Goal: Task Accomplishment & Management: Manage account settings

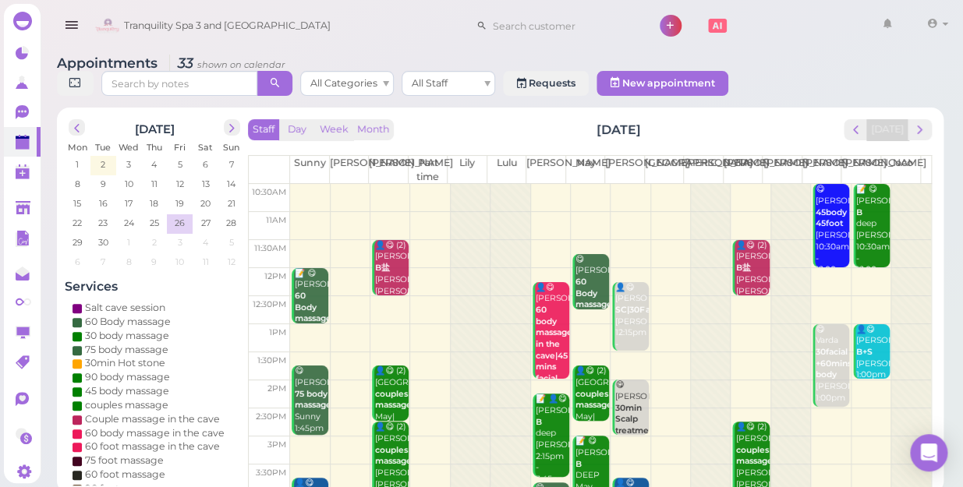
scroll to position [281, 0]
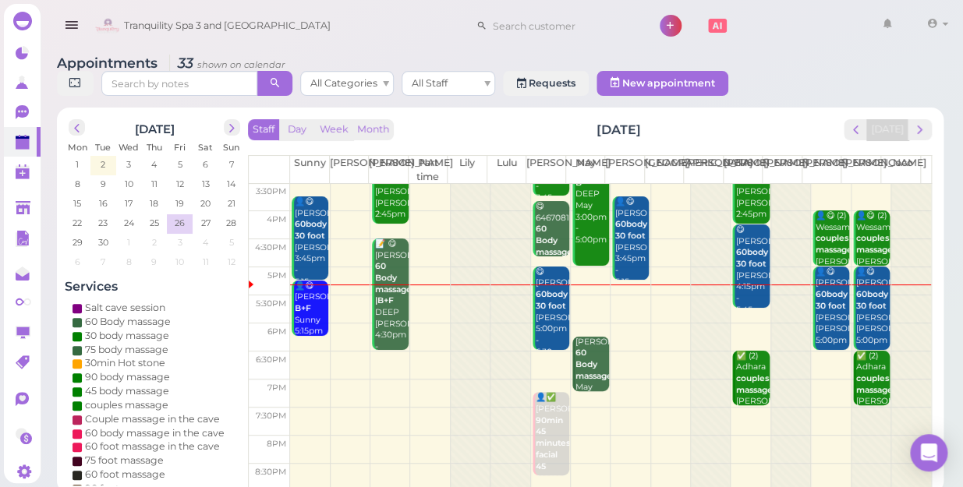
click at [619, 352] on td at bounding box center [610, 366] width 641 height 28
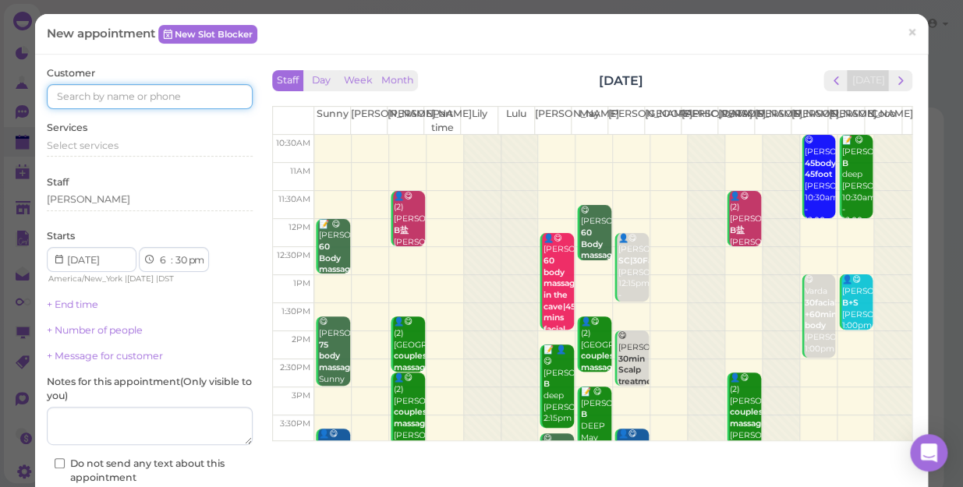
click at [215, 101] on input at bounding box center [150, 96] width 206 height 25
type input "5163764221"
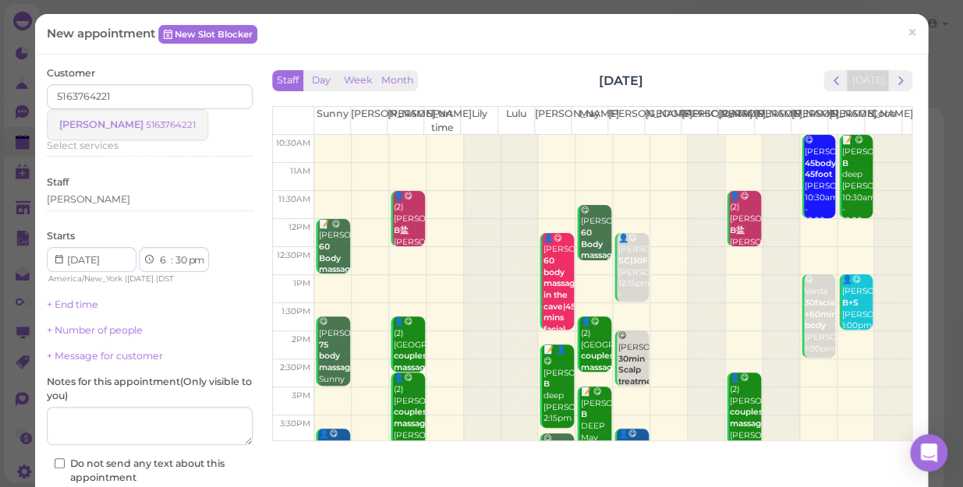
click at [146, 121] on small "5163764221" at bounding box center [171, 124] width 50 height 11
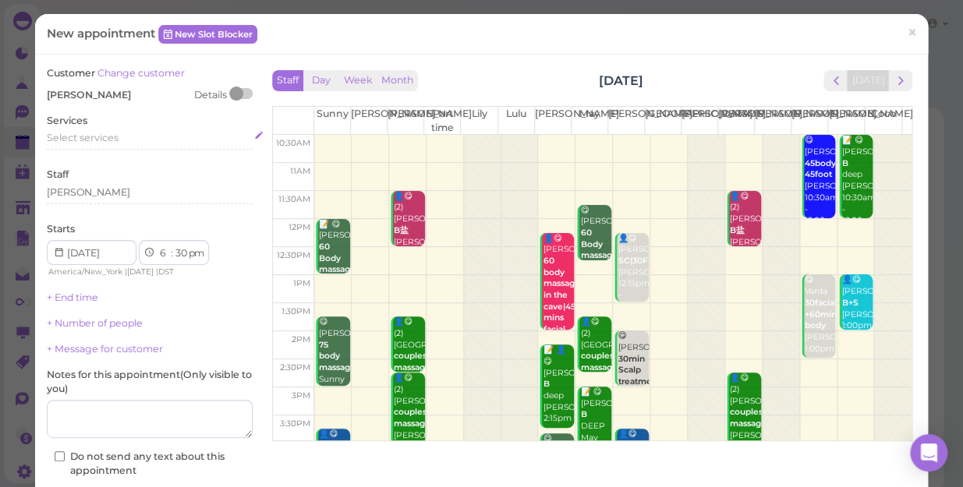
click at [101, 140] on span "Select services" at bounding box center [83, 138] width 72 height 12
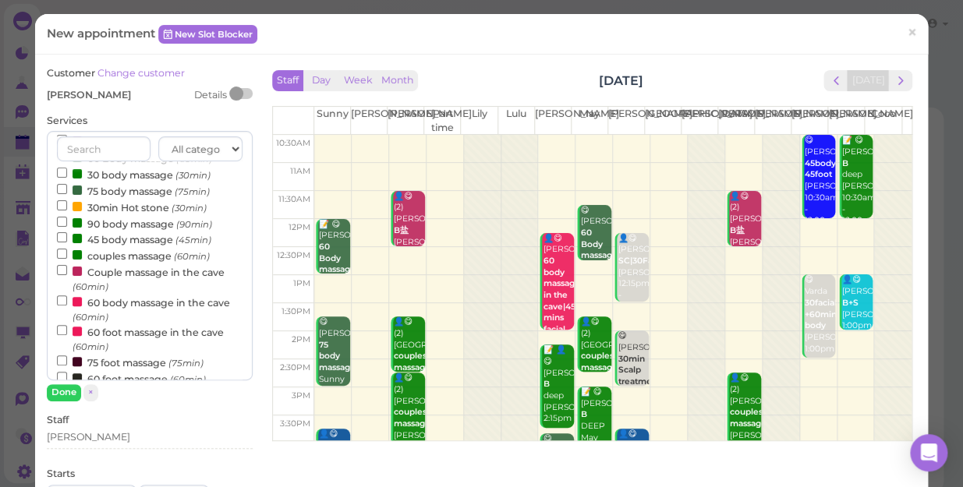
scroll to position [70, 0]
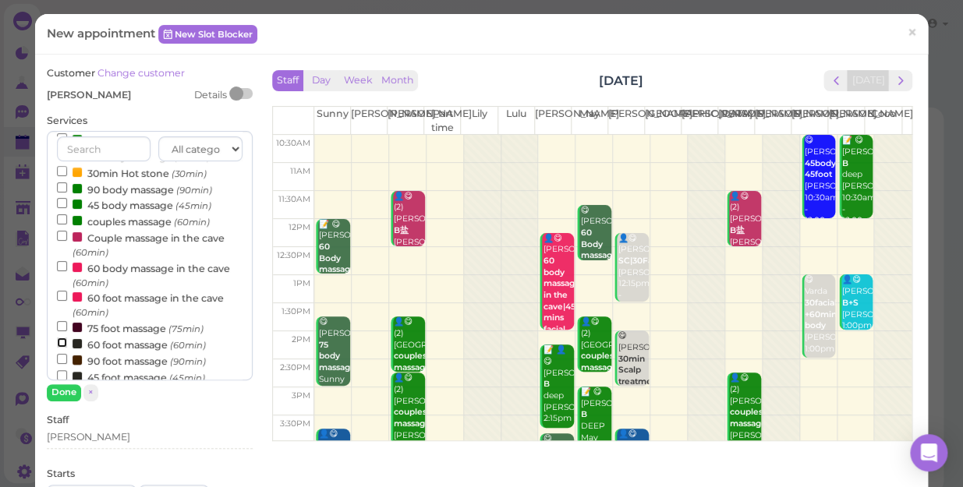
click at [57, 343] on input "60 foot massage (60min)" at bounding box center [62, 343] width 10 height 10
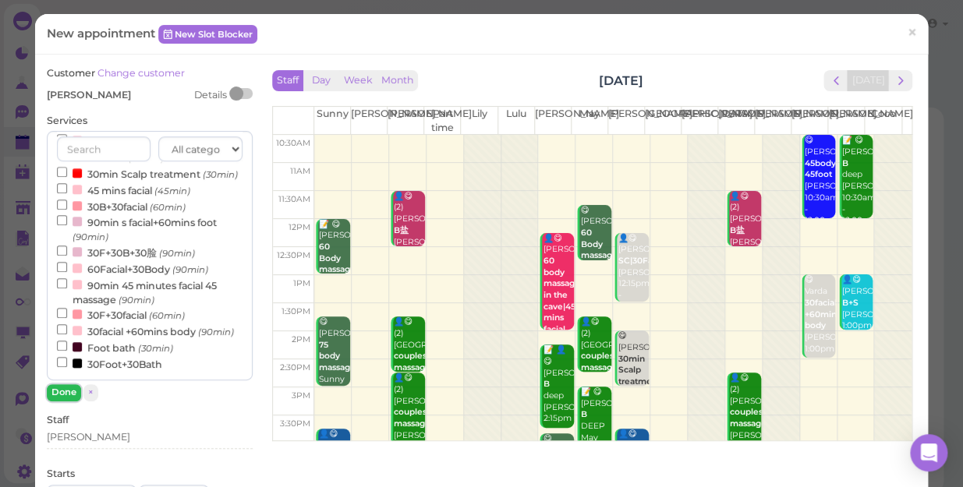
click at [62, 393] on button "Done" at bounding box center [64, 392] width 34 height 16
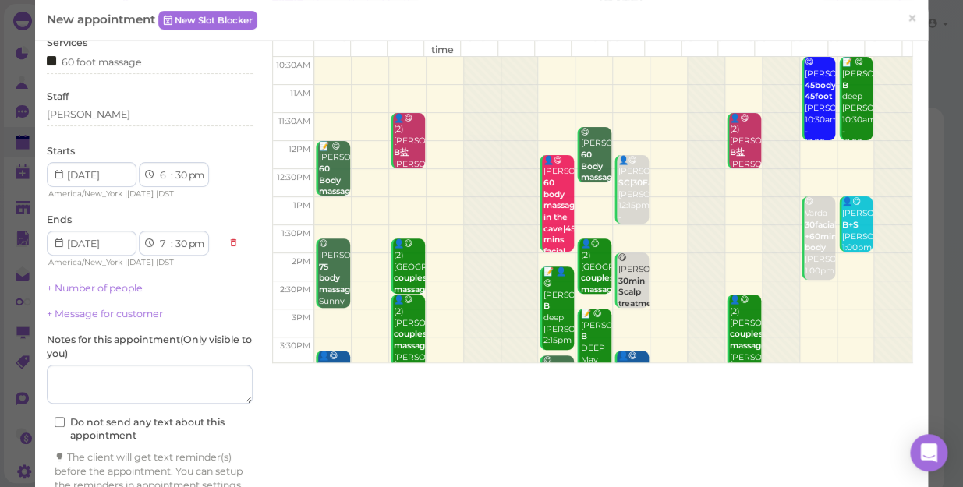
scroll to position [141, 0]
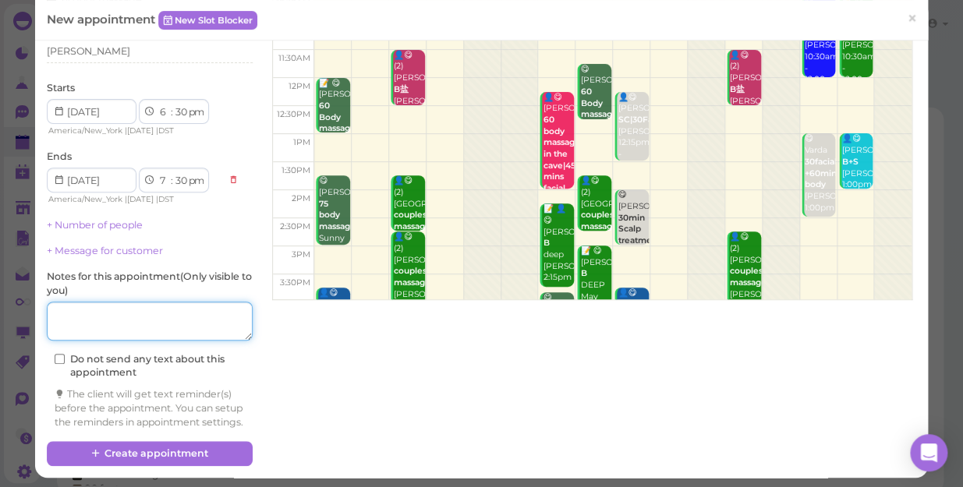
click at [133, 312] on textarea at bounding box center [150, 321] width 206 height 39
type textarea "m"
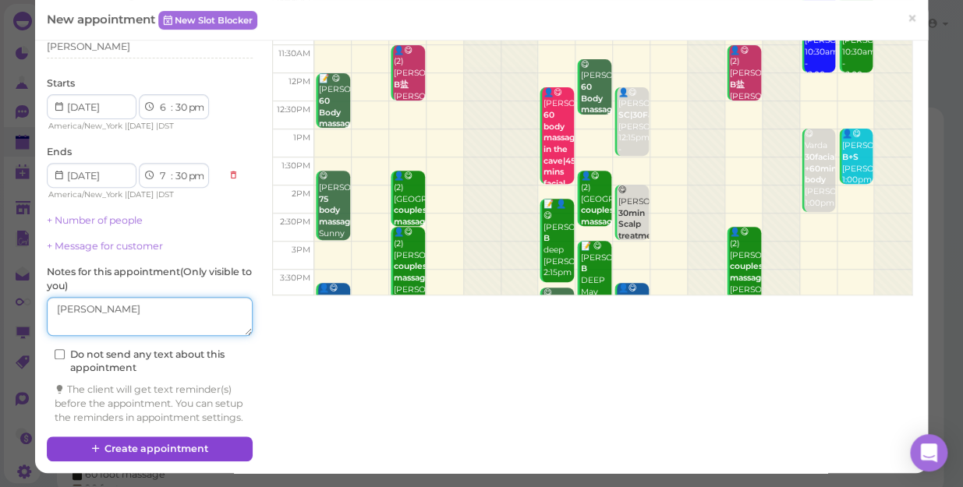
type textarea "[PERSON_NAME]"
click at [187, 444] on button "Create appointment" at bounding box center [150, 449] width 206 height 25
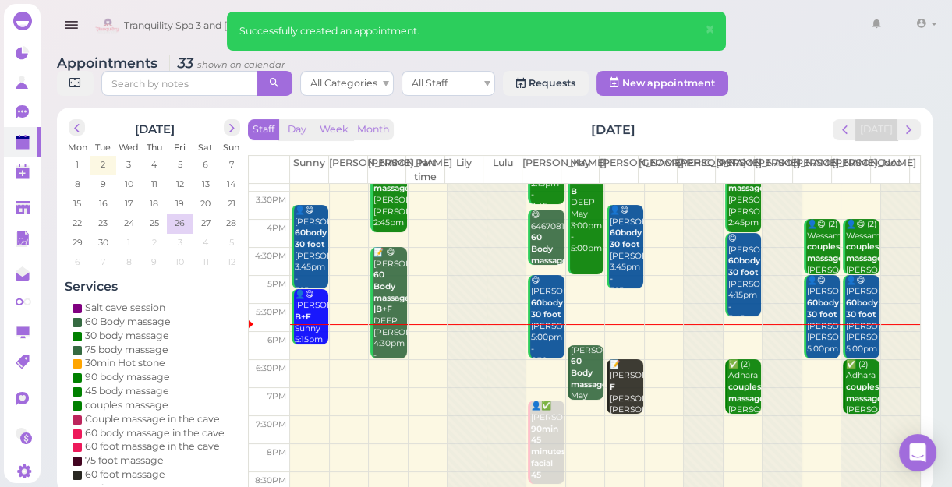
scroll to position [281, 0]
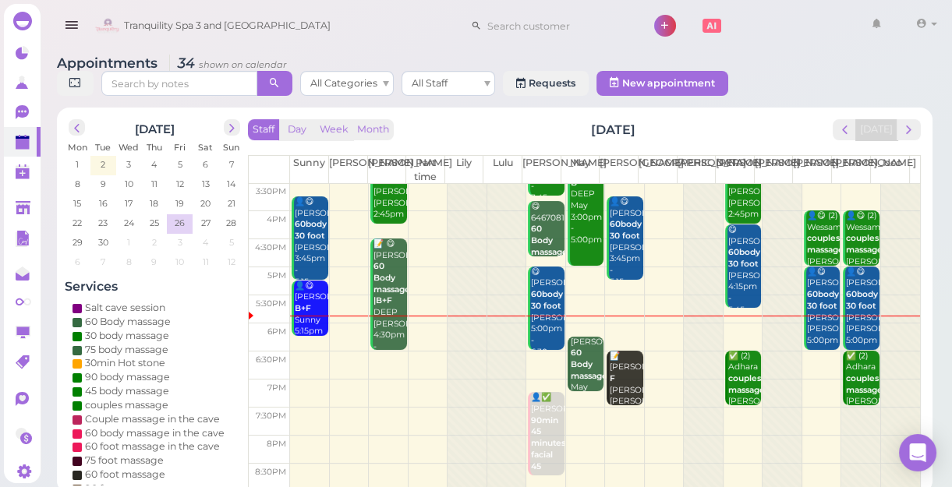
click at [310, 316] on div at bounding box center [309, 316] width 39 height 1
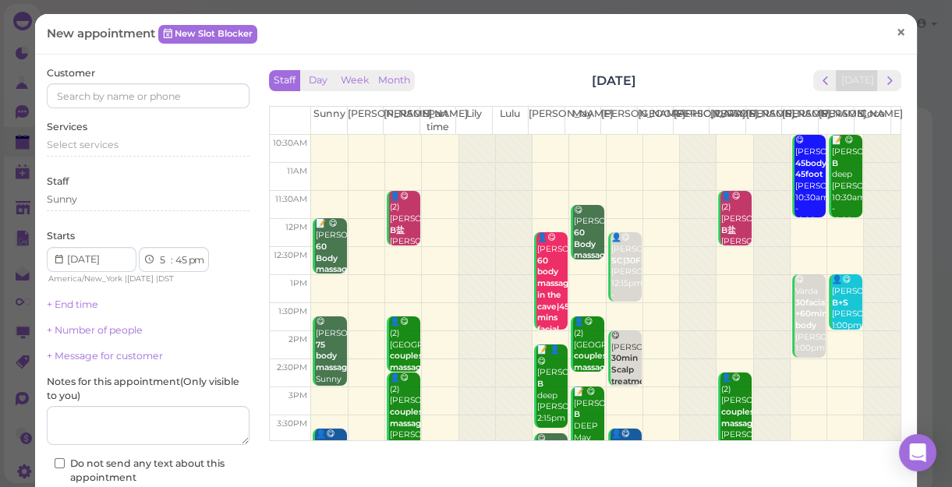
click at [896, 28] on span "×" at bounding box center [901, 32] width 10 height 22
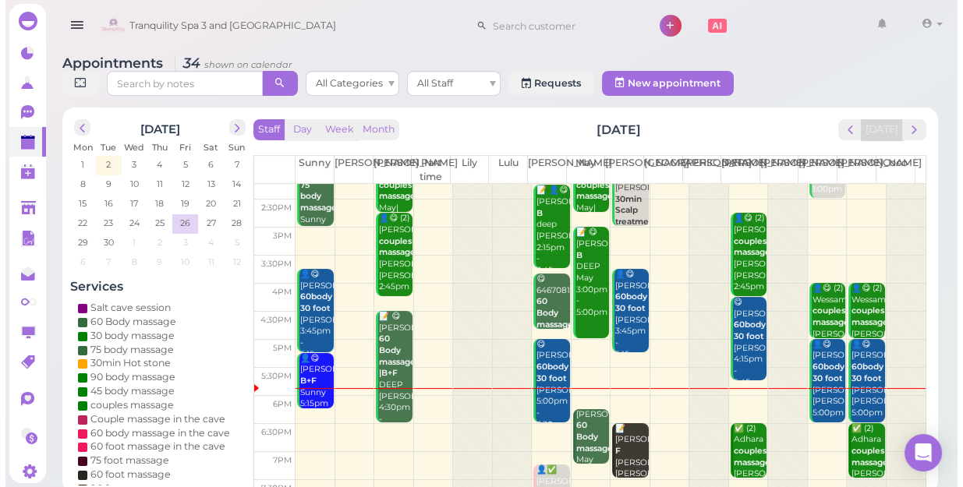
scroll to position [212, 0]
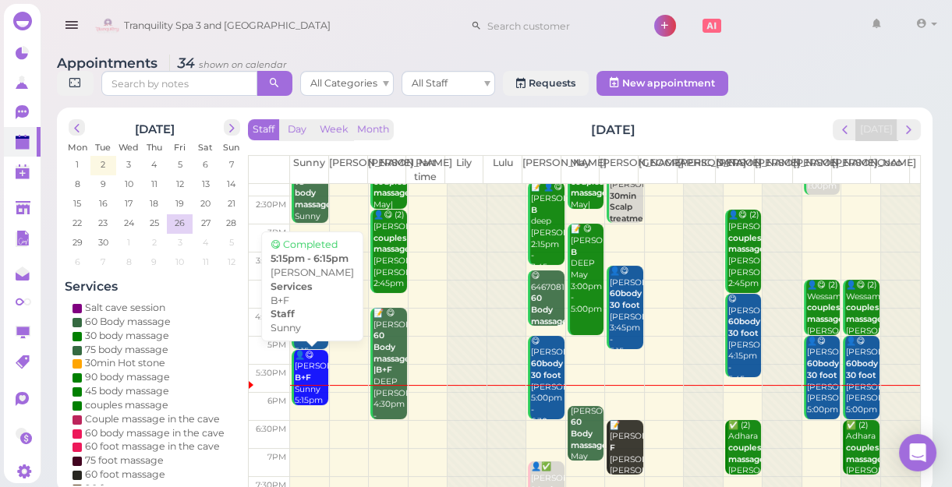
click at [311, 368] on div "👤😋 Elise B+F Sunny 5:15pm - 6:15pm" at bounding box center [311, 390] width 34 height 80
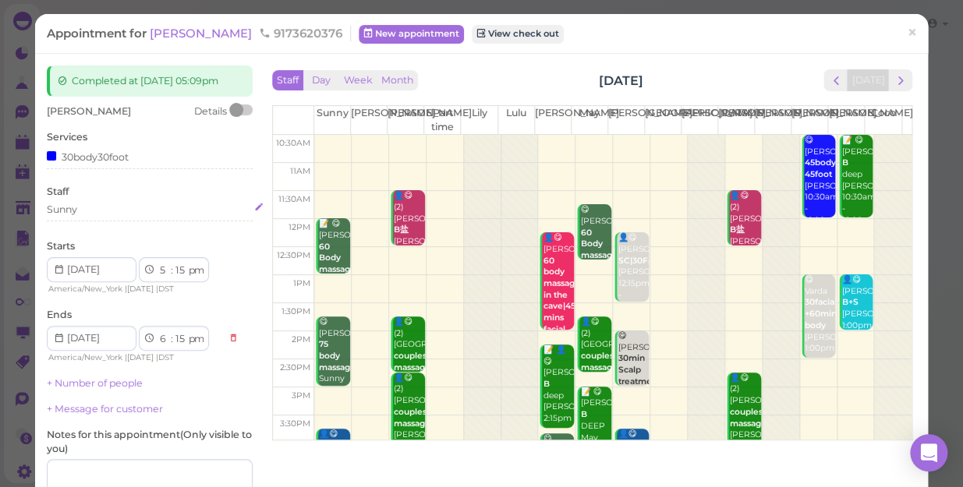
click at [87, 217] on div "Sunny" at bounding box center [150, 210] width 206 height 14
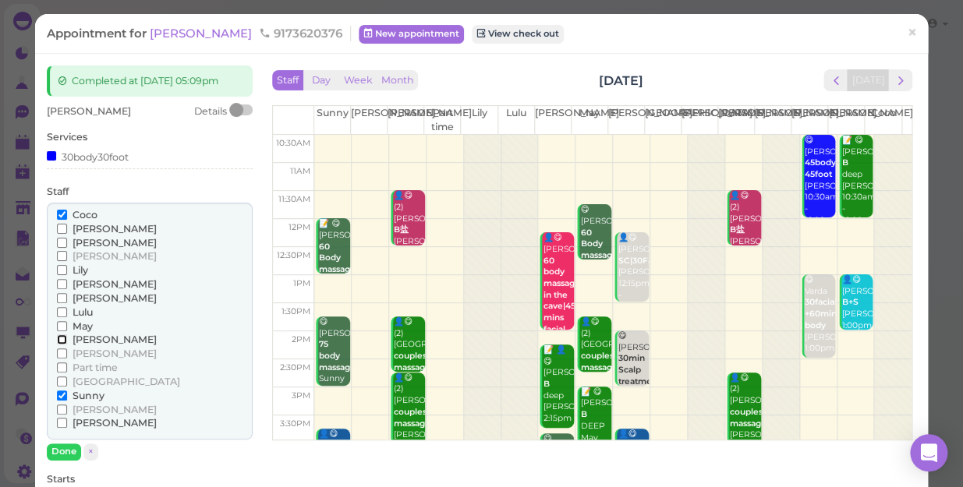
click at [59, 345] on input "[PERSON_NAME]" at bounding box center [62, 339] width 10 height 10
click at [57, 220] on input "Coco" at bounding box center [62, 215] width 10 height 10
click at [61, 401] on input "Sunny" at bounding box center [62, 396] width 10 height 10
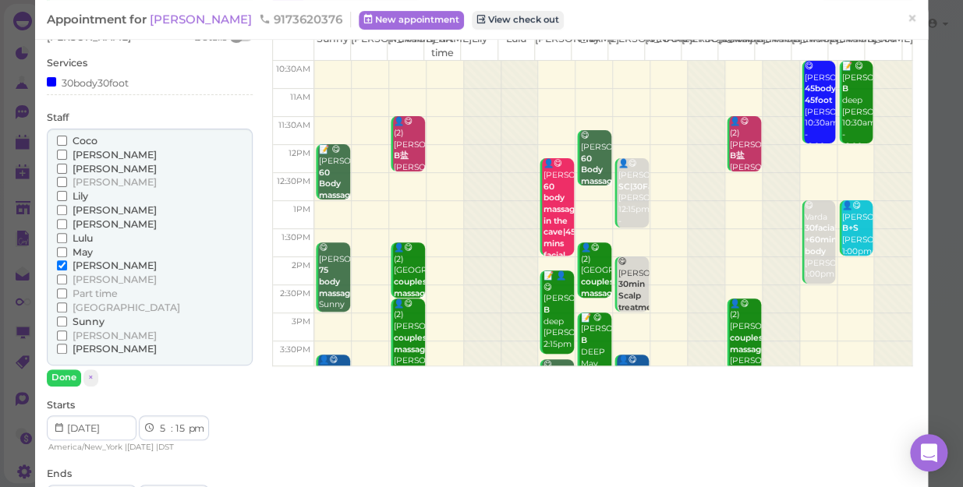
scroll to position [212, 0]
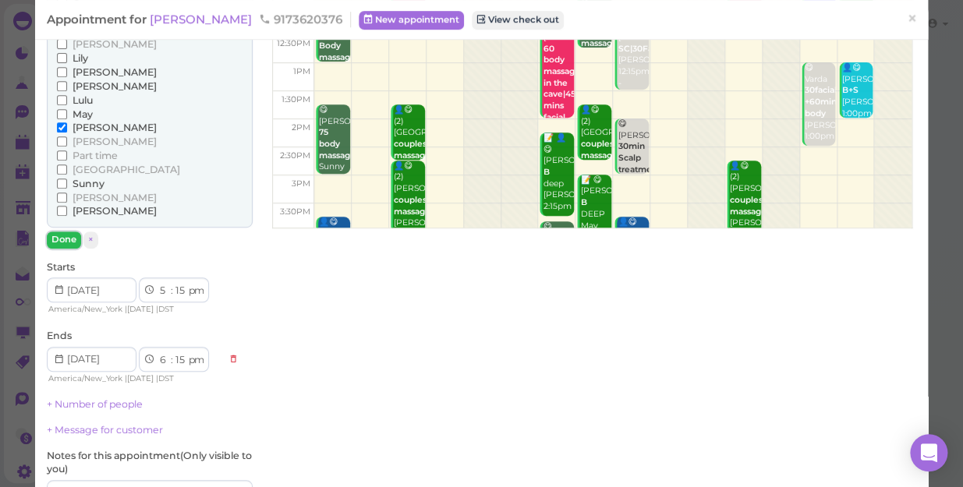
click at [68, 248] on button "Done" at bounding box center [64, 240] width 34 height 16
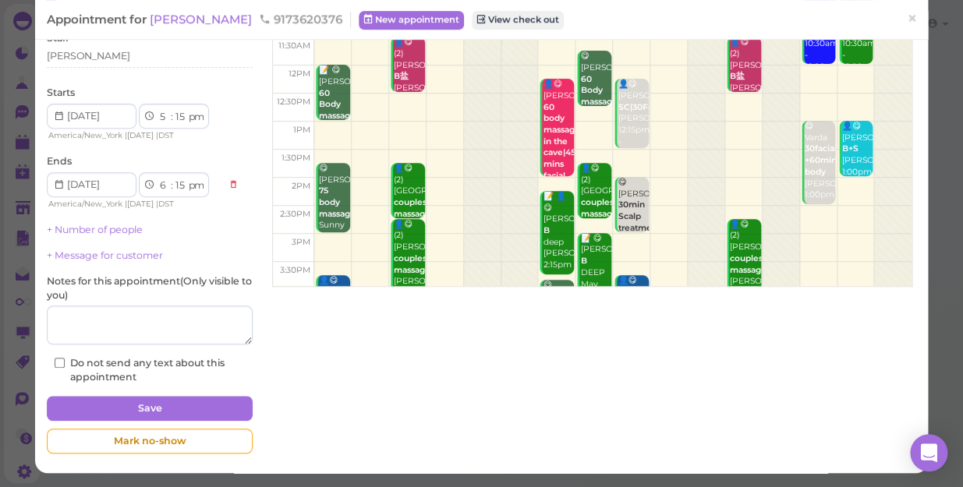
scroll to position [166, 0]
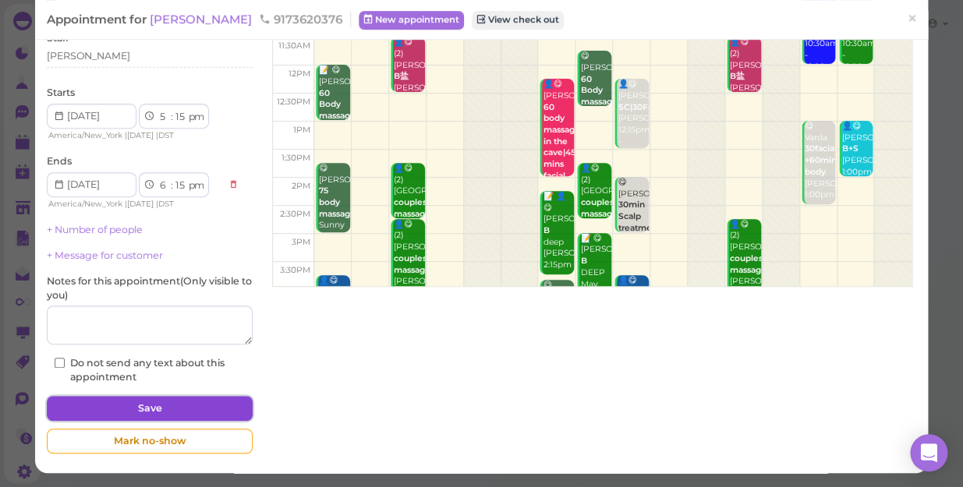
click at [169, 405] on button "Save" at bounding box center [150, 408] width 206 height 25
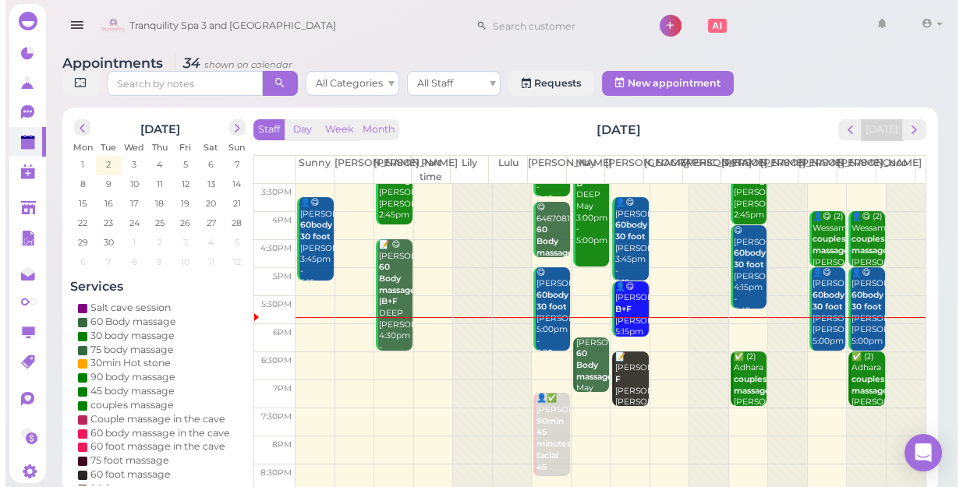
scroll to position [281, 0]
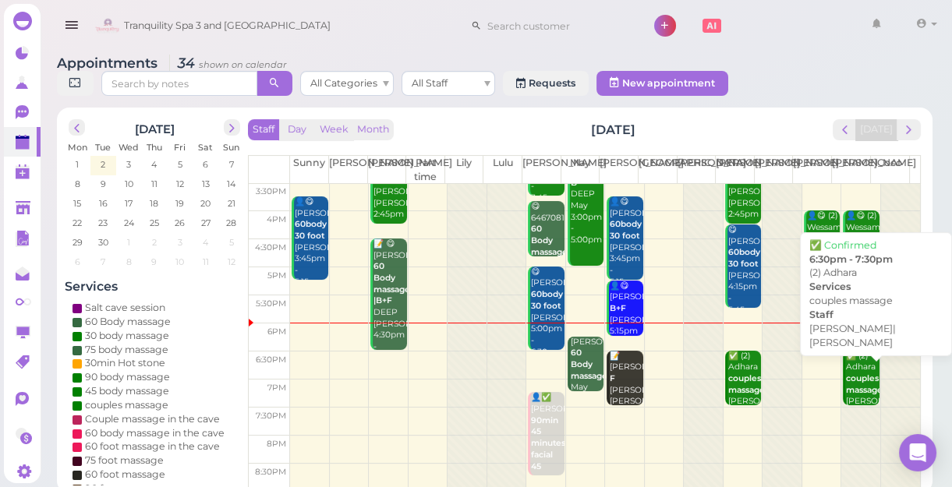
click at [862, 385] on b "couples massage" at bounding box center [864, 384] width 37 height 22
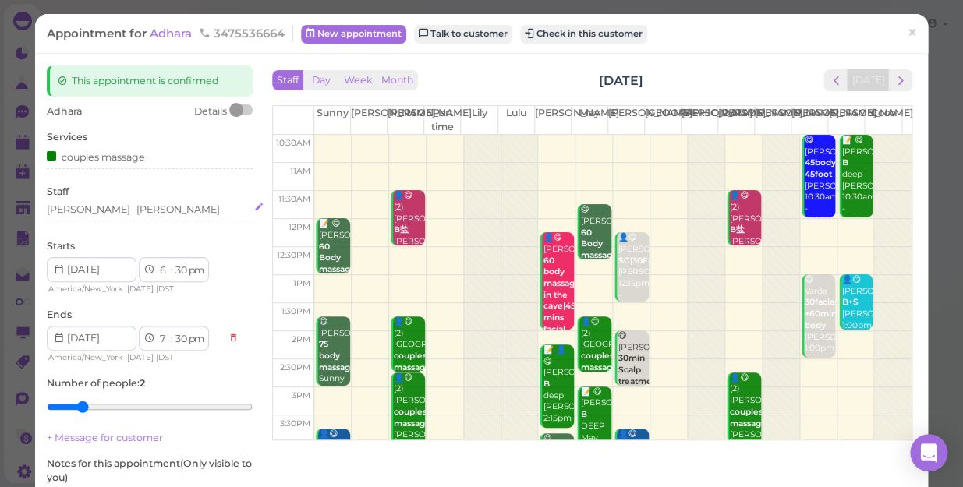
click at [102, 211] on div "Helen Tina" at bounding box center [150, 210] width 206 height 14
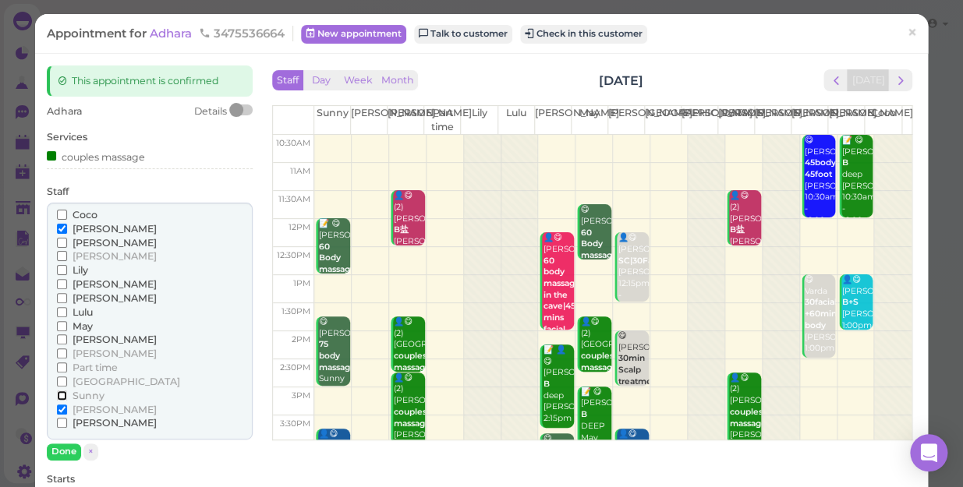
click at [60, 394] on input "Sunny" at bounding box center [62, 396] width 10 height 10
click at [61, 409] on input "[PERSON_NAME]" at bounding box center [62, 410] width 10 height 10
click at [66, 449] on button "Done" at bounding box center [64, 452] width 34 height 16
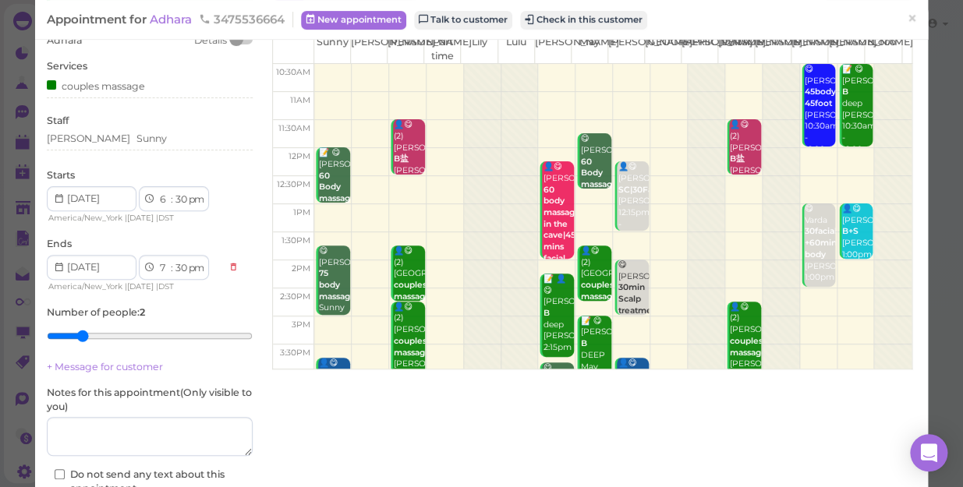
scroll to position [181, 0]
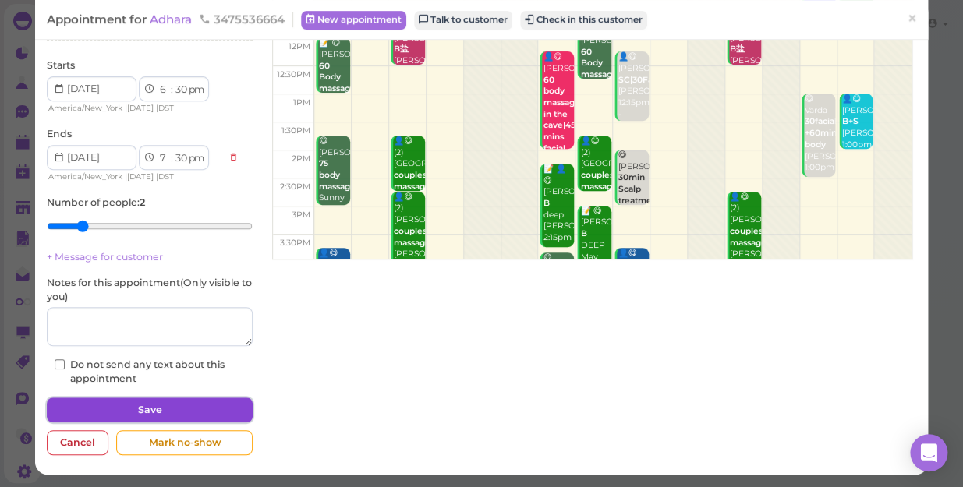
click at [180, 409] on button "Save" at bounding box center [150, 410] width 206 height 25
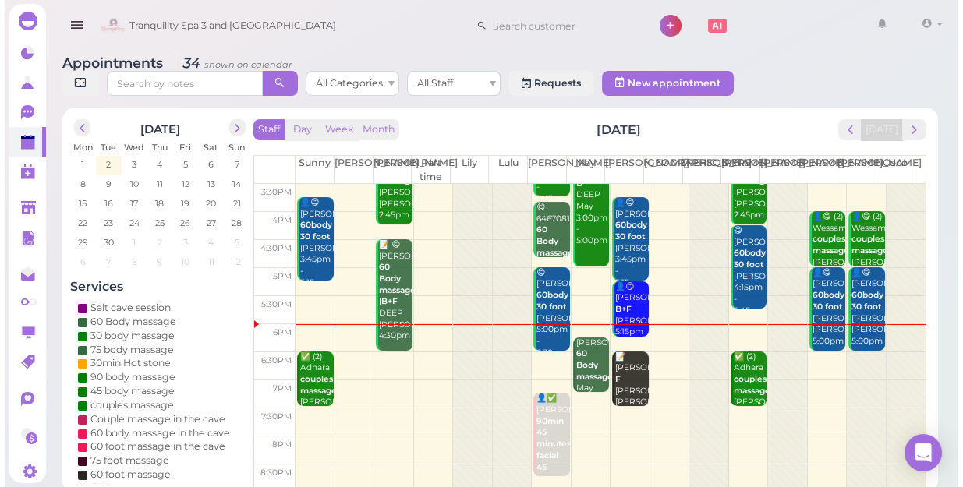
scroll to position [281, 0]
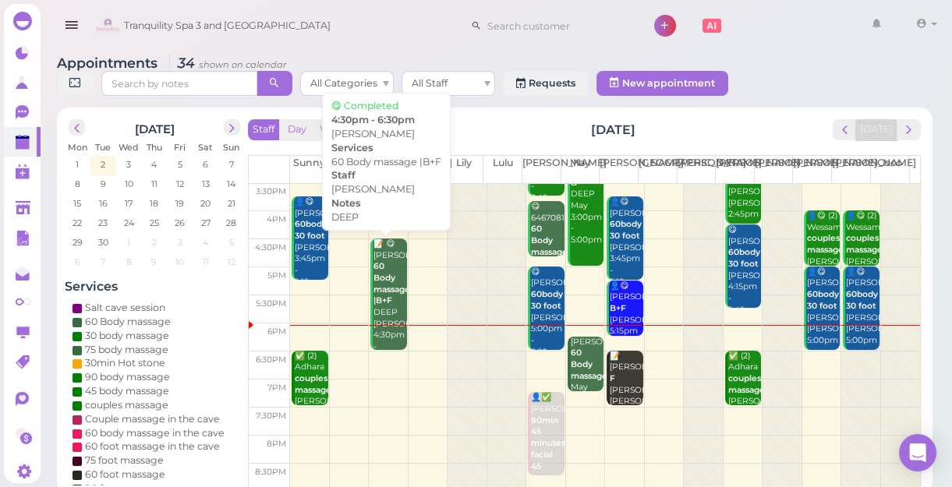
click at [386, 307] on div "📝 😋 Aaliyah 60 Body massage |B+F DEEP Nancy 4:30pm - 6:30pm" at bounding box center [390, 302] width 34 height 126
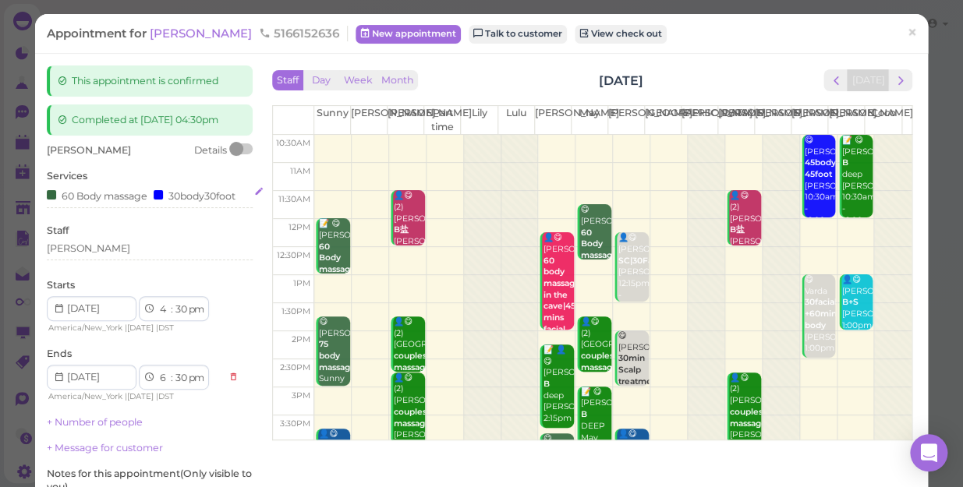
click at [189, 203] on div "30body30foot" at bounding box center [195, 195] width 82 height 16
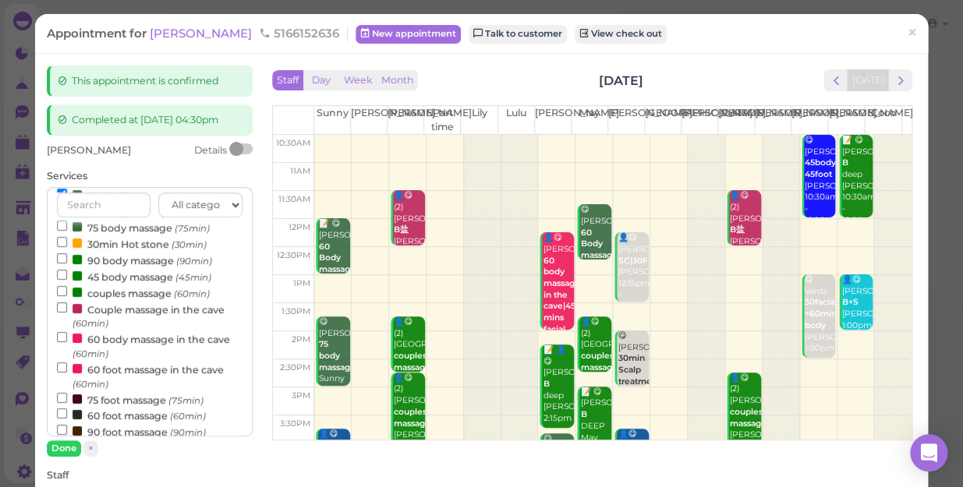
scroll to position [141, 0]
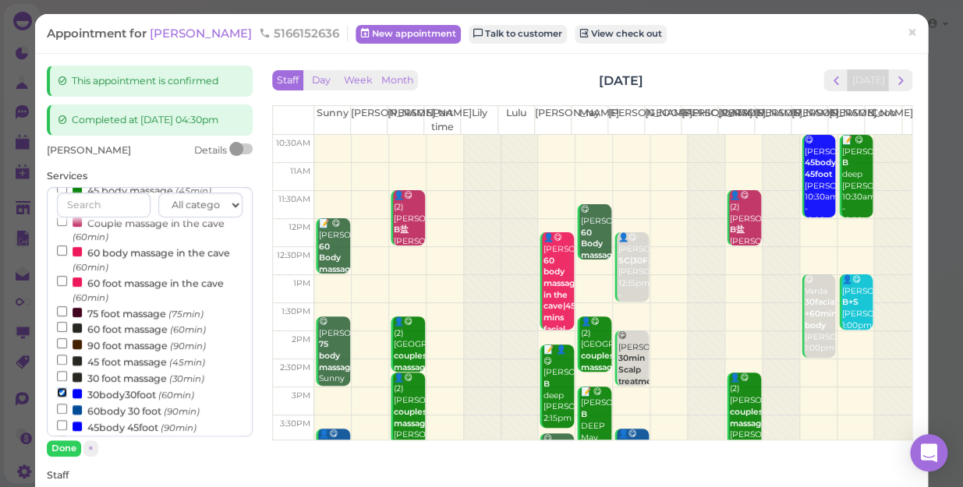
click at [59, 398] on input "30body30foot (60min)" at bounding box center [62, 392] width 10 height 10
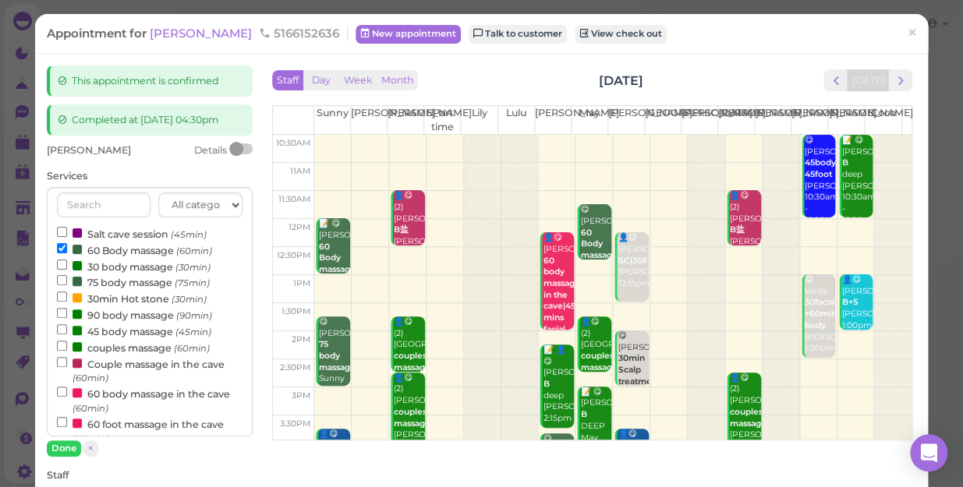
scroll to position [0, 0]
click at [61, 318] on input "90 body massage (90min)" at bounding box center [62, 313] width 10 height 10
select select "7"
select select "00"
click at [62, 253] on input "60 Body massage (60min)" at bounding box center [62, 248] width 10 height 10
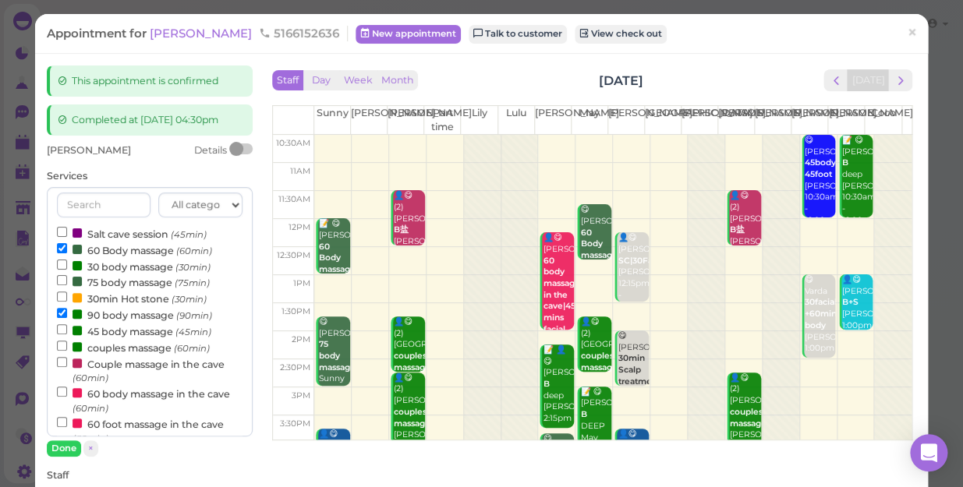
select select "6"
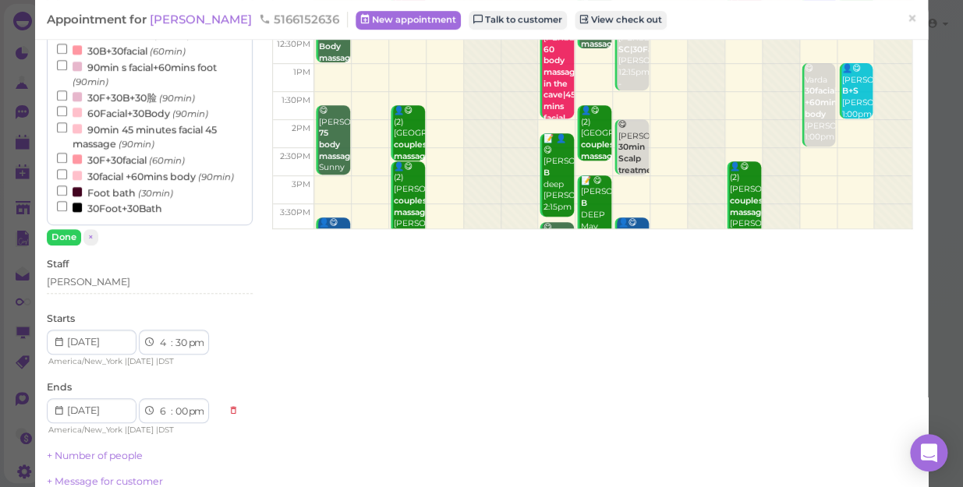
scroll to position [212, 0]
click at [62, 240] on div "All categories Relax session Full body Full body full body Salt cave massage Sa…" at bounding box center [150, 110] width 206 height 270
click at [61, 242] on button "Done" at bounding box center [64, 236] width 34 height 16
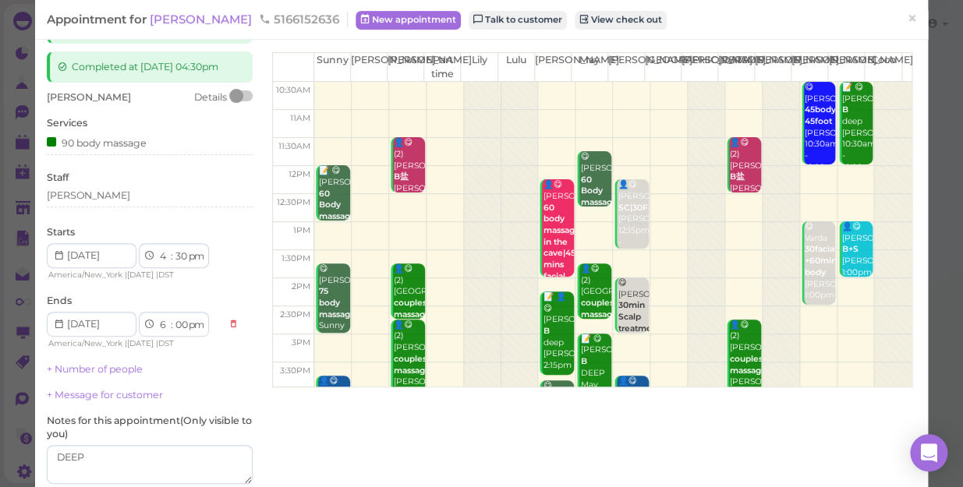
scroll to position [204, 0]
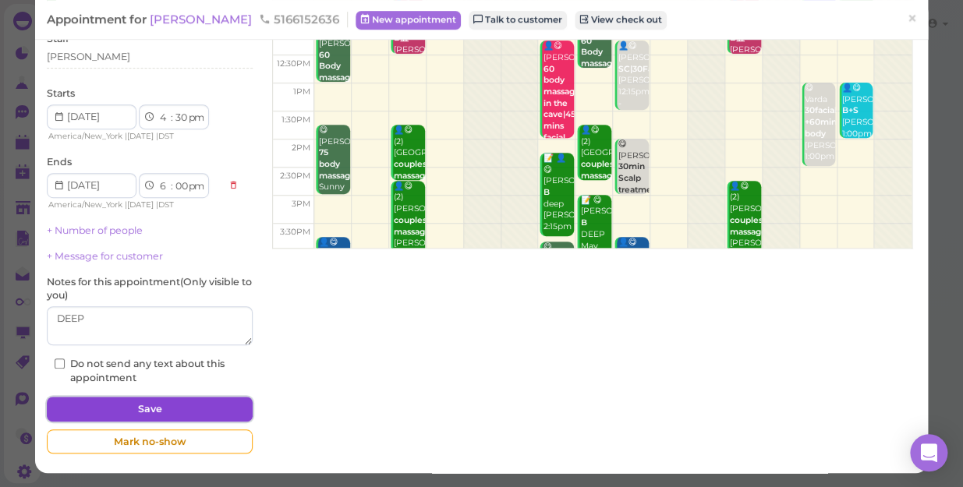
click at [147, 406] on button "Save" at bounding box center [150, 409] width 206 height 25
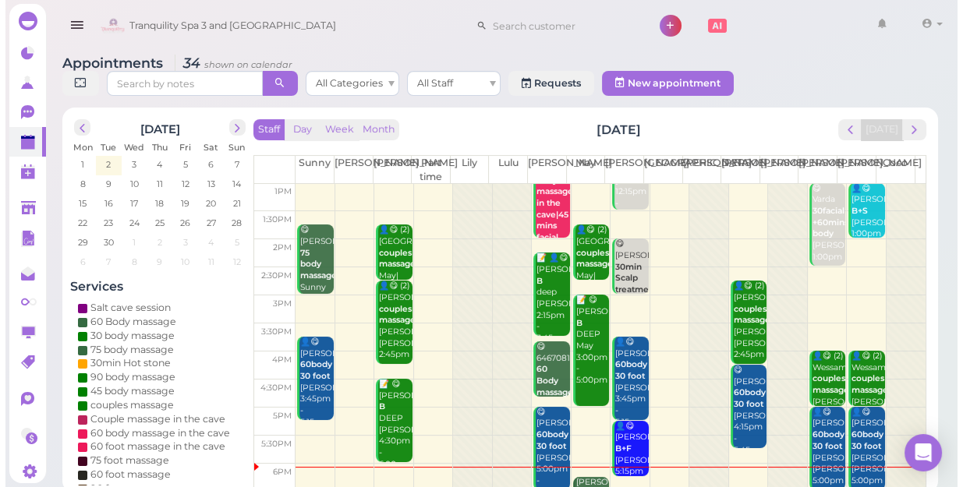
scroll to position [281, 0]
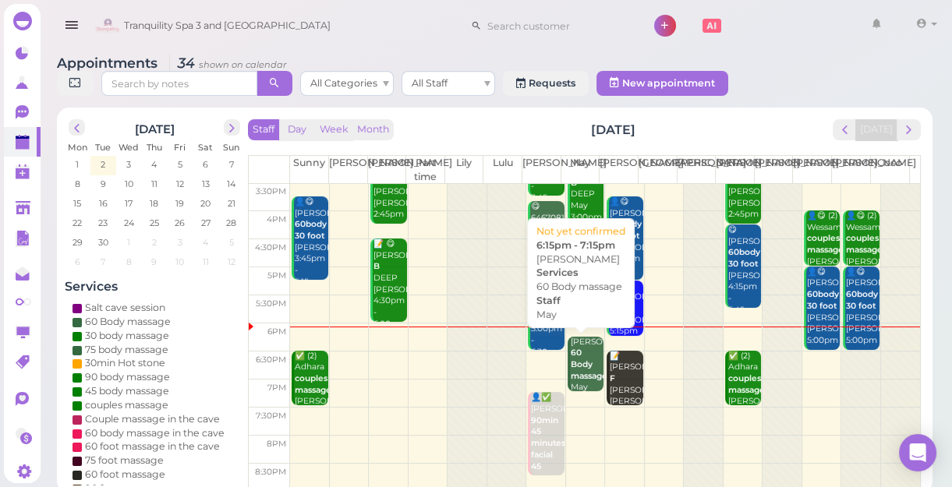
click at [582, 362] on b "60 Body massage" at bounding box center [589, 364] width 37 height 33
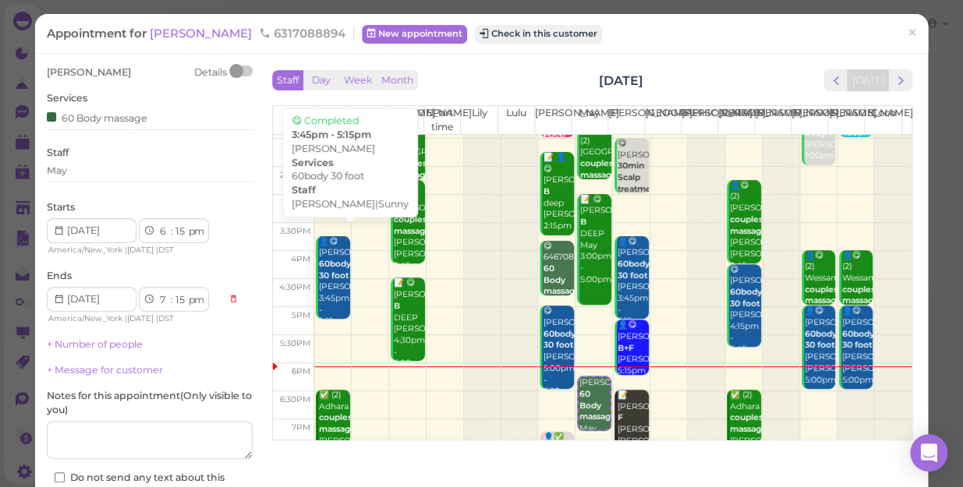
scroll to position [212, 0]
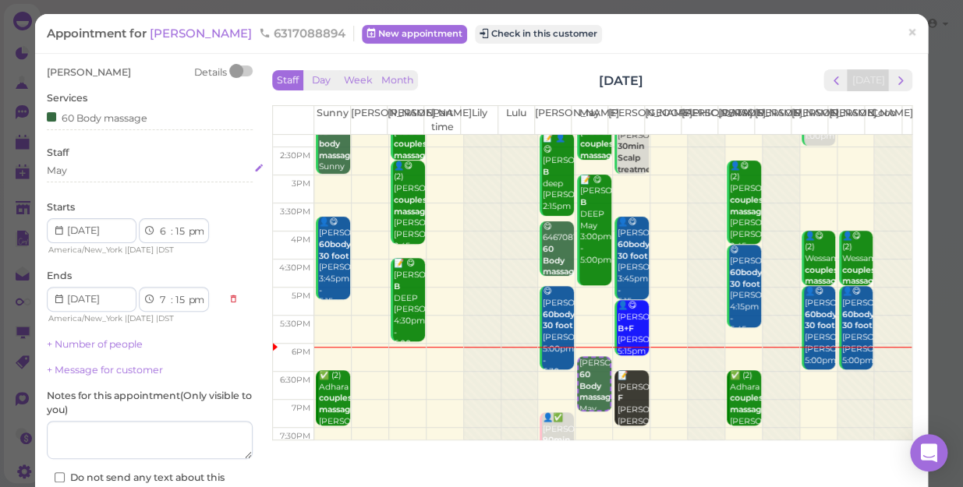
click at [87, 168] on div "May" at bounding box center [150, 171] width 206 height 14
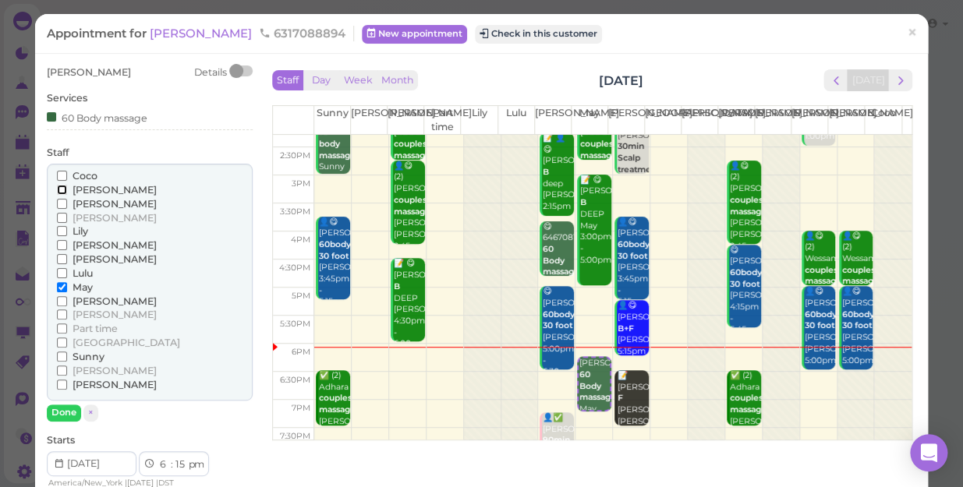
click at [57, 189] on input "[PERSON_NAME]" at bounding box center [62, 190] width 10 height 10
click at [62, 287] on input "May" at bounding box center [62, 287] width 10 height 10
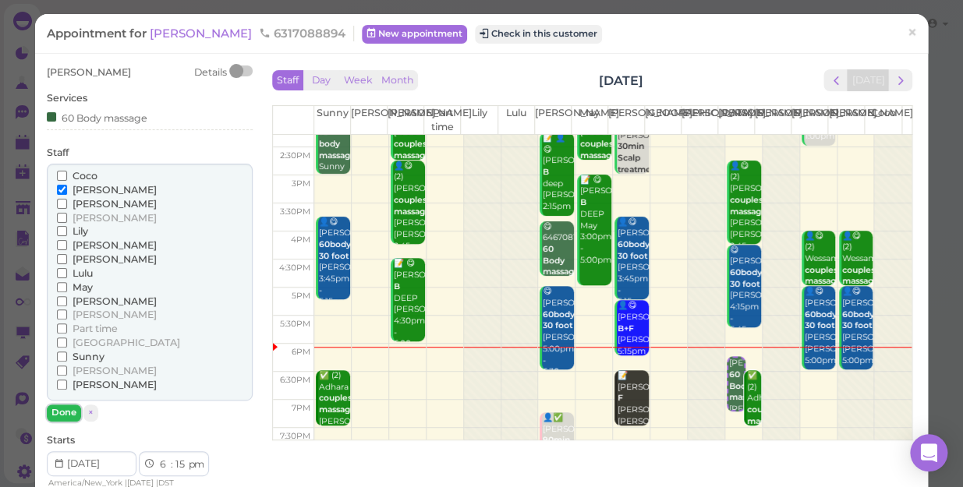
click at [62, 413] on button "Done" at bounding box center [64, 413] width 34 height 16
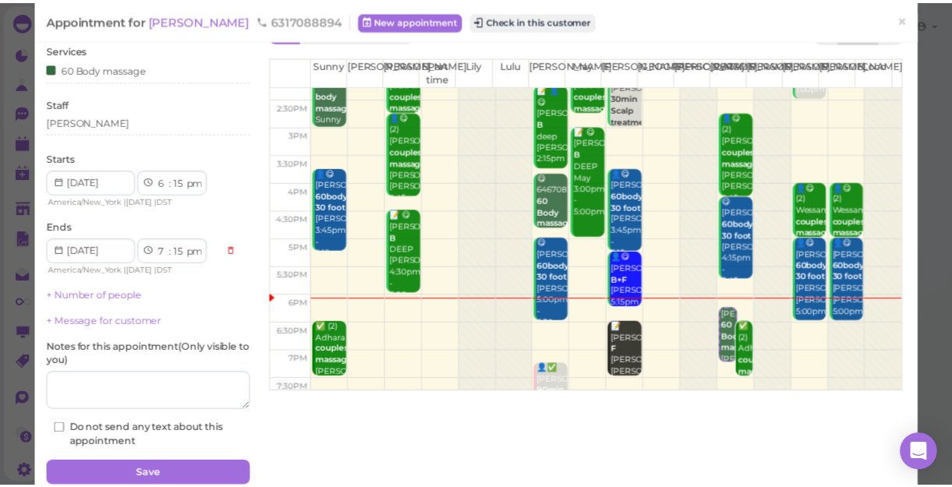
scroll to position [113, 0]
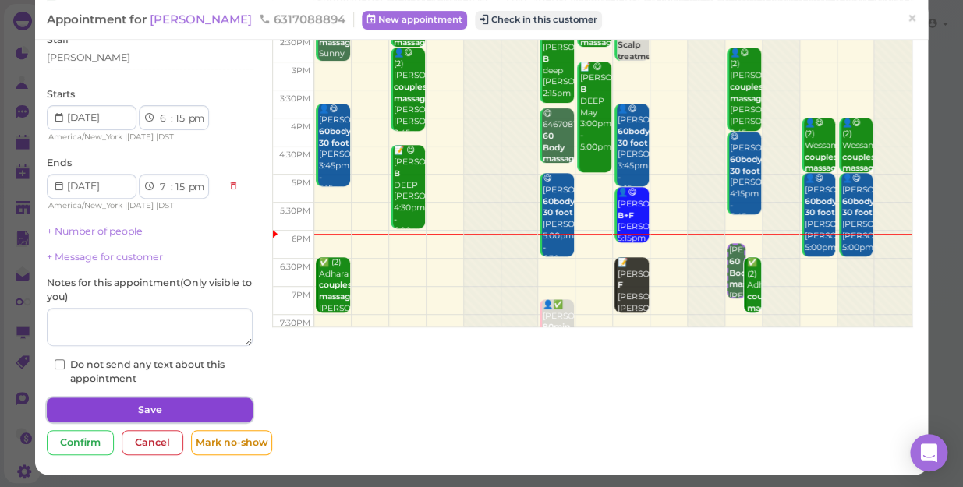
click at [152, 404] on button "Save" at bounding box center [150, 410] width 206 height 25
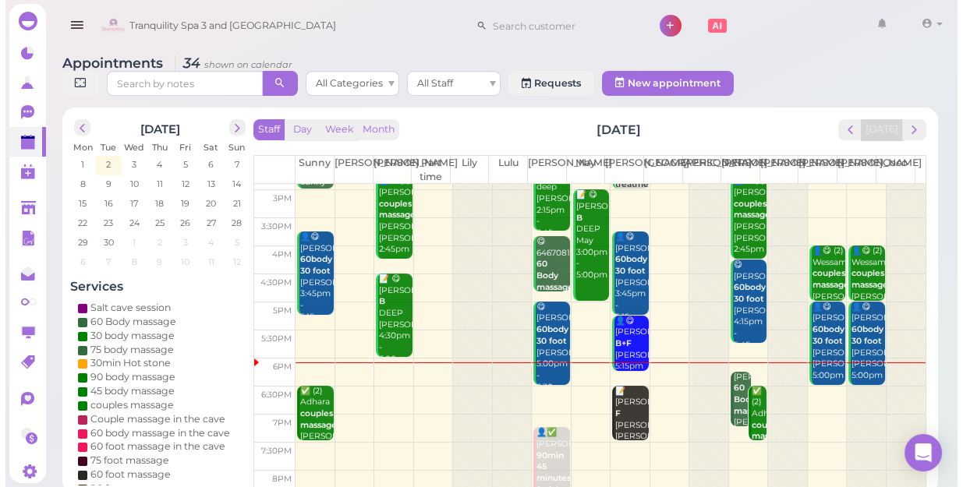
scroll to position [281, 0]
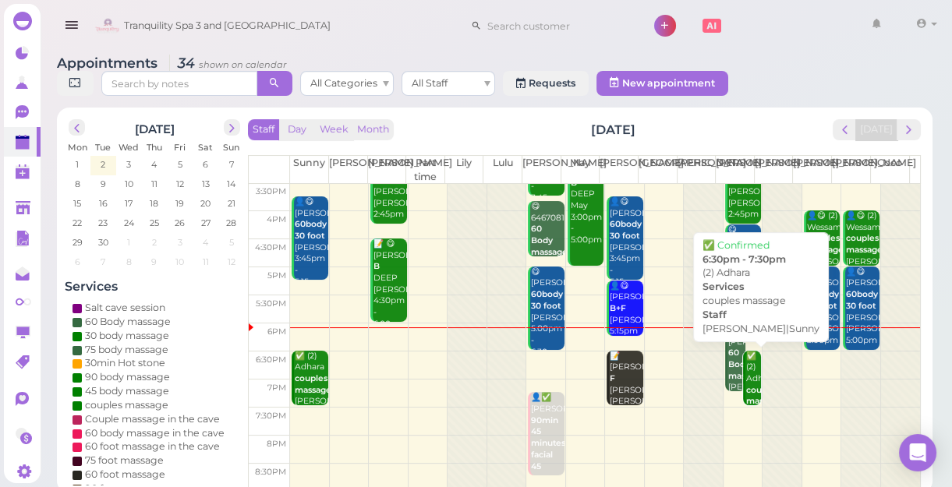
click at [747, 397] on b "couples massage" at bounding box center [764, 396] width 37 height 22
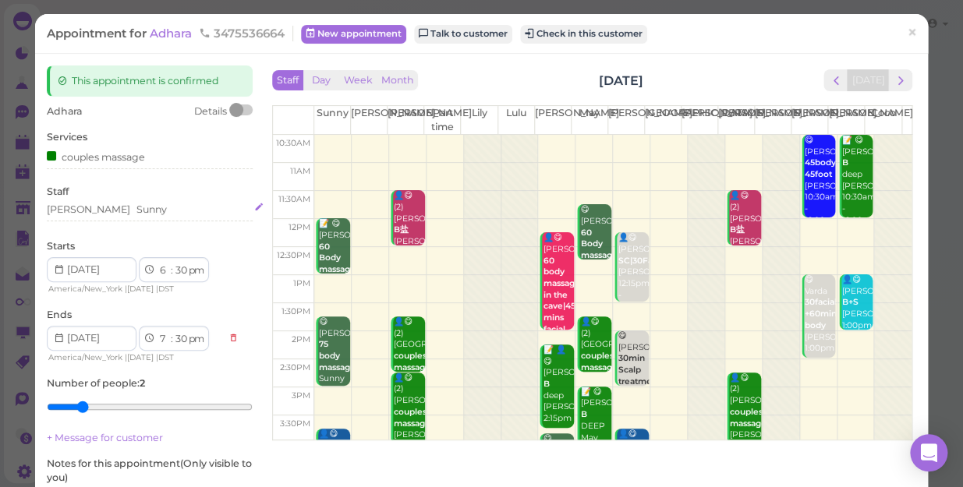
click at [119, 214] on div "Helen Sunny" at bounding box center [150, 210] width 206 height 14
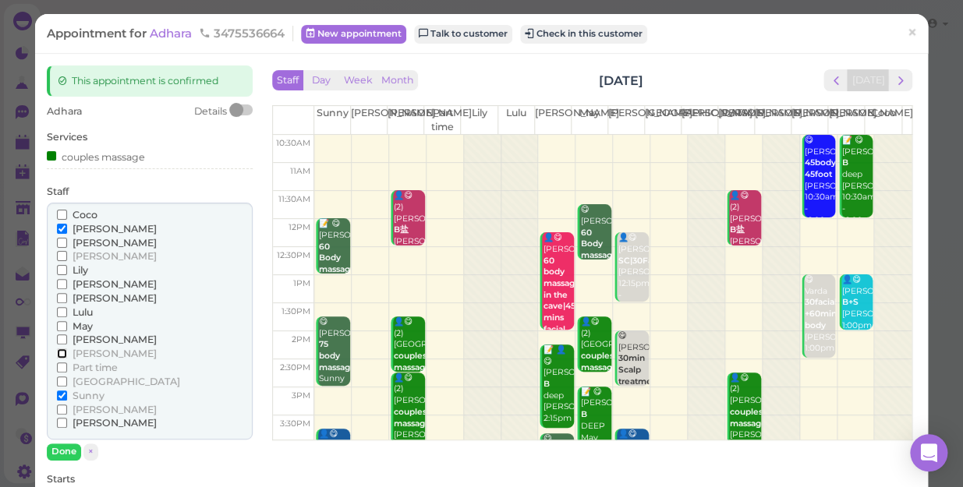
click at [58, 352] on input "[PERSON_NAME]" at bounding box center [62, 354] width 10 height 10
click at [58, 225] on input "[PERSON_NAME]" at bounding box center [62, 229] width 10 height 10
click at [66, 449] on button "Done" at bounding box center [64, 452] width 34 height 16
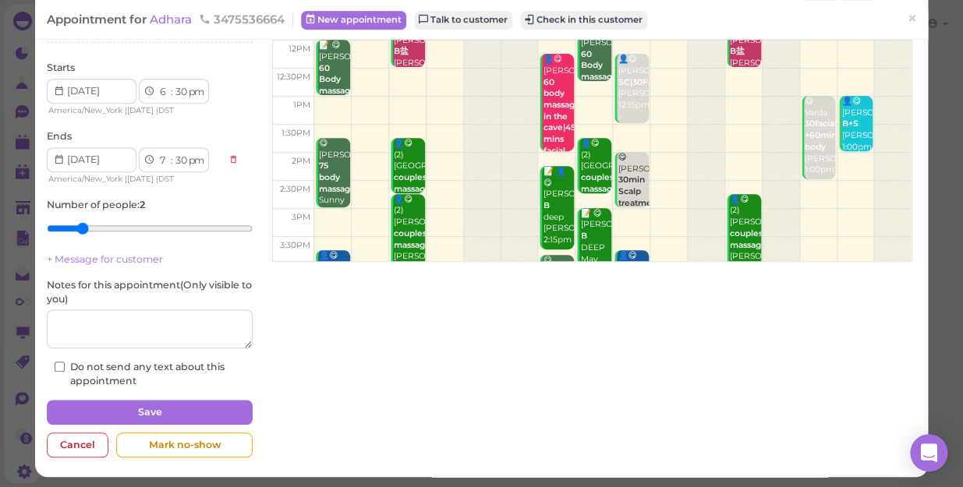
scroll to position [181, 0]
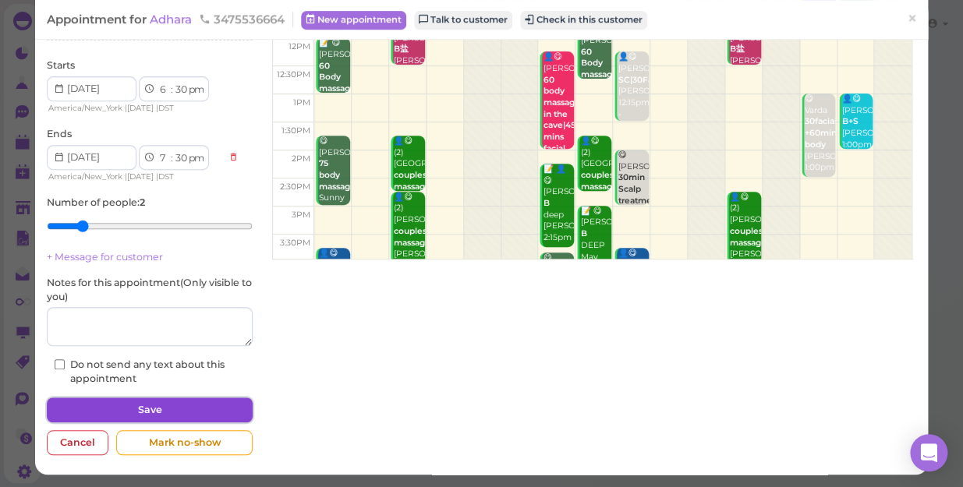
click at [177, 408] on button "Save" at bounding box center [150, 410] width 206 height 25
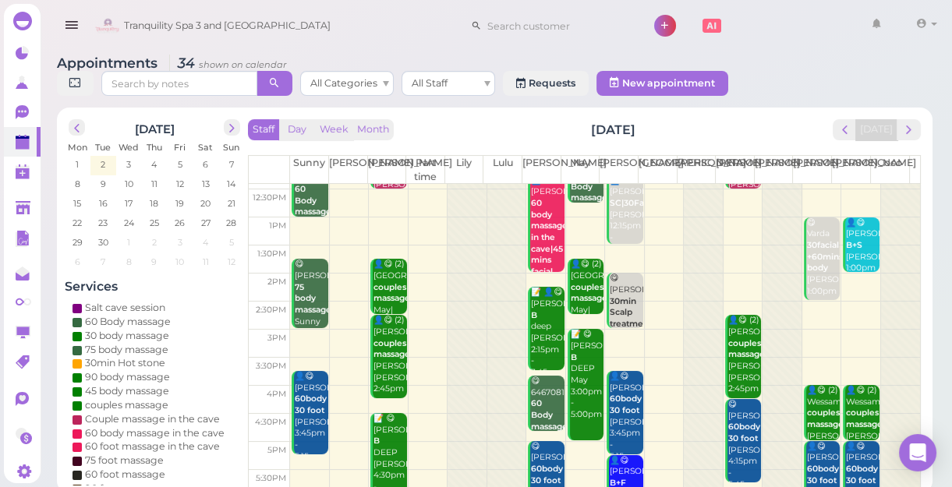
scroll to position [281, 0]
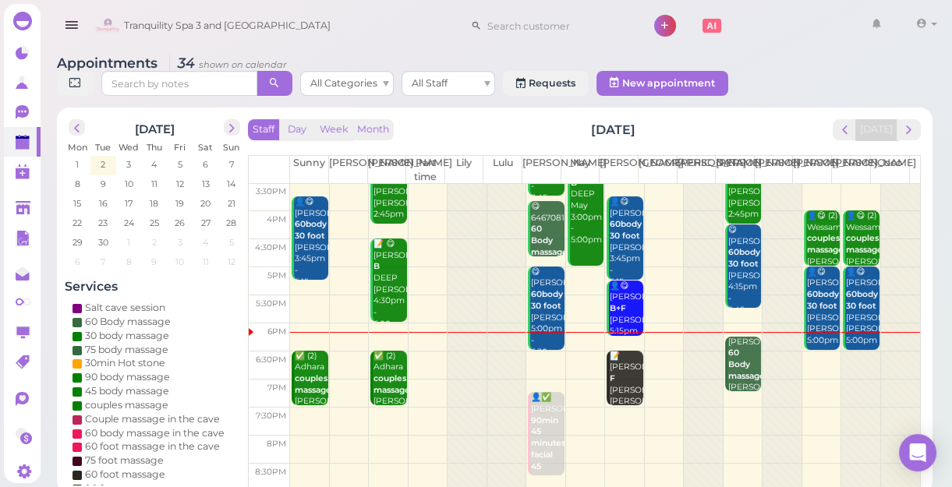
click at [577, 356] on td at bounding box center [605, 366] width 630 height 28
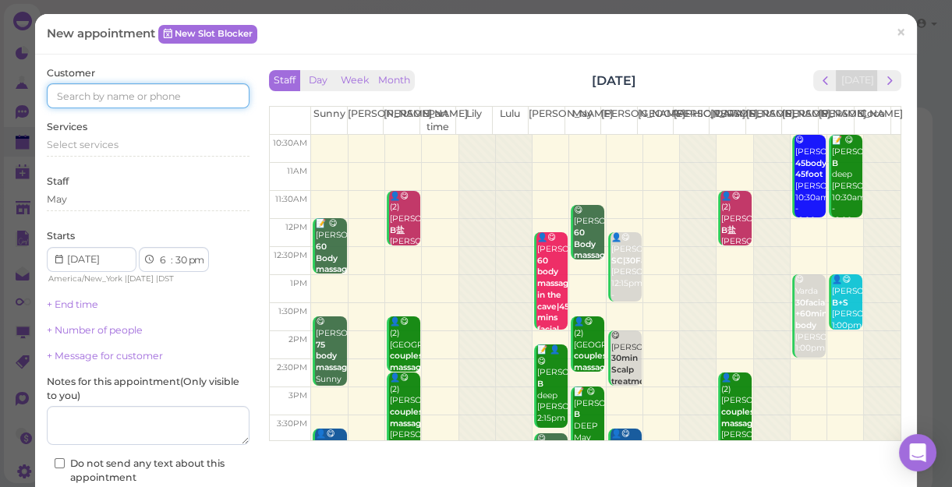
click at [168, 94] on input at bounding box center [148, 95] width 203 height 25
type input "5163563386"
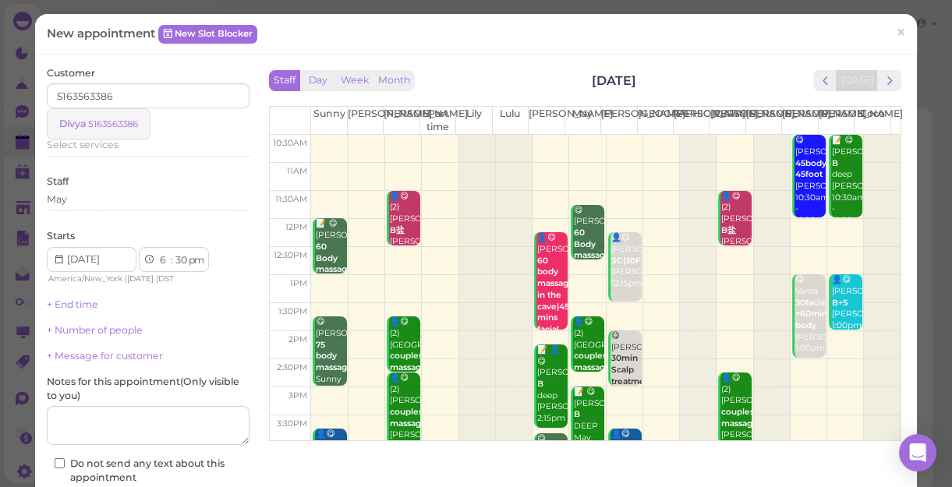
click at [127, 122] on small "5163563386" at bounding box center [113, 124] width 50 height 11
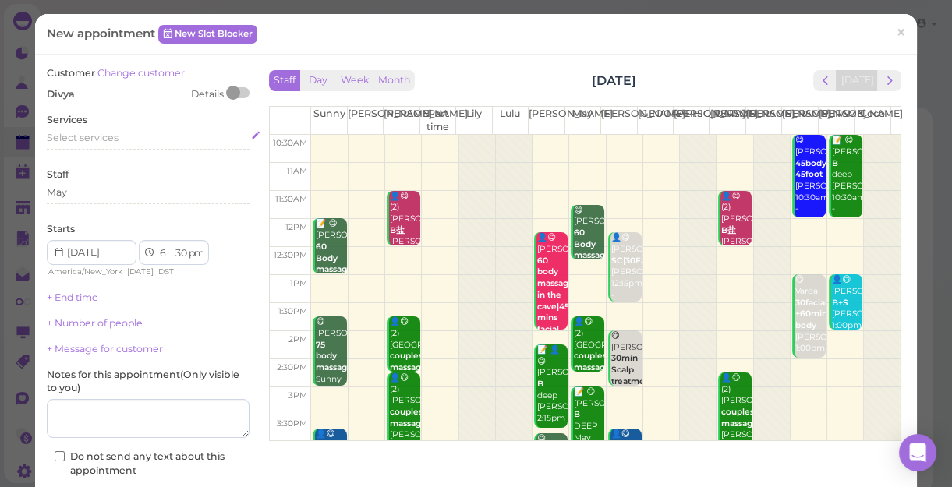
click at [119, 133] on div "Select services" at bounding box center [148, 138] width 203 height 14
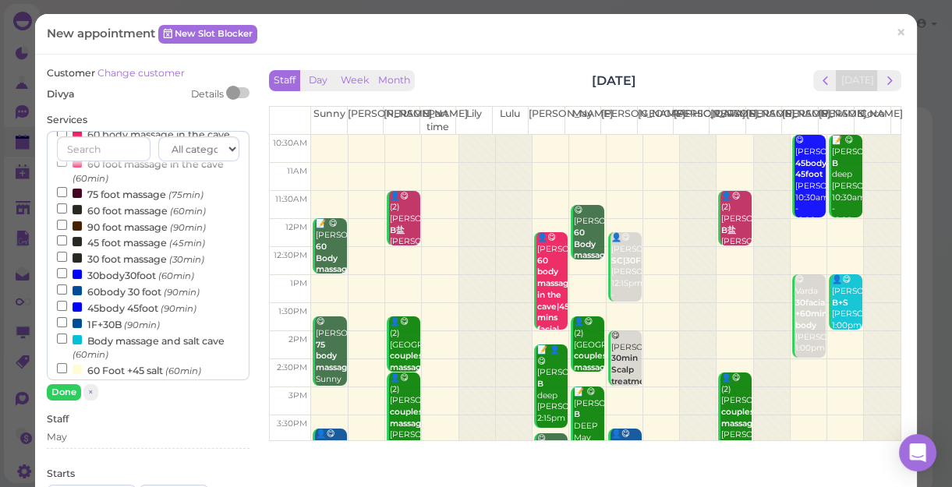
scroll to position [212, 0]
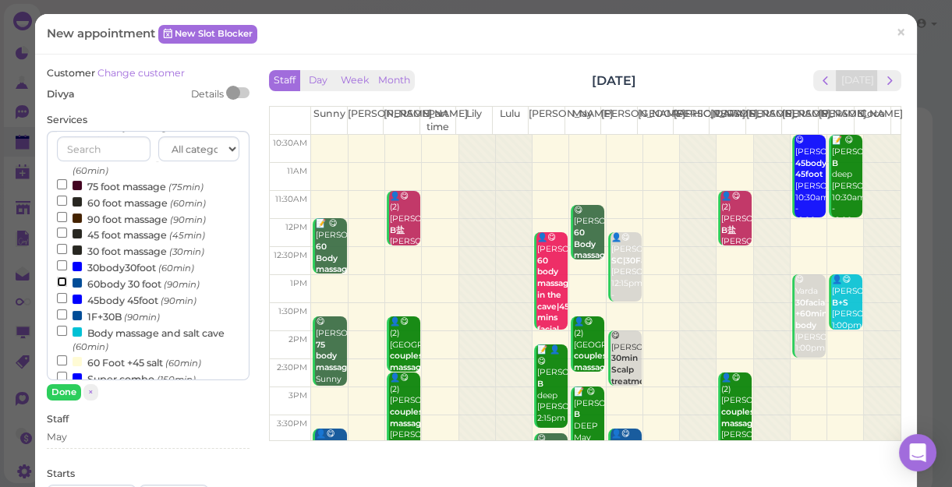
click at [58, 285] on input "60body 30 foot (90min)" at bounding box center [62, 282] width 10 height 10
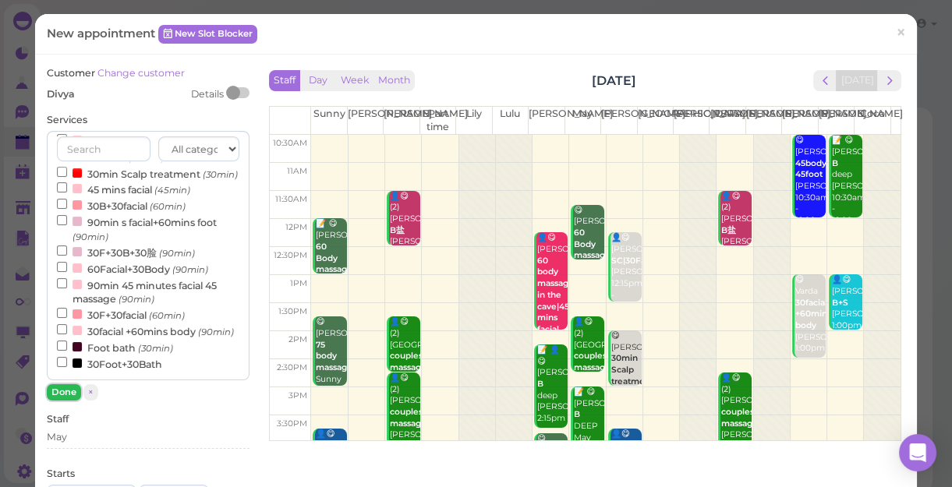
click at [58, 391] on button "Done" at bounding box center [64, 392] width 34 height 16
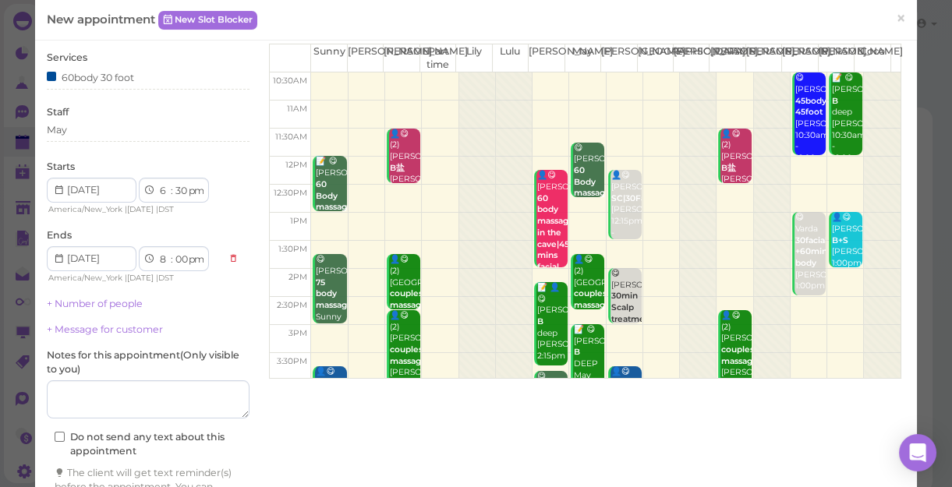
scroll to position [158, 0]
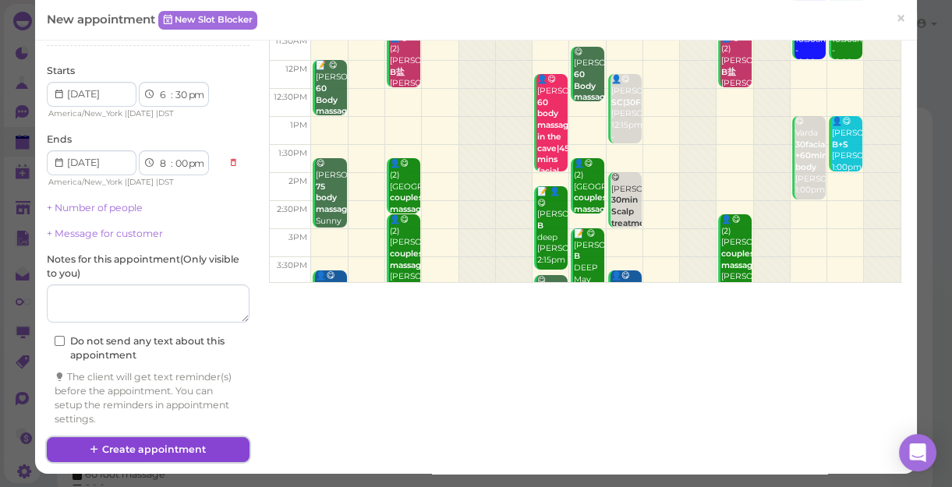
click at [170, 439] on button "Create appointment" at bounding box center [148, 449] width 203 height 25
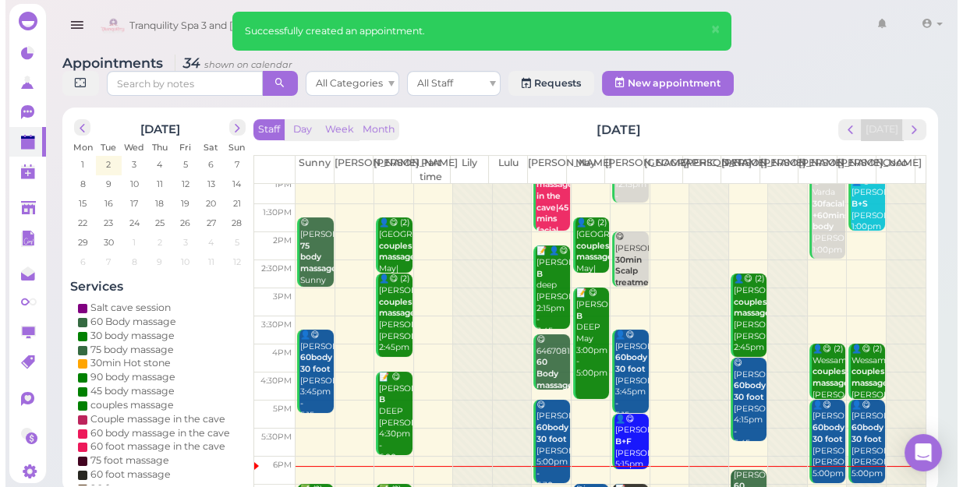
scroll to position [281, 0]
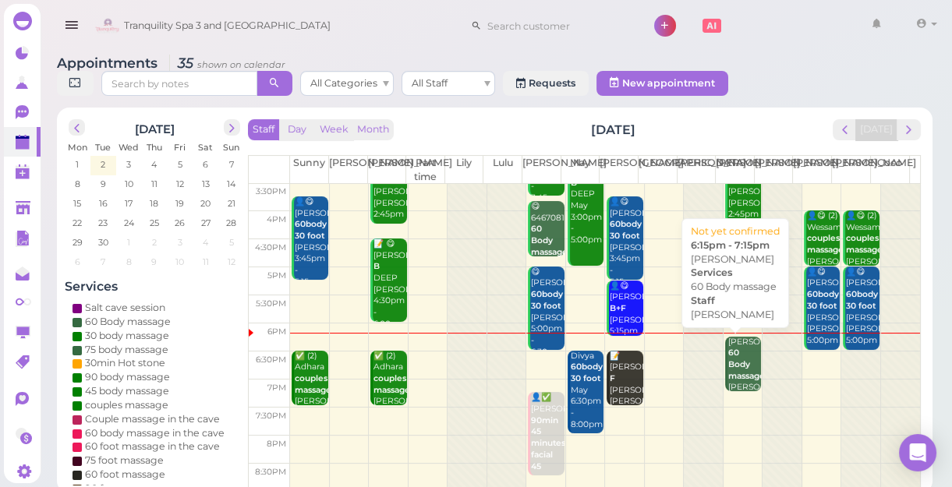
click at [732, 367] on b "60 Body massage" at bounding box center [746, 364] width 37 height 33
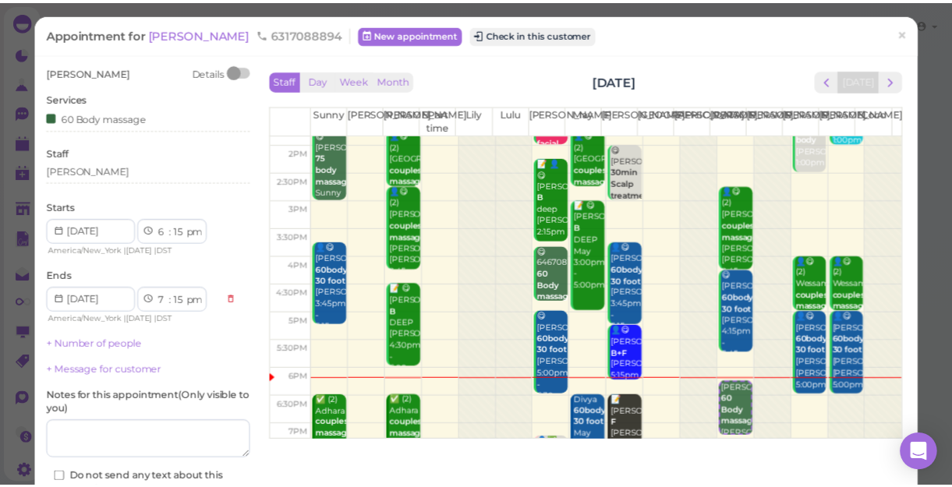
scroll to position [212, 0]
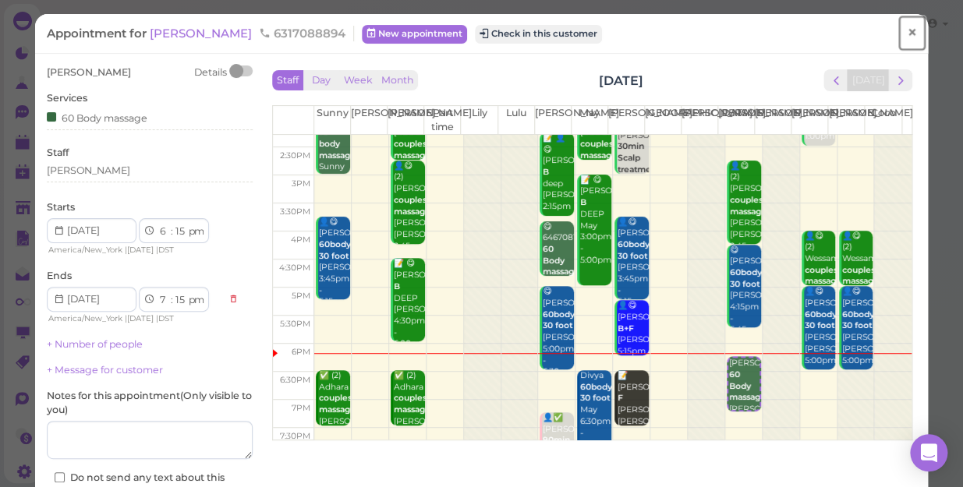
click at [907, 31] on span "×" at bounding box center [912, 33] width 10 height 22
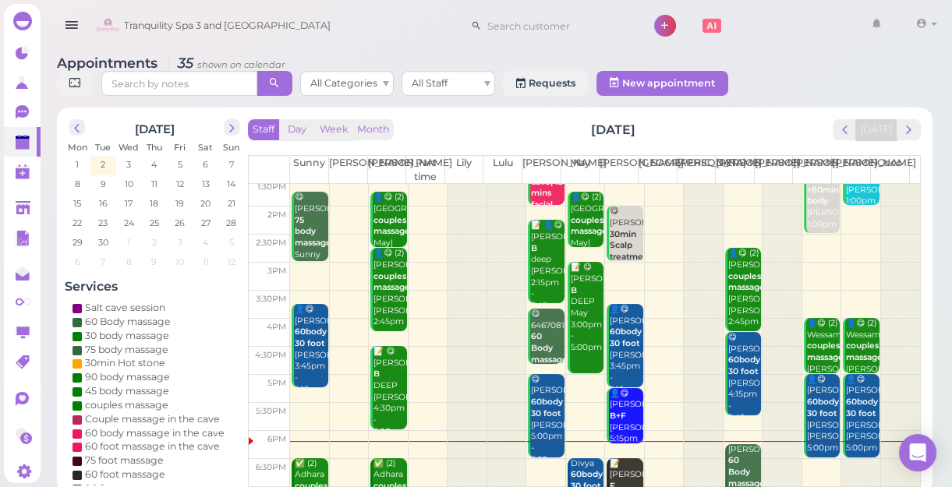
scroll to position [281, 0]
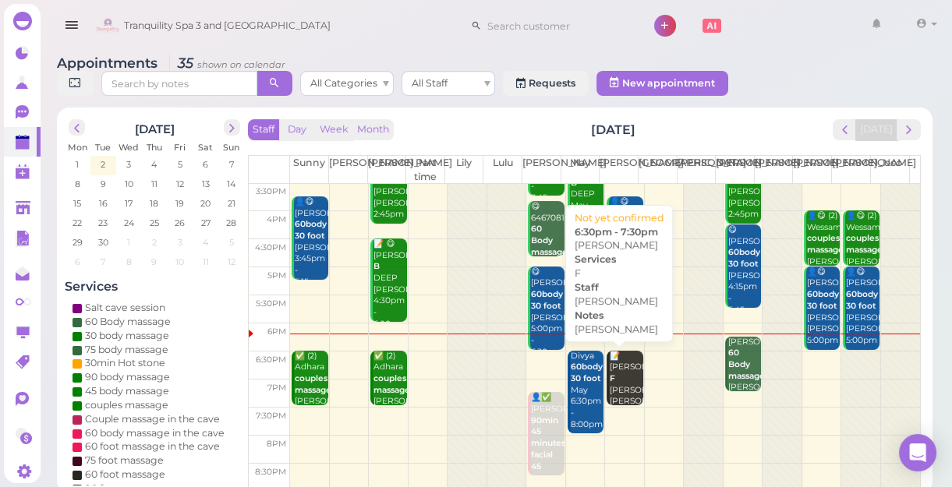
click at [621, 369] on div "📝 Dawn F MIKE Mike 6:30pm - 7:30pm" at bounding box center [626, 397] width 34 height 92
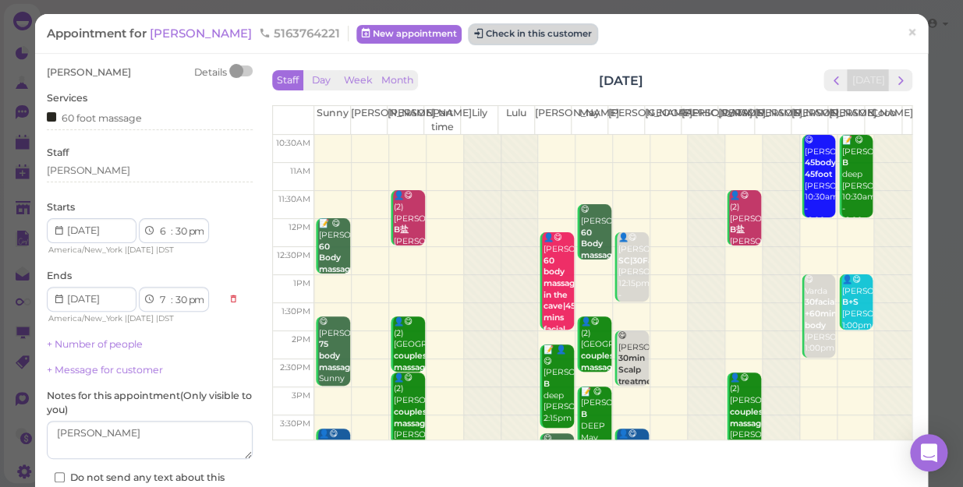
click at [474, 38] on button "Check in this customer" at bounding box center [532, 34] width 127 height 19
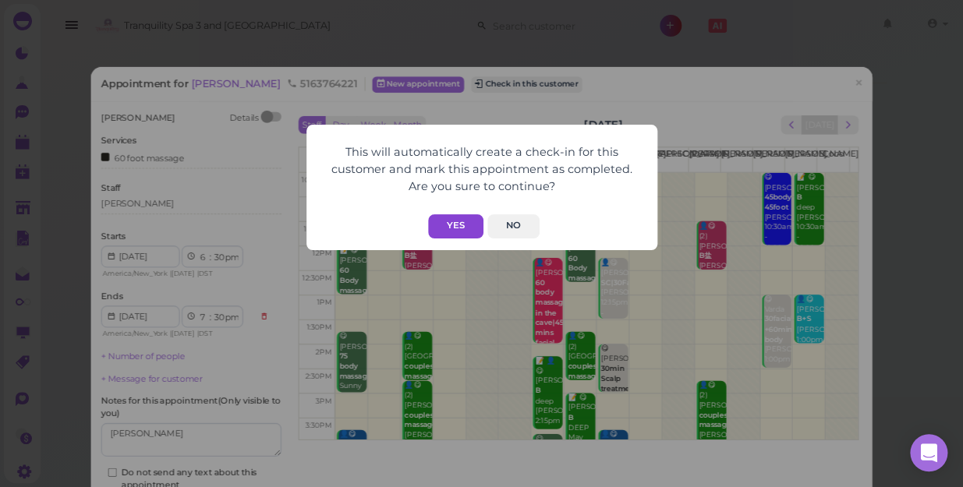
click at [465, 225] on button "Yes" at bounding box center [455, 226] width 55 height 24
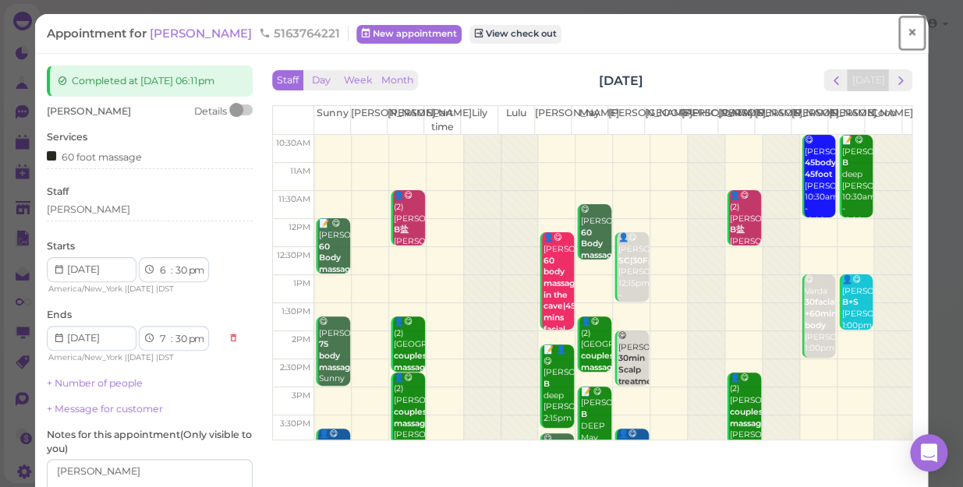
click at [907, 32] on span "×" at bounding box center [912, 33] width 10 height 22
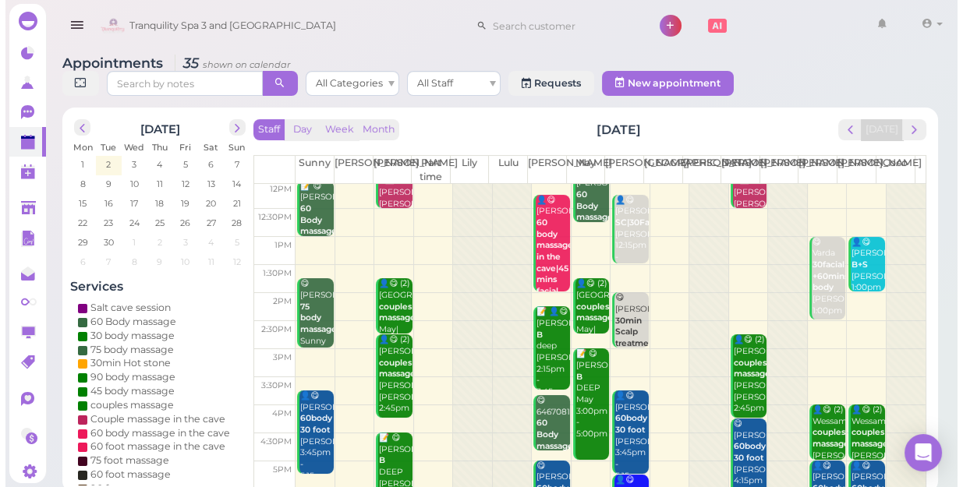
scroll to position [281, 0]
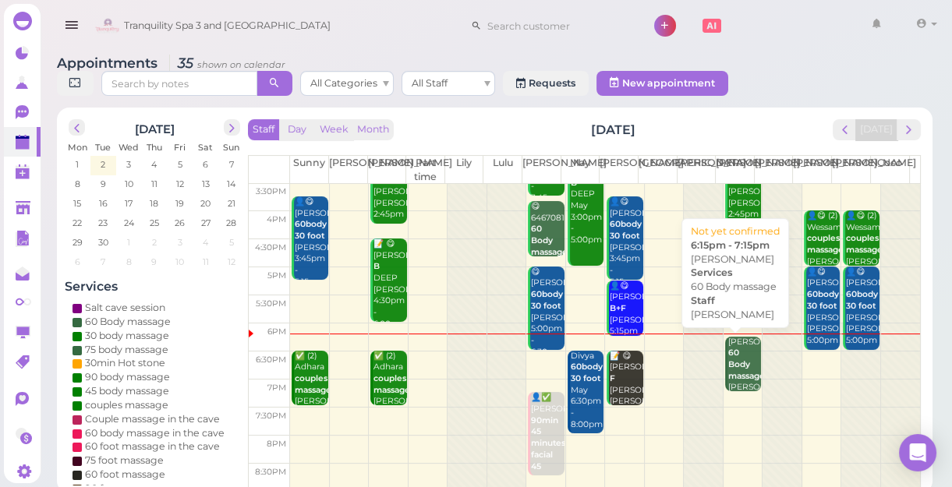
click at [741, 379] on b "60 Body massage" at bounding box center [746, 364] width 37 height 33
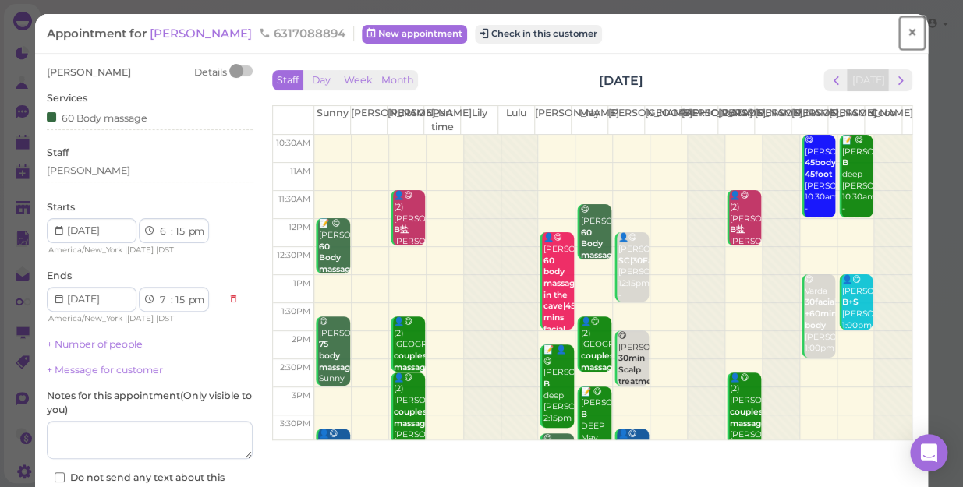
click at [907, 30] on span "×" at bounding box center [912, 33] width 10 height 22
click at [901, 30] on link at bounding box center [887, 26] width 45 height 44
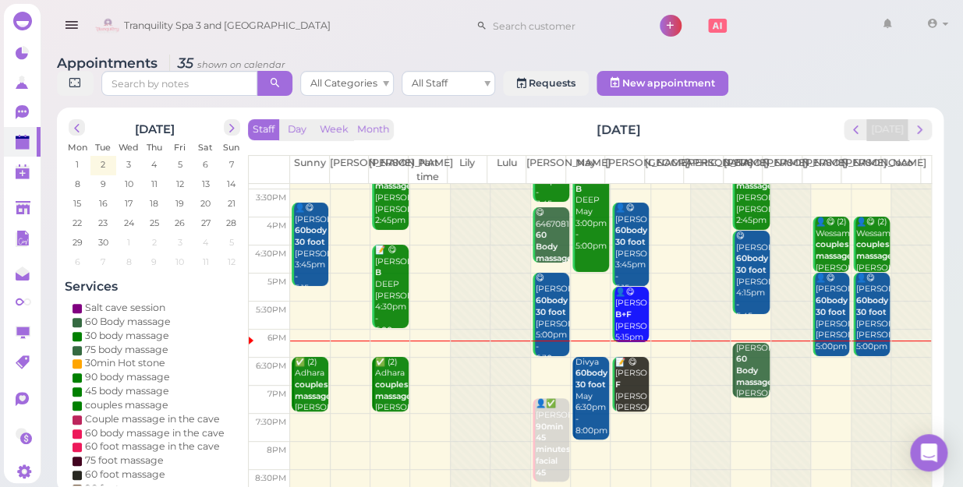
scroll to position [281, 0]
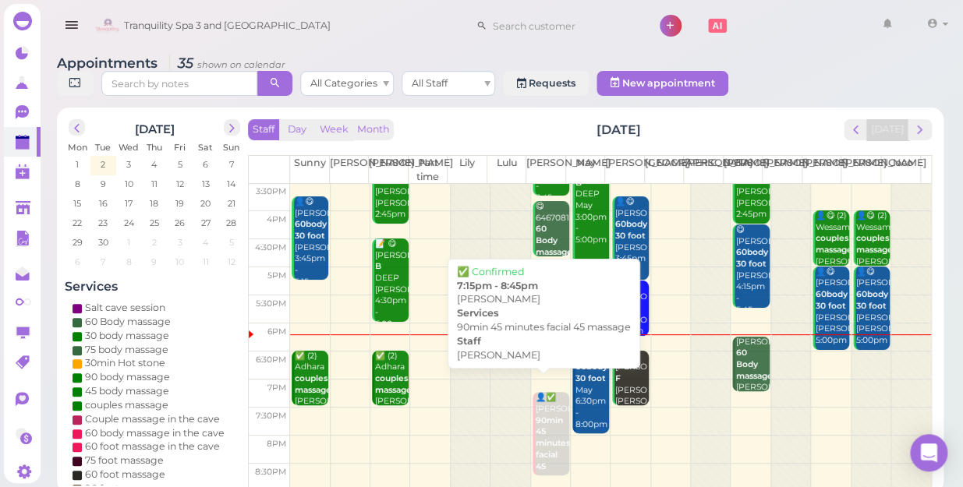
click at [546, 424] on b "90min 45 minutes facial 45 massage" at bounding box center [554, 449] width 37 height 67
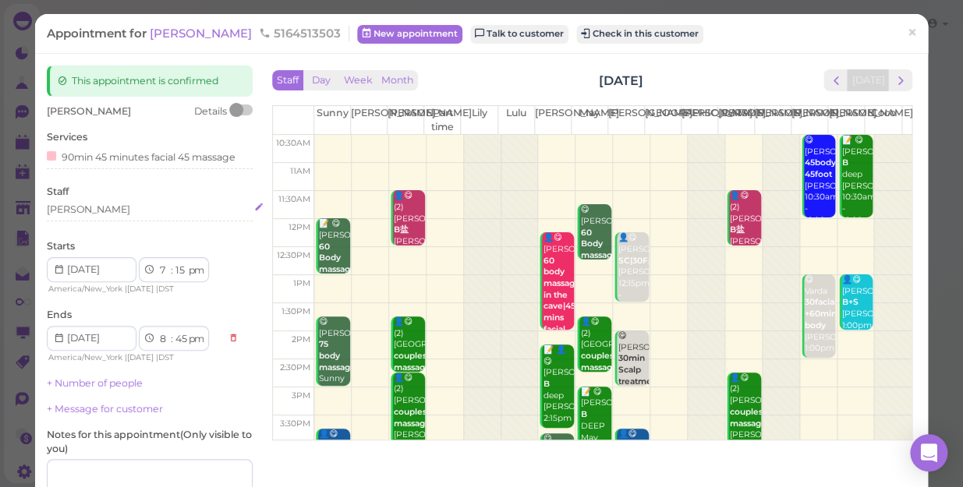
click at [78, 206] on div "[PERSON_NAME]" at bounding box center [150, 210] width 206 height 14
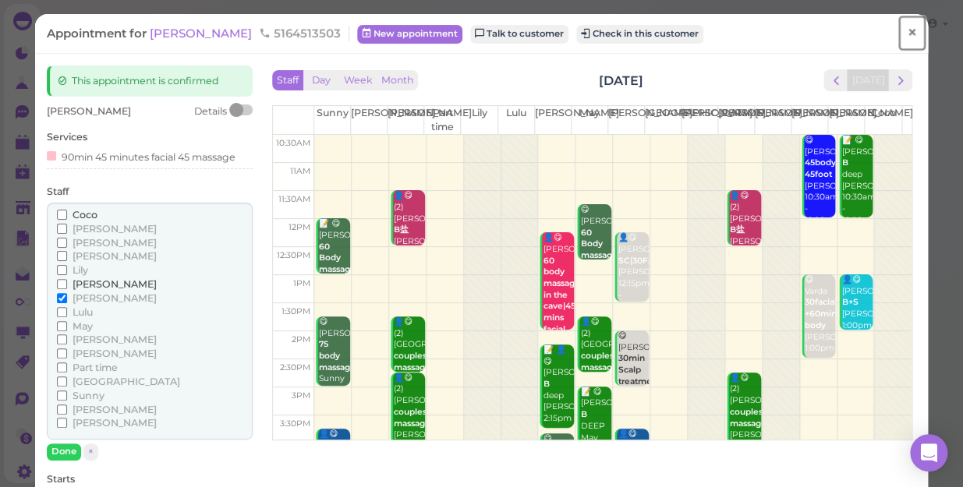
click at [907, 31] on span "×" at bounding box center [912, 33] width 10 height 22
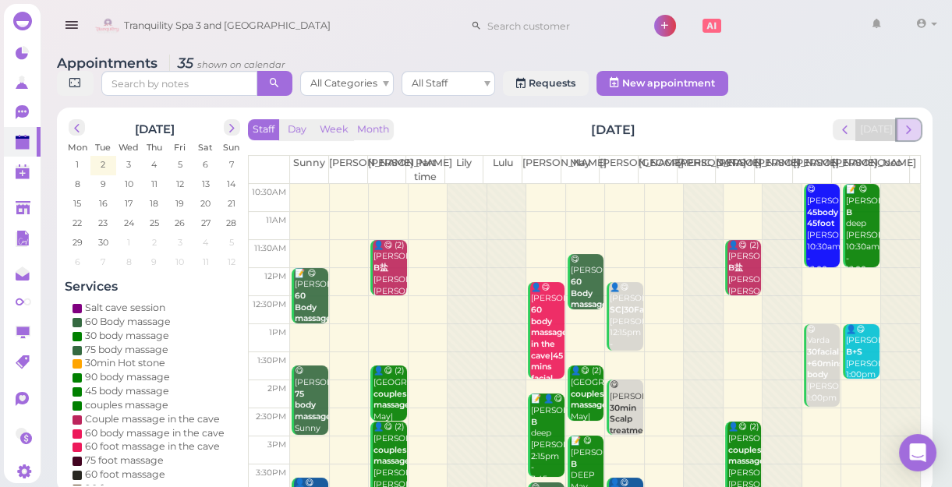
click at [907, 136] on span "next" at bounding box center [908, 129] width 15 height 15
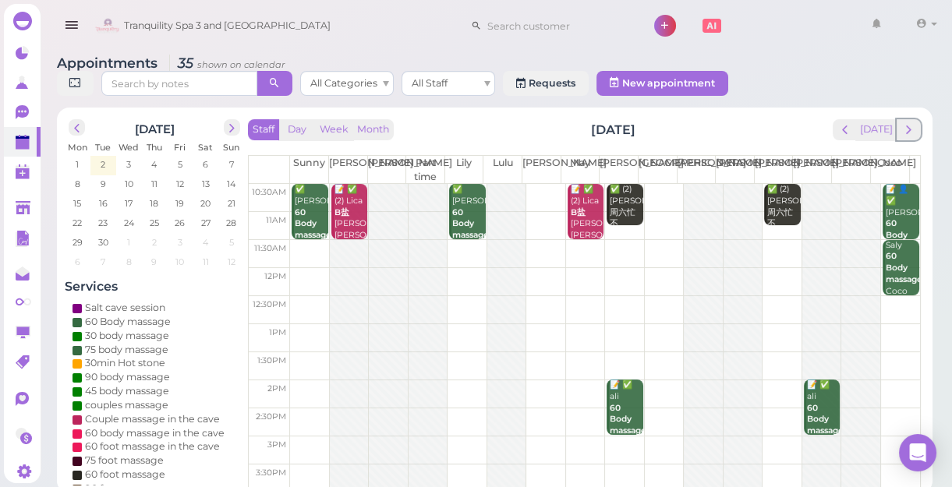
click at [907, 136] on span "next" at bounding box center [908, 129] width 15 height 15
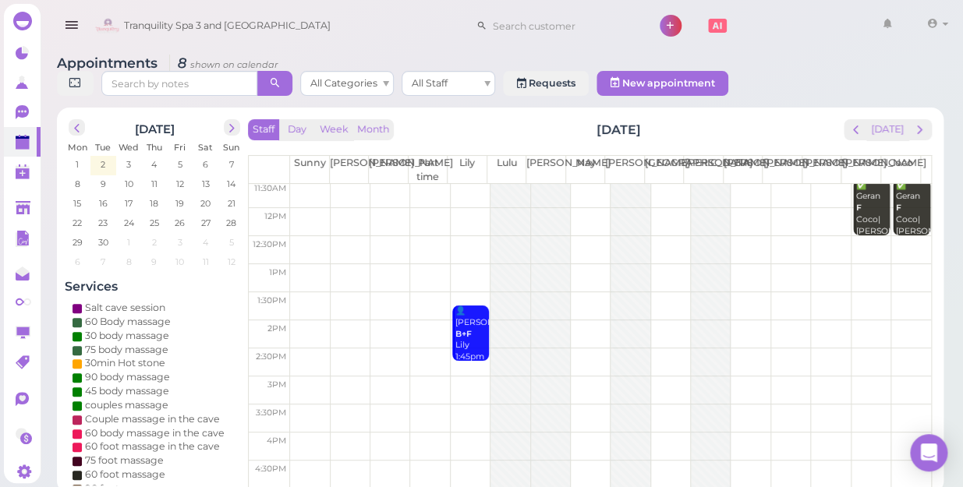
scroll to position [141, 0]
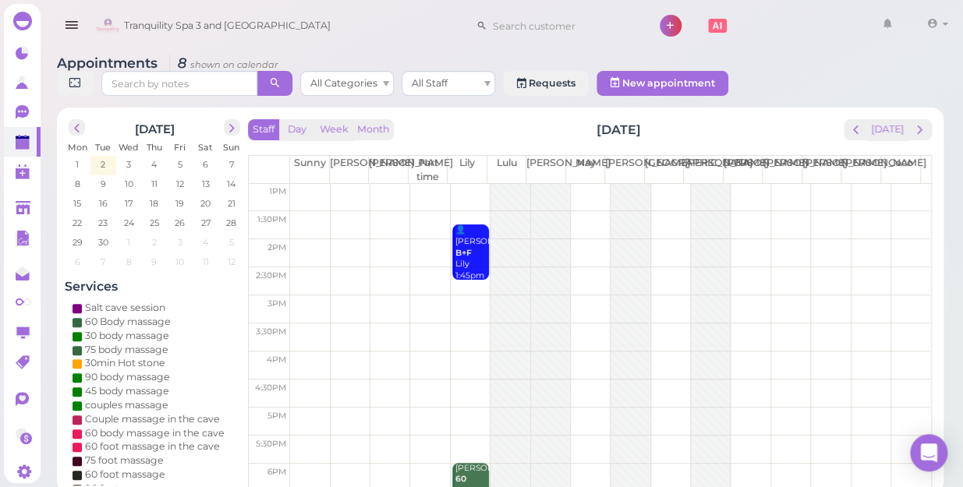
click at [467, 352] on td at bounding box center [610, 366] width 641 height 28
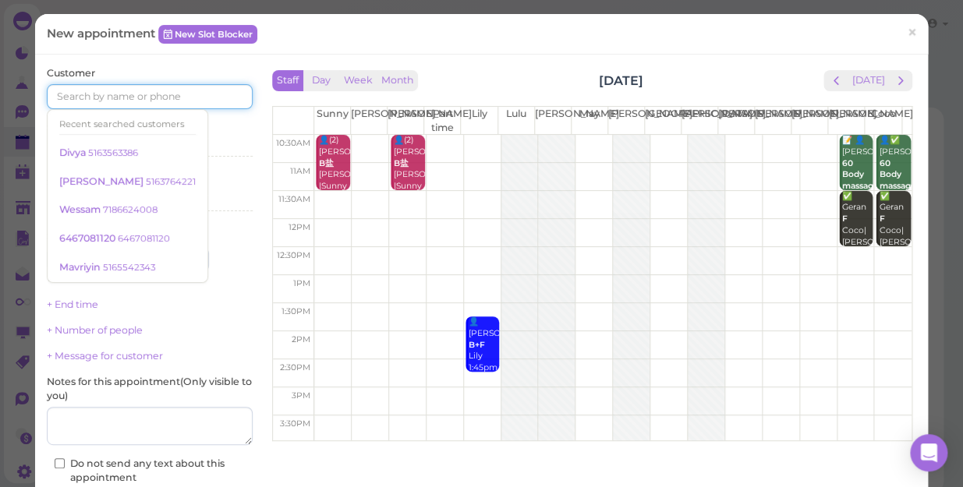
click at [218, 101] on input at bounding box center [150, 96] width 206 height 25
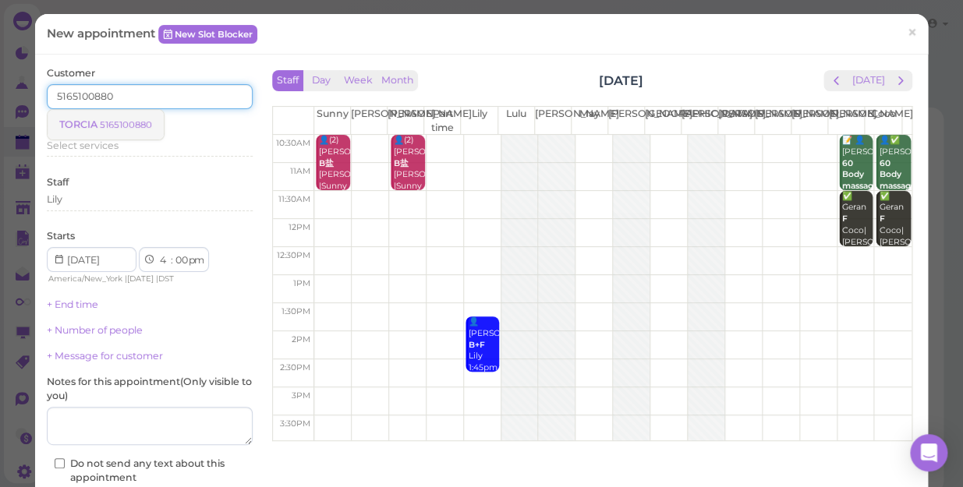
type input "5165100880"
click at [140, 125] on small "5165100880" at bounding box center [126, 124] width 52 height 11
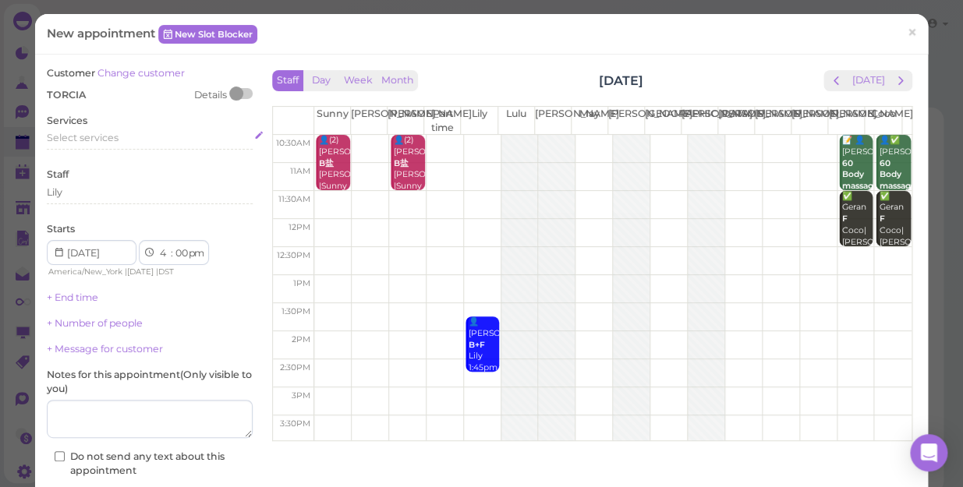
click at [122, 140] on div "Select services" at bounding box center [150, 138] width 206 height 14
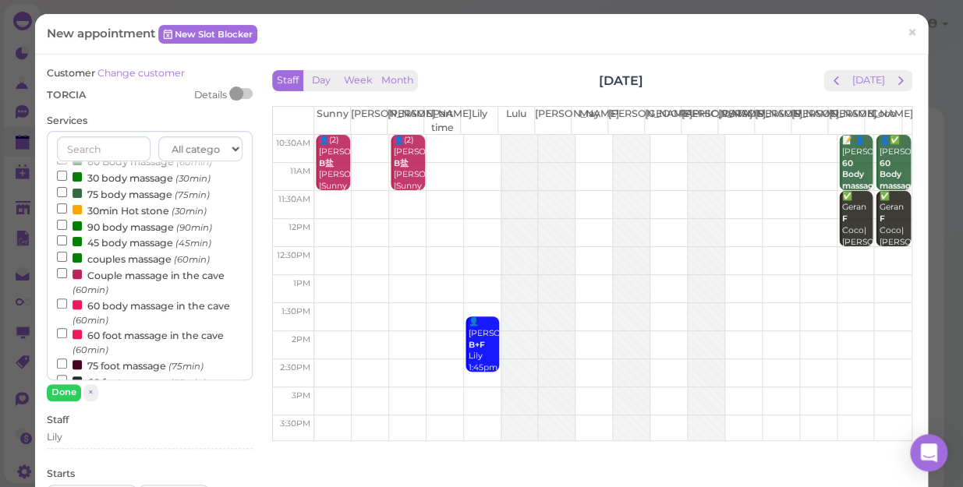
scroll to position [0, 0]
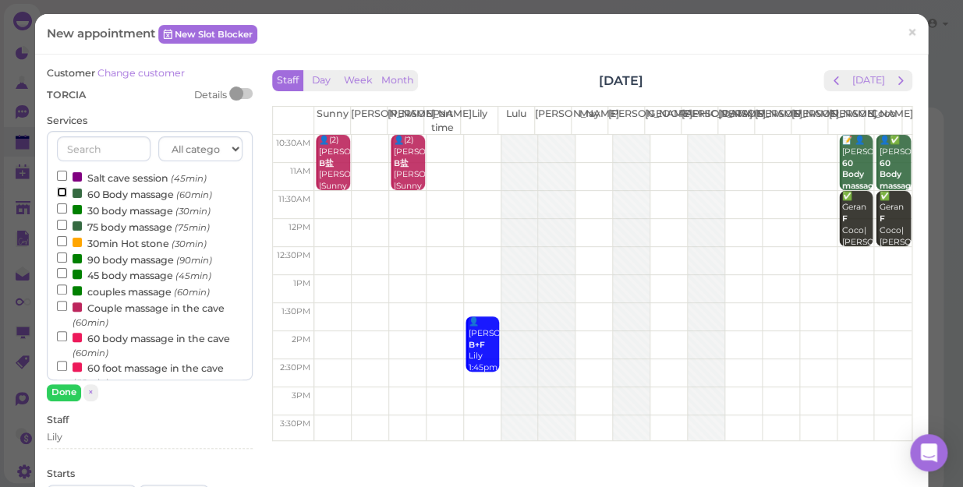
click at [61, 193] on input "60 Body massage (60min)" at bounding box center [62, 192] width 10 height 10
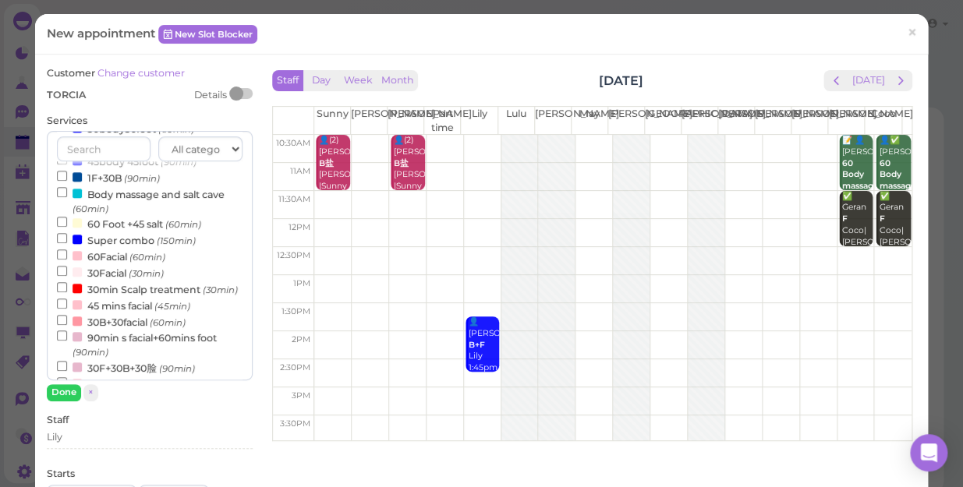
scroll to position [354, 0]
click at [61, 288] on input "30min Scalp treatment (30min)" at bounding box center [62, 284] width 10 height 10
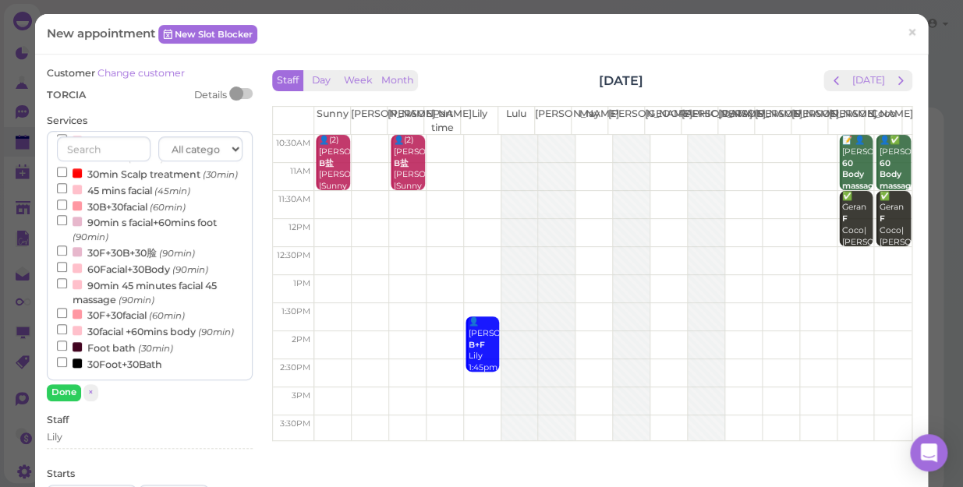
select select "30"
click at [73, 395] on button "Done" at bounding box center [64, 392] width 34 height 16
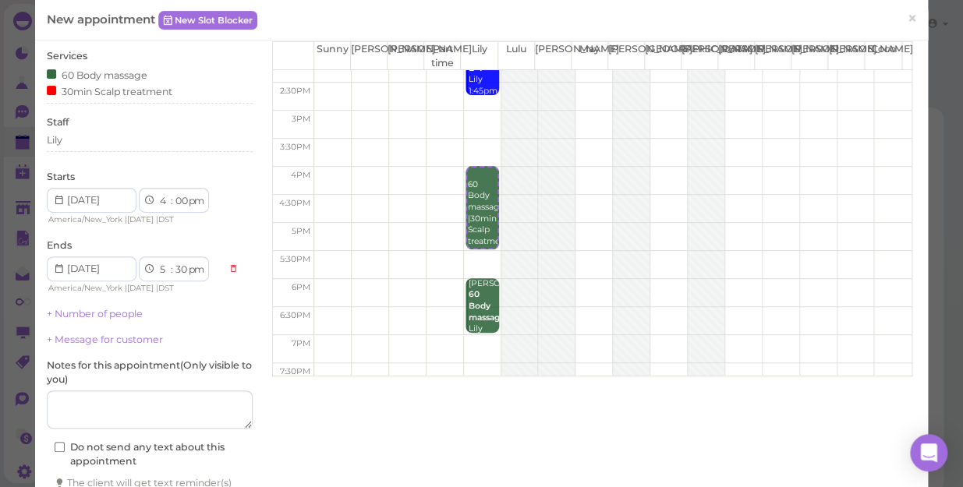
scroll to position [172, 0]
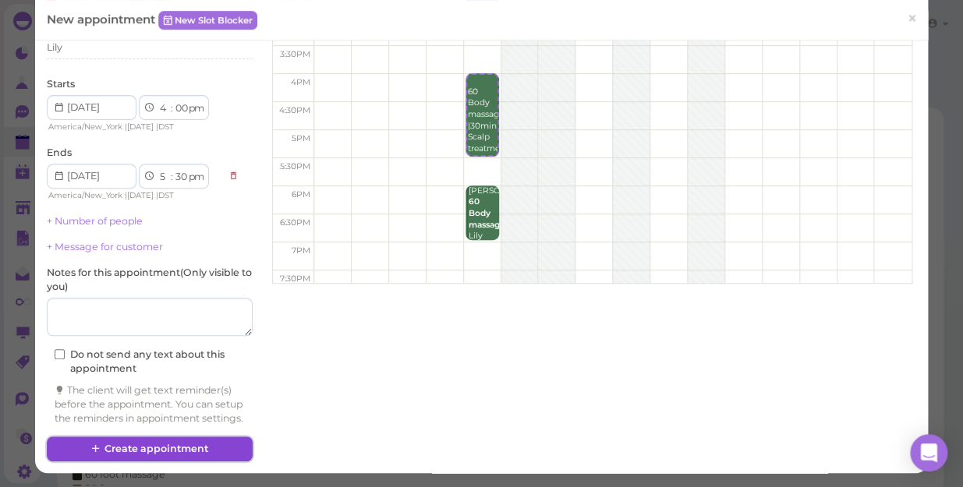
click at [217, 444] on button "Create appointment" at bounding box center [150, 449] width 206 height 25
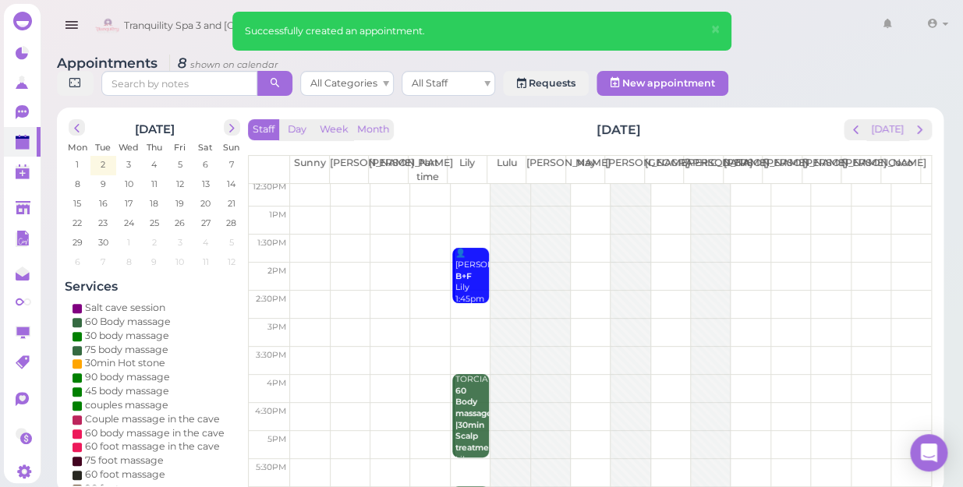
scroll to position [281, 0]
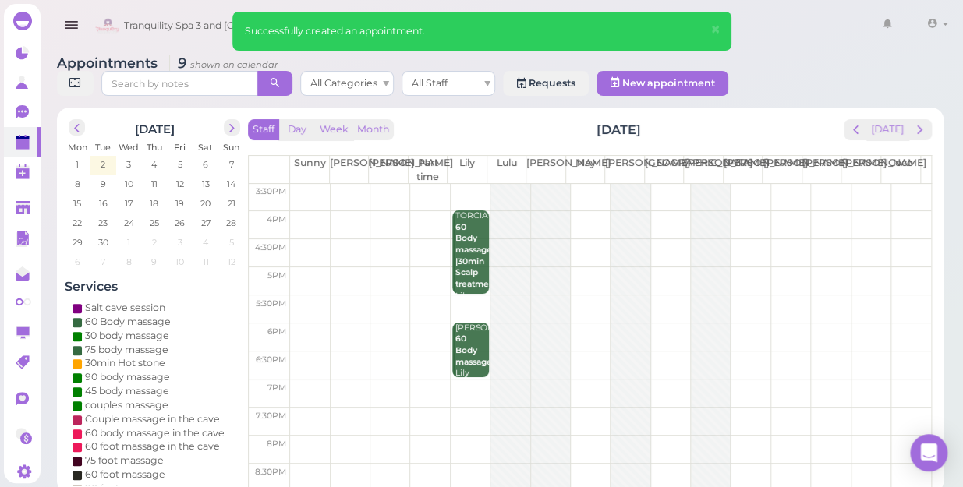
click at [584, 211] on td at bounding box center [610, 225] width 641 height 28
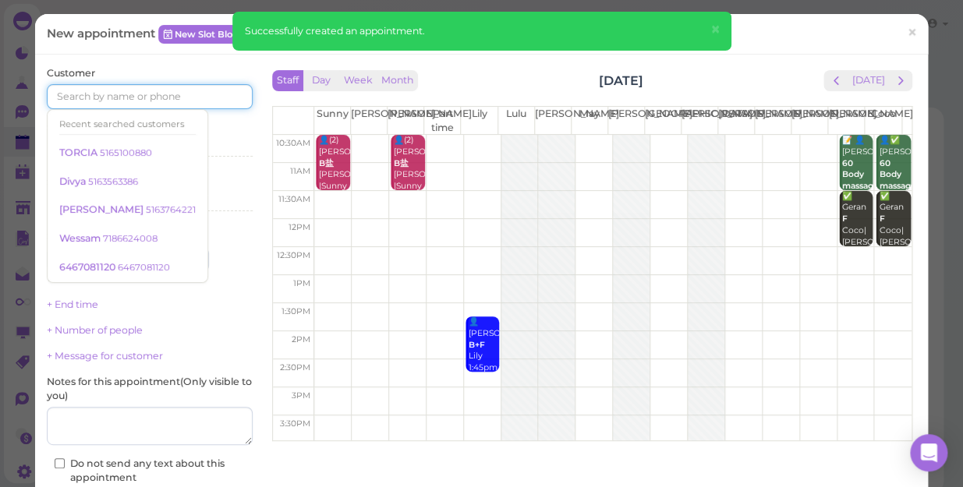
click at [164, 99] on input at bounding box center [150, 96] width 206 height 25
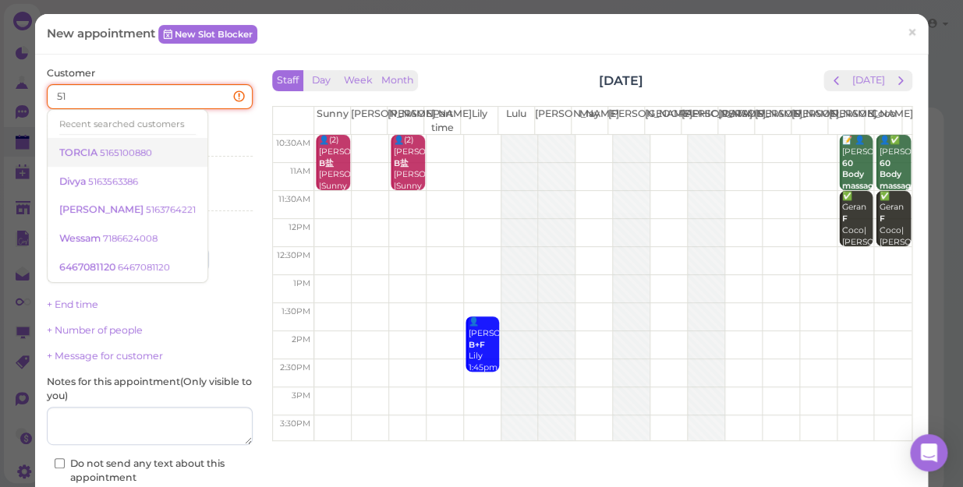
type input "51"
click at [136, 149] on small "5165100880" at bounding box center [126, 152] width 52 height 11
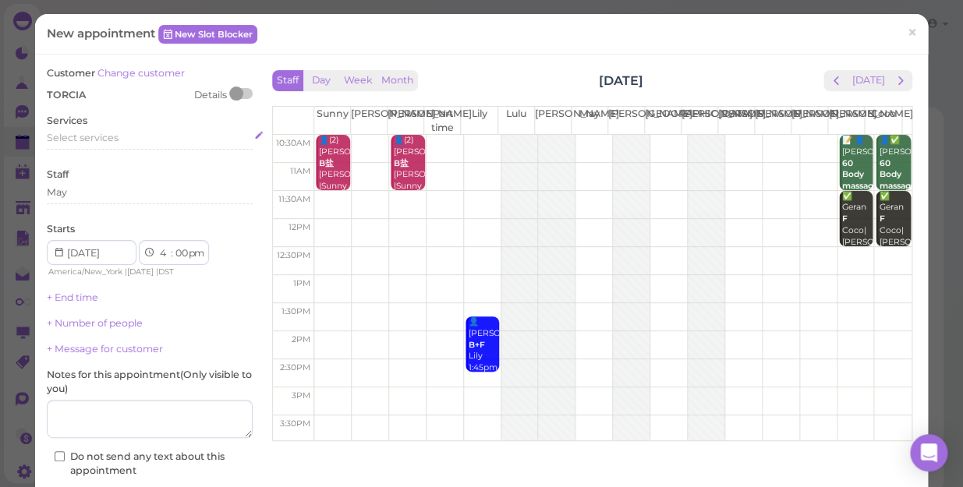
click at [120, 140] on div "Select services" at bounding box center [150, 138] width 206 height 14
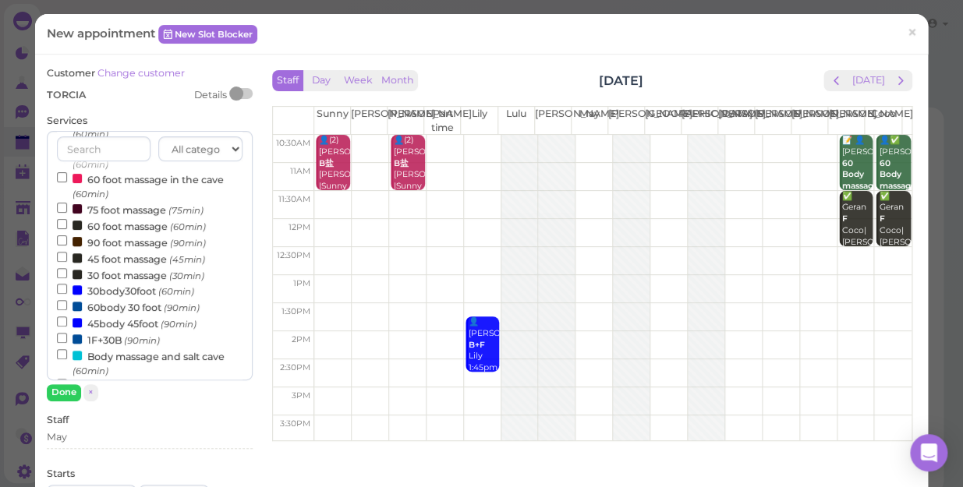
scroll to position [212, 0]
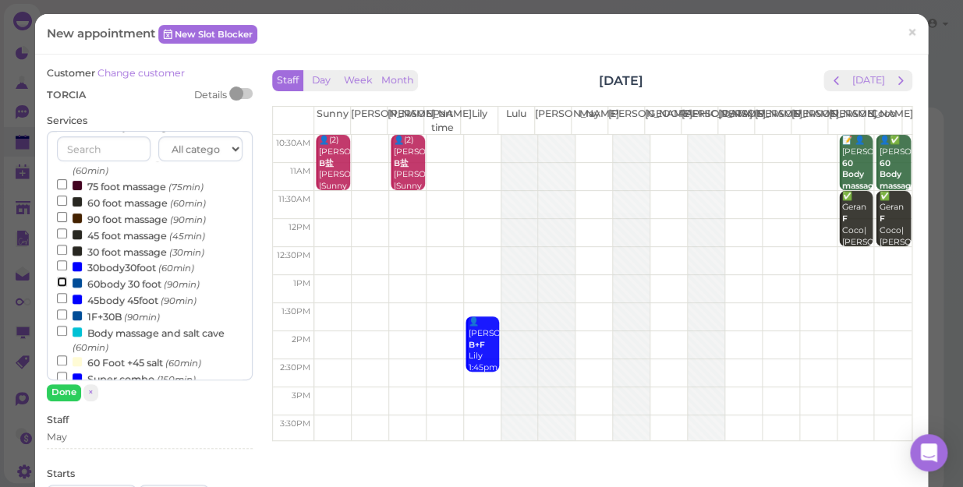
click at [61, 281] on input "60body 30 foot (90min)" at bounding box center [62, 282] width 10 height 10
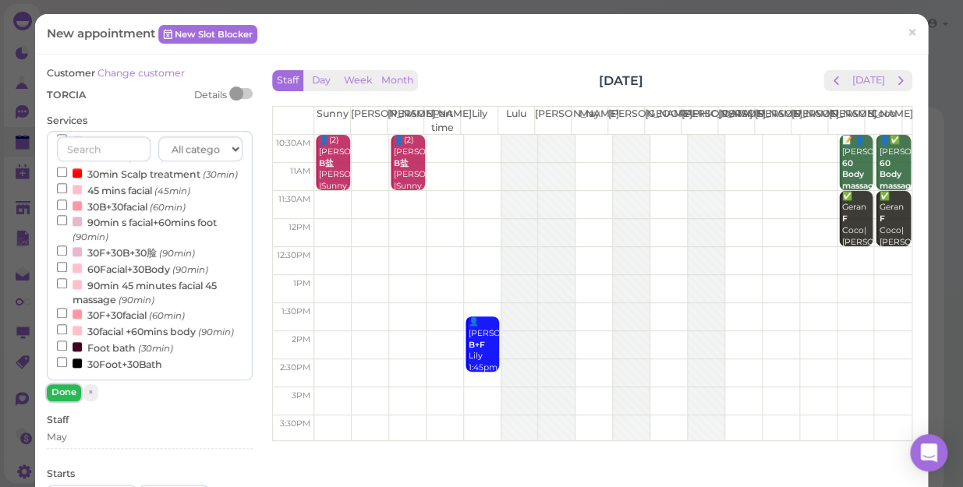
click at [65, 392] on button "Done" at bounding box center [64, 392] width 34 height 16
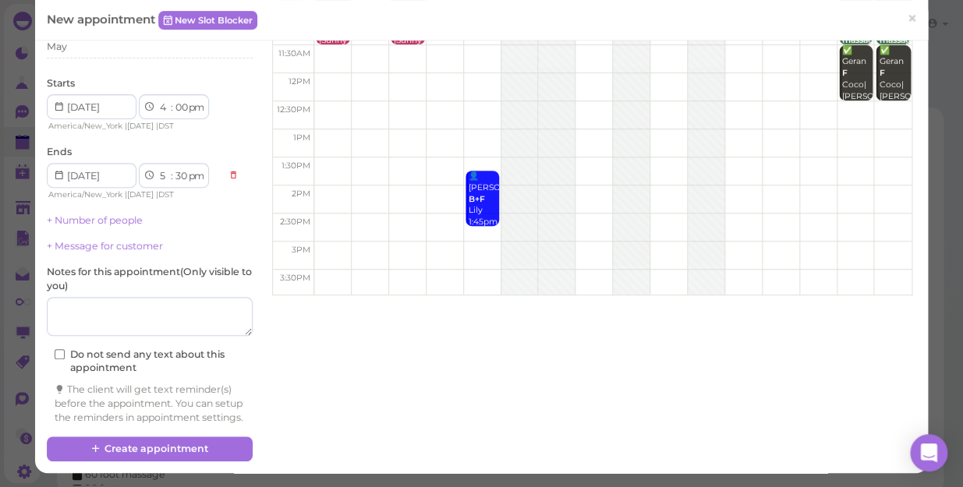
scroll to position [158, 0]
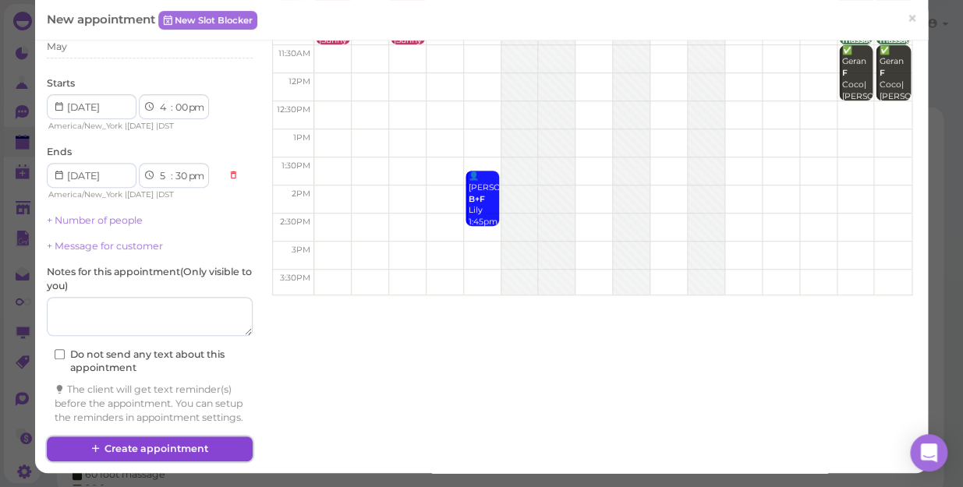
click at [206, 443] on button "Create appointment" at bounding box center [150, 449] width 206 height 25
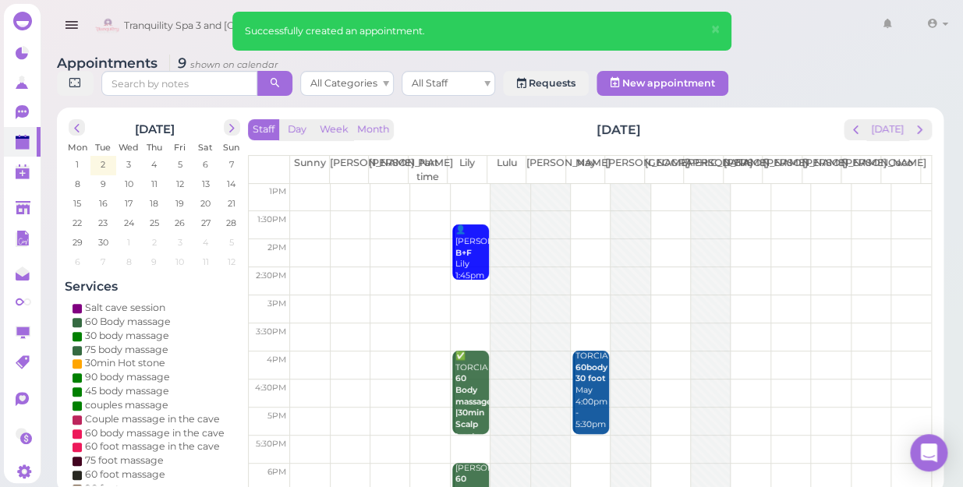
scroll to position [281, 0]
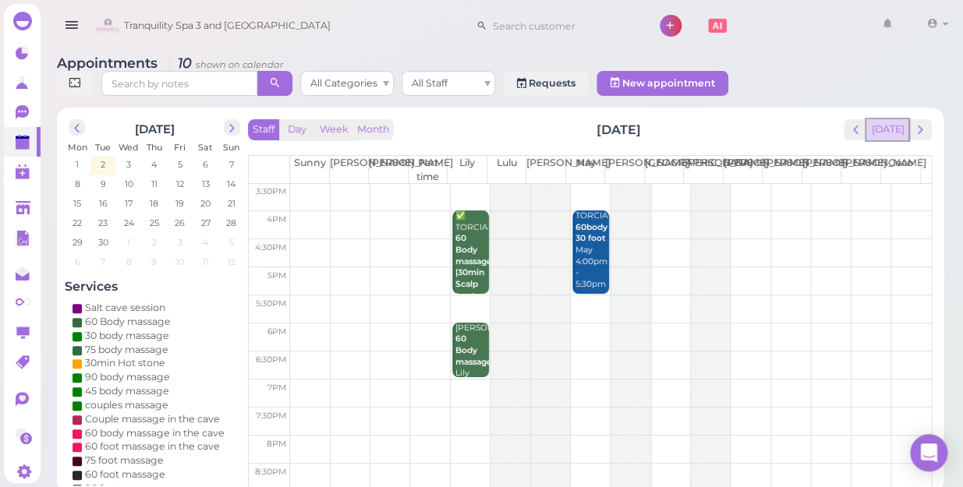
click at [900, 119] on button "[DATE]" at bounding box center [887, 129] width 42 height 21
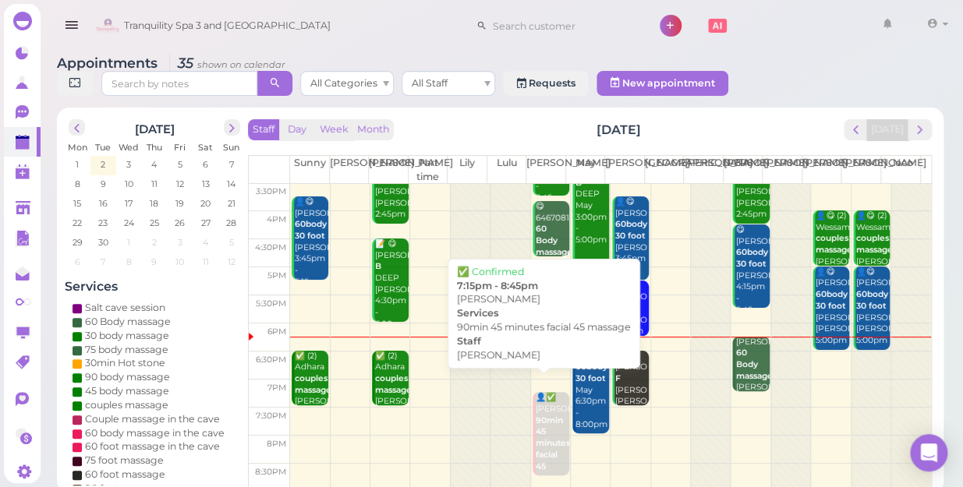
click at [538, 416] on b "90min 45 minutes facial 45 massage" at bounding box center [554, 449] width 37 height 67
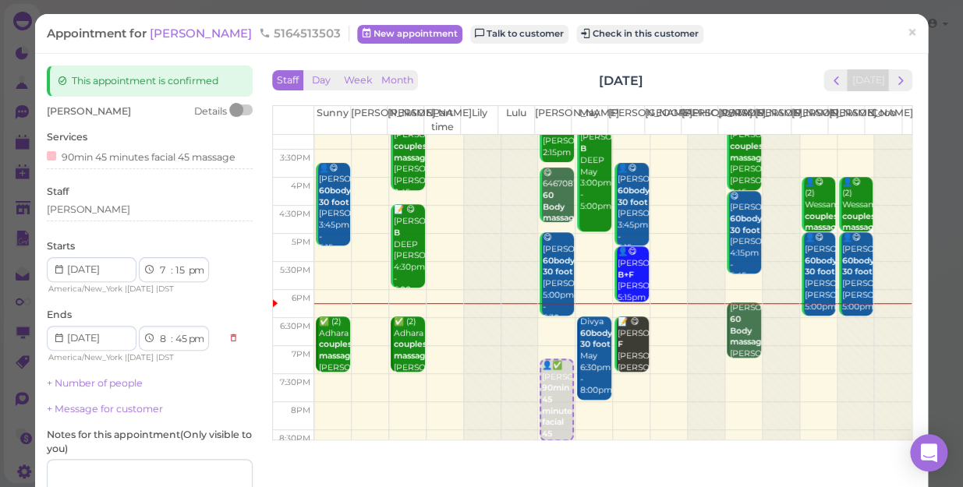
scroll to position [281, 0]
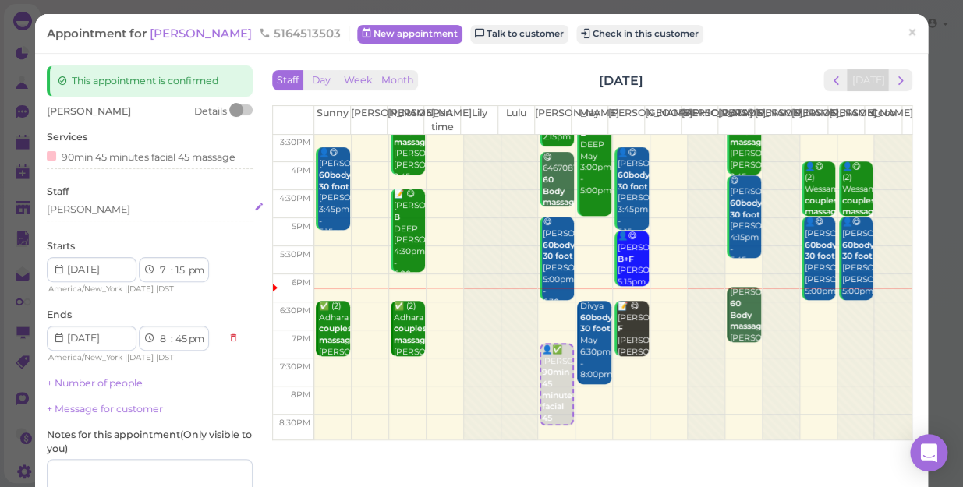
click at [83, 211] on div "[PERSON_NAME]" at bounding box center [150, 210] width 206 height 14
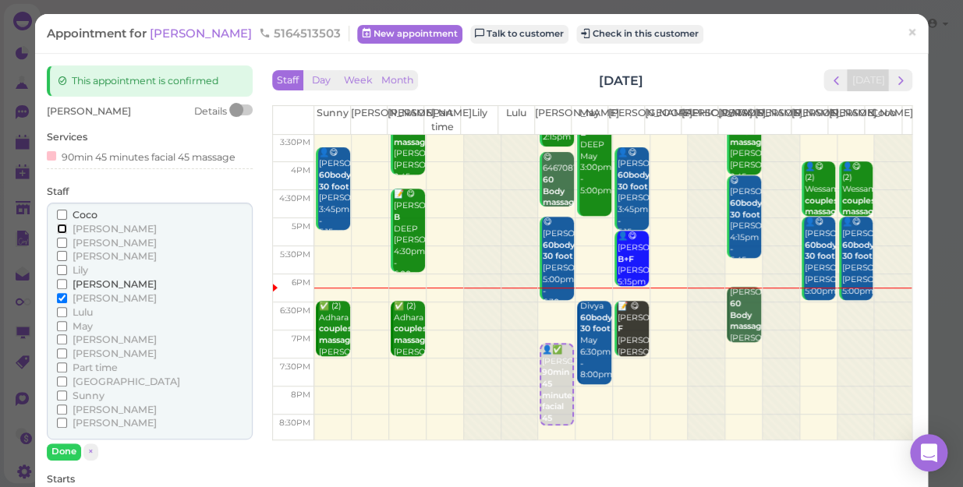
click at [58, 227] on input "[PERSON_NAME]" at bounding box center [62, 229] width 10 height 10
click at [57, 295] on input "[PERSON_NAME]" at bounding box center [62, 298] width 10 height 10
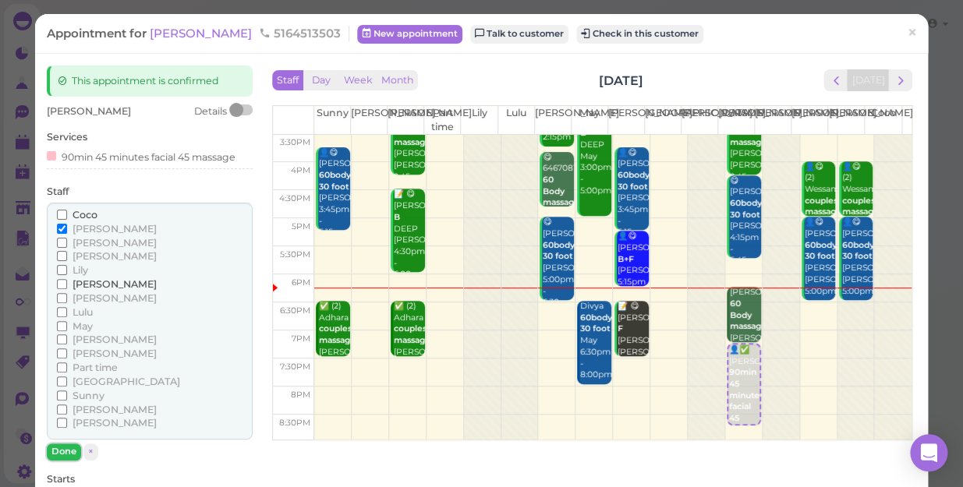
click at [66, 451] on button "Done" at bounding box center [64, 452] width 34 height 16
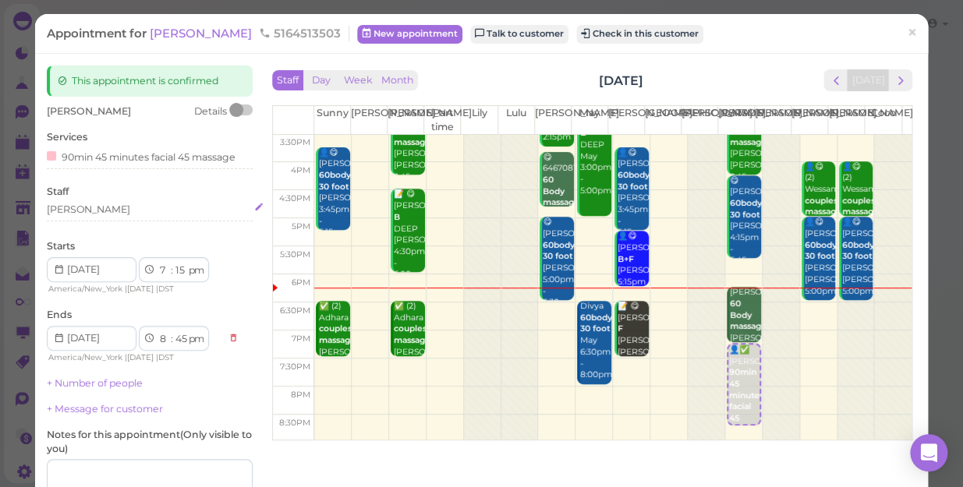
click at [85, 211] on div "[PERSON_NAME]" at bounding box center [150, 210] width 206 height 14
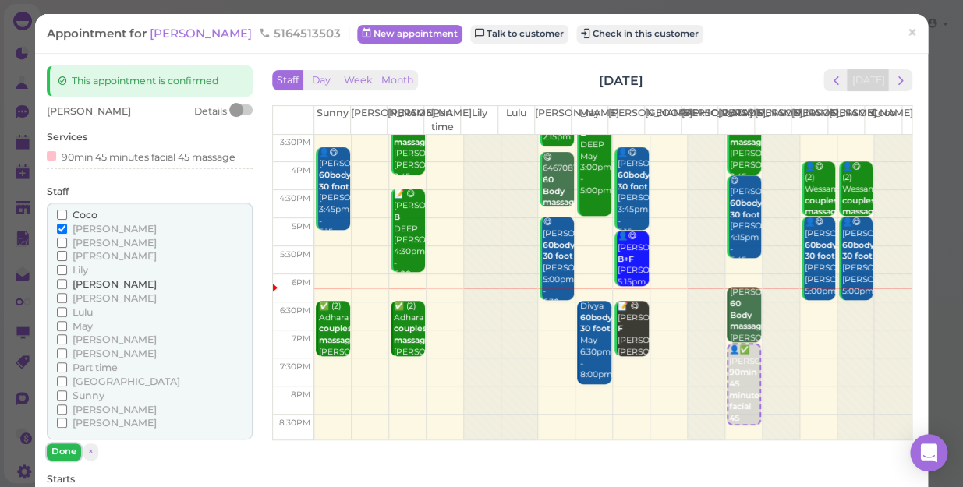
click at [66, 449] on button "Done" at bounding box center [64, 452] width 34 height 16
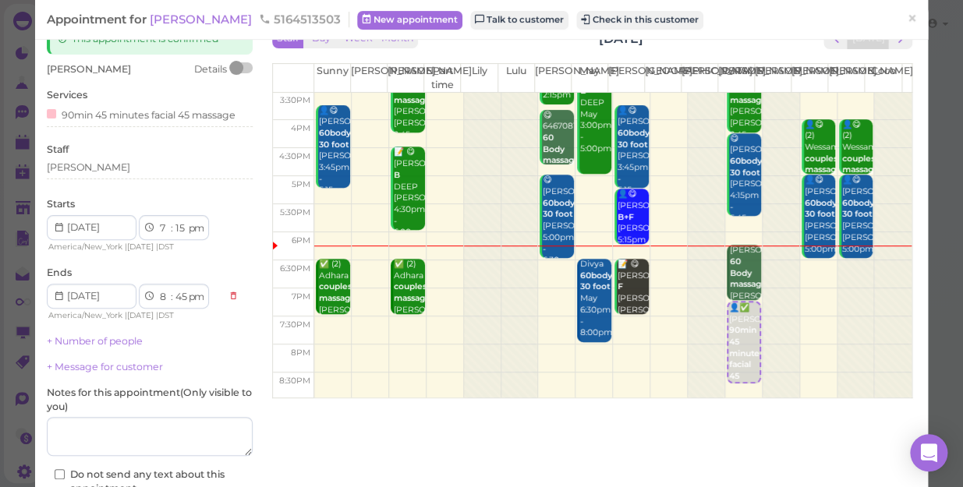
scroll to position [152, 0]
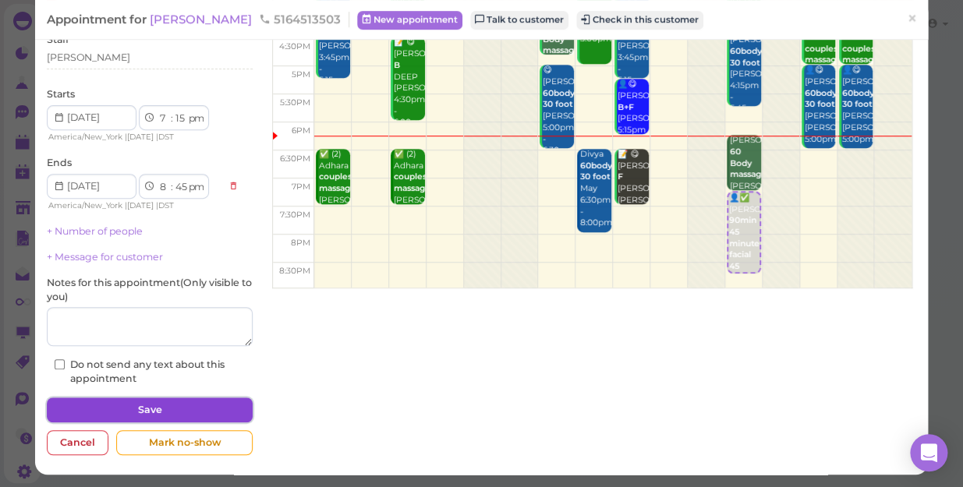
drag, startPoint x: 211, startPoint y: 409, endPoint x: 221, endPoint y: 394, distance: 18.2
click at [214, 409] on button "Save" at bounding box center [150, 410] width 206 height 25
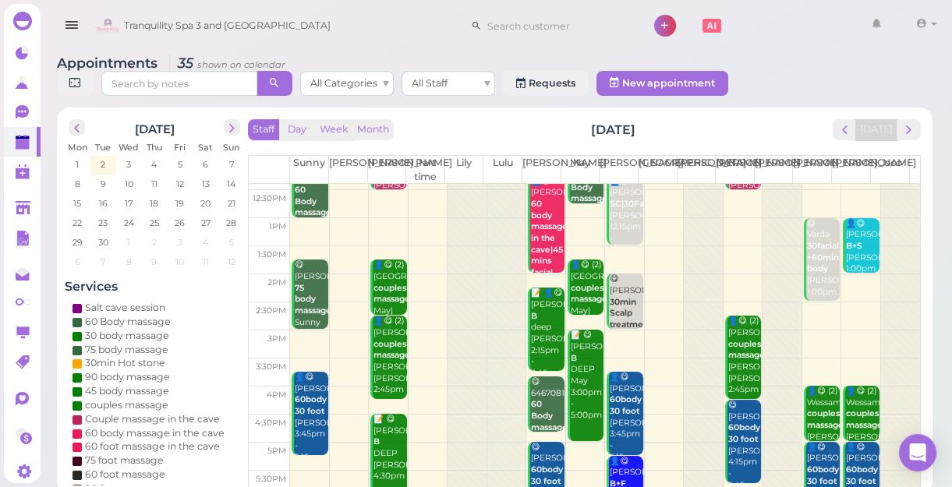
scroll to position [281, 0]
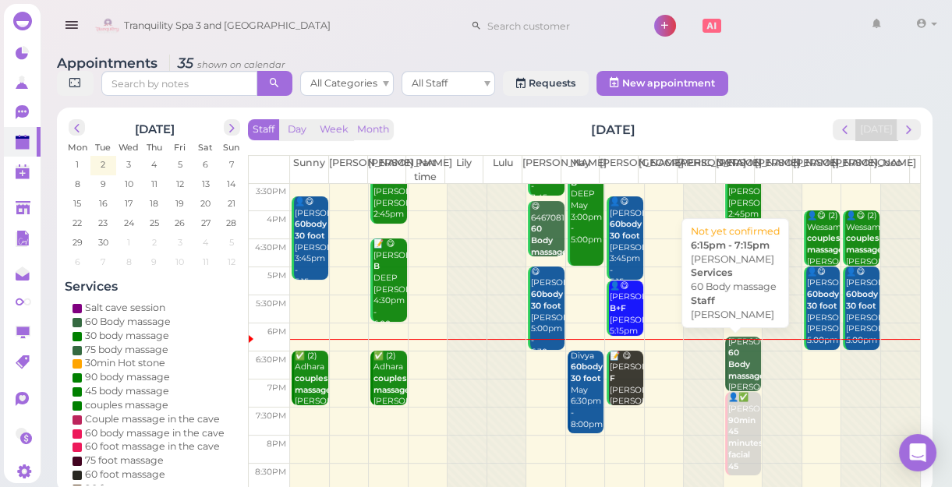
click at [736, 340] on div "Elise 60 Body massage Helen 6:15pm - 7:15pm" at bounding box center [744, 383] width 34 height 92
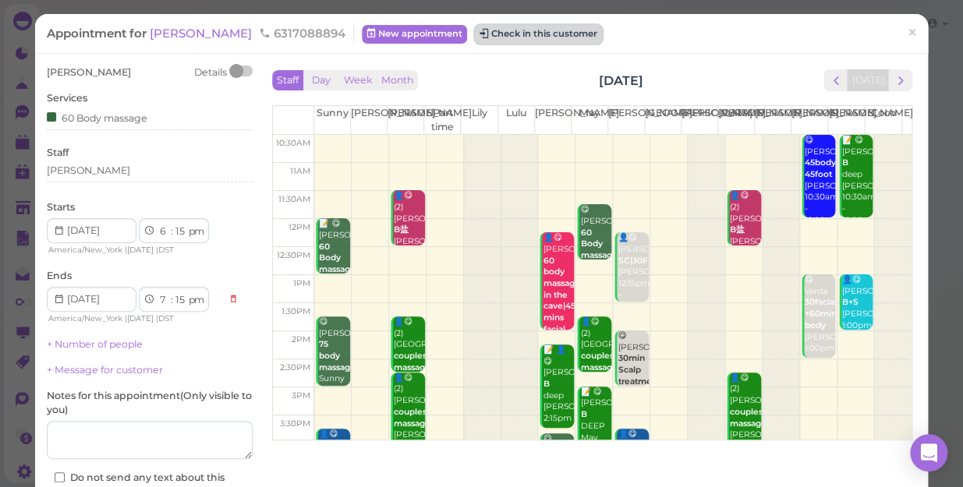
click at [483, 36] on button "Check in this customer" at bounding box center [538, 34] width 127 height 19
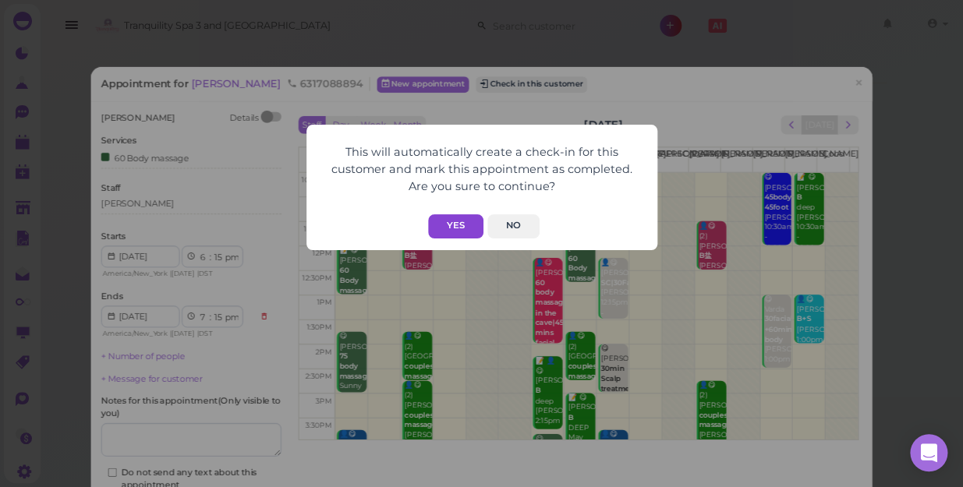
click at [451, 226] on button "Yes" at bounding box center [455, 226] width 55 height 24
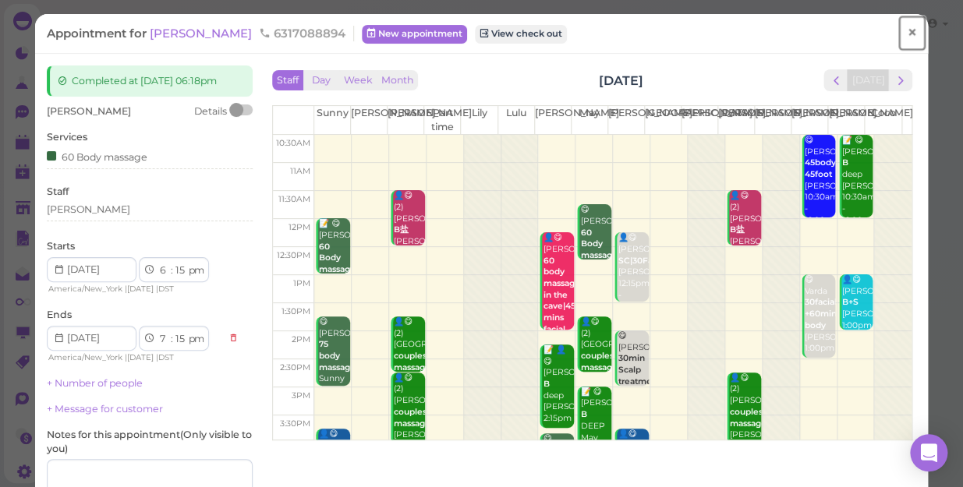
click at [907, 34] on span "×" at bounding box center [912, 33] width 10 height 22
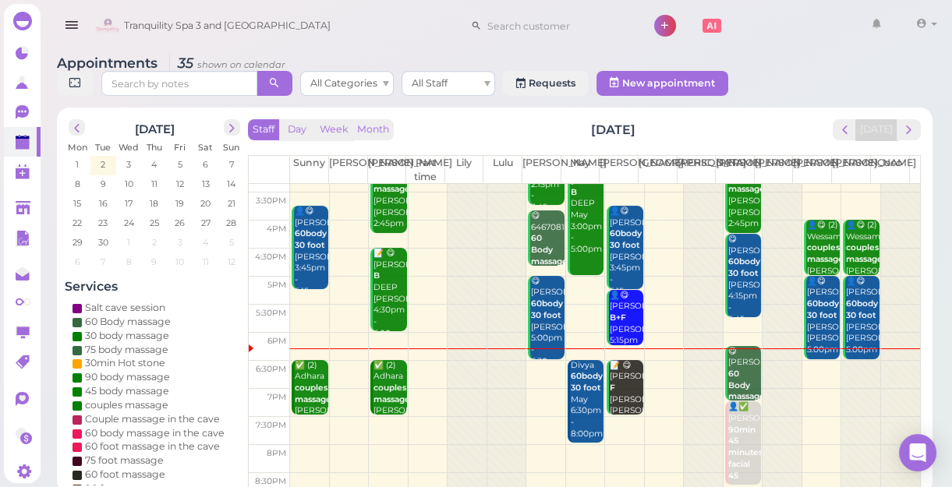
scroll to position [281, 0]
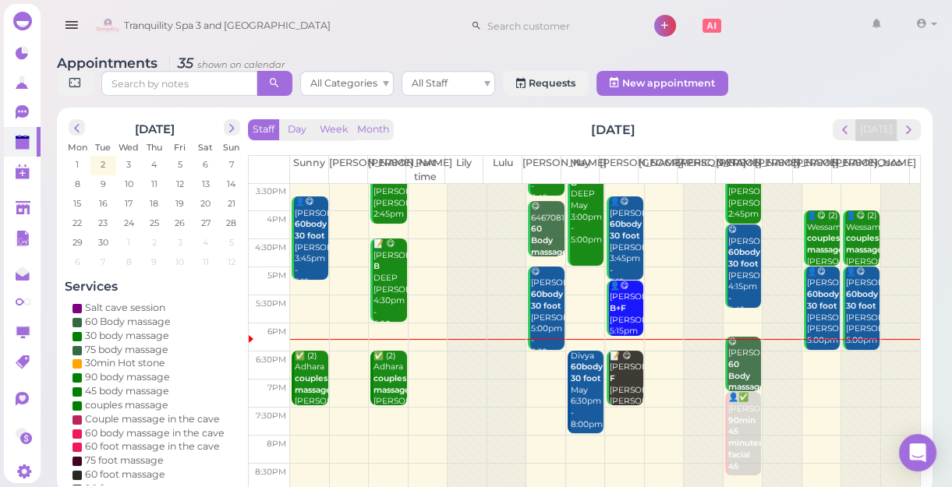
click at [536, 364] on td at bounding box center [605, 366] width 630 height 28
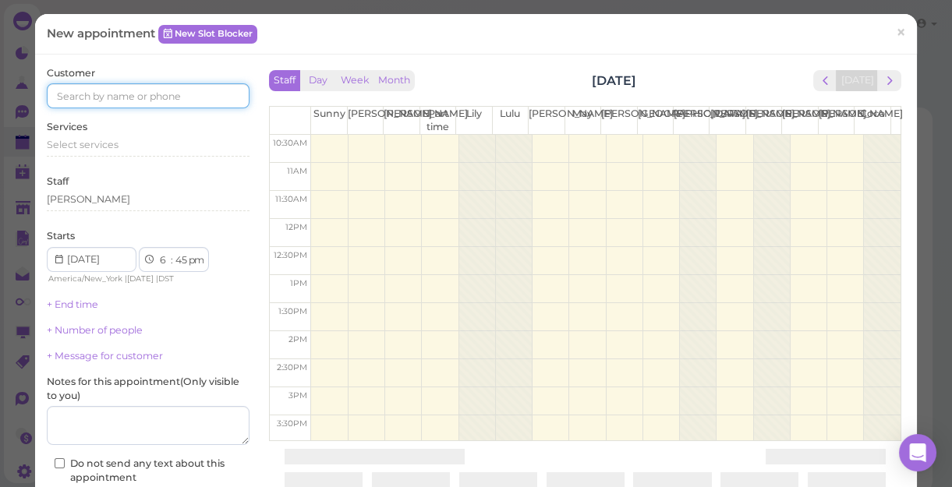
click at [203, 93] on input at bounding box center [148, 95] width 203 height 25
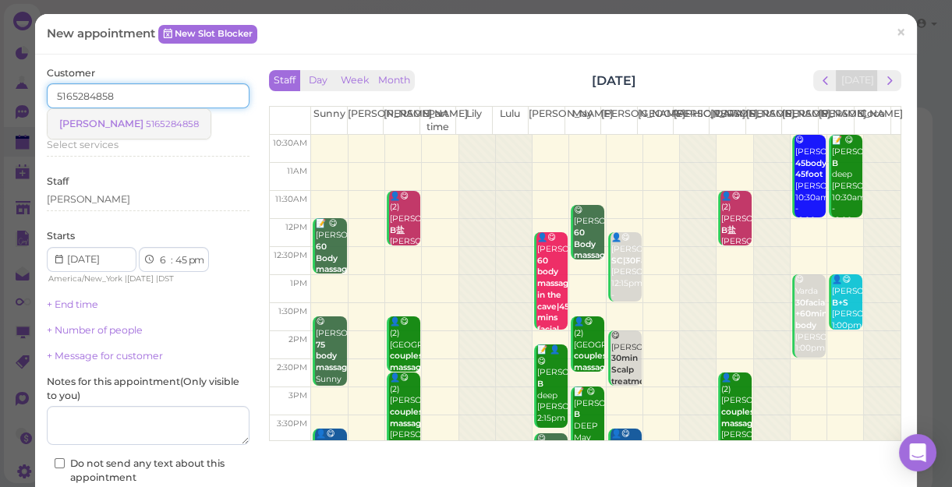
type input "5165284858"
click at [146, 125] on small "5165284858" at bounding box center [172, 124] width 53 height 11
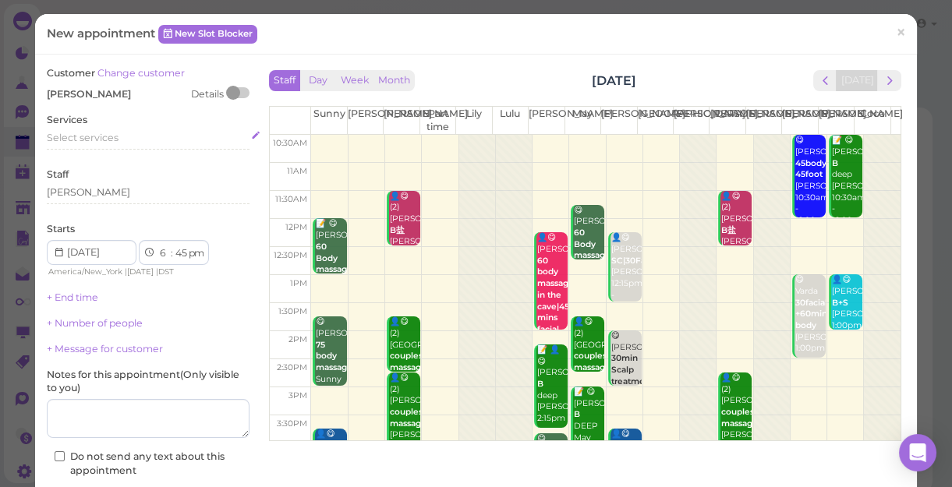
click at [119, 137] on div "Select services" at bounding box center [148, 138] width 203 height 14
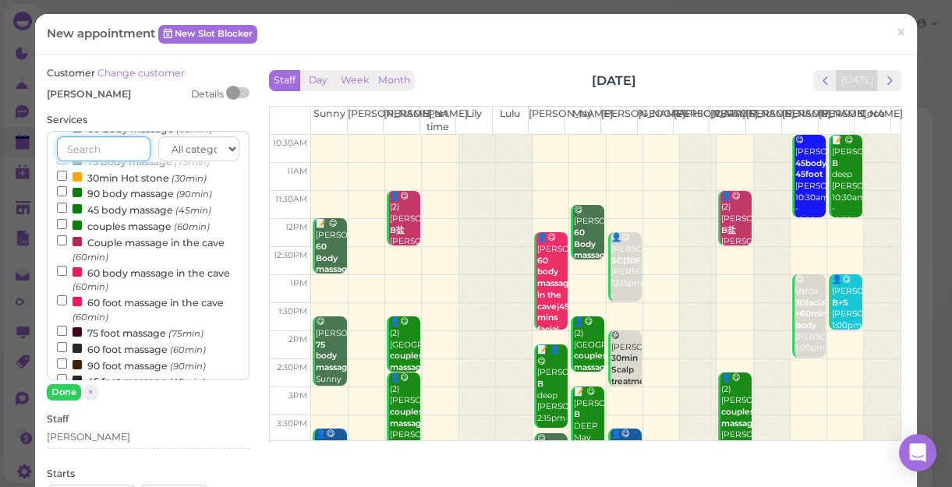
scroll to position [141, 0]
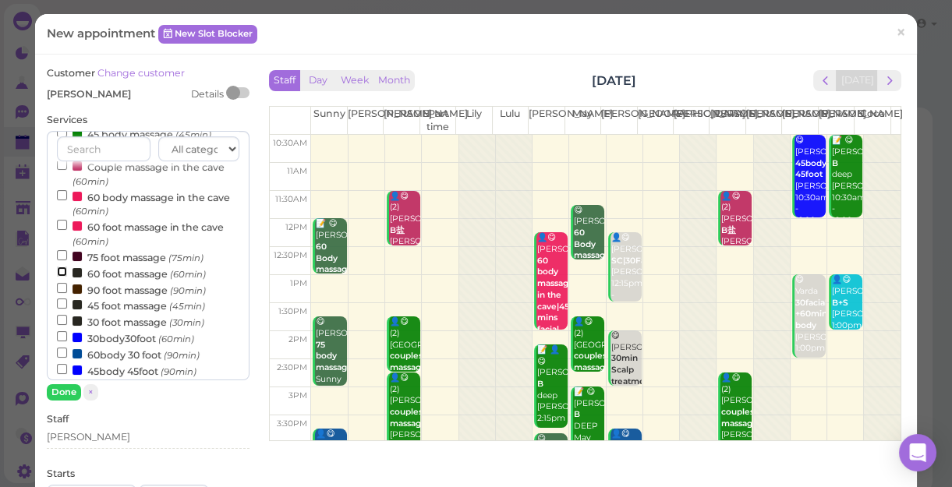
click at [62, 273] on input "60 foot massage (60min)" at bounding box center [62, 272] width 10 height 10
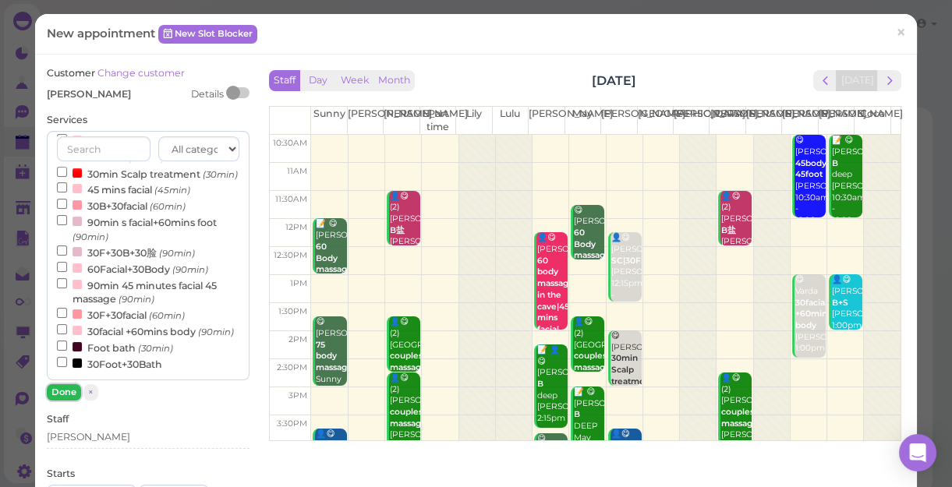
click at [70, 389] on button "Done" at bounding box center [64, 392] width 34 height 16
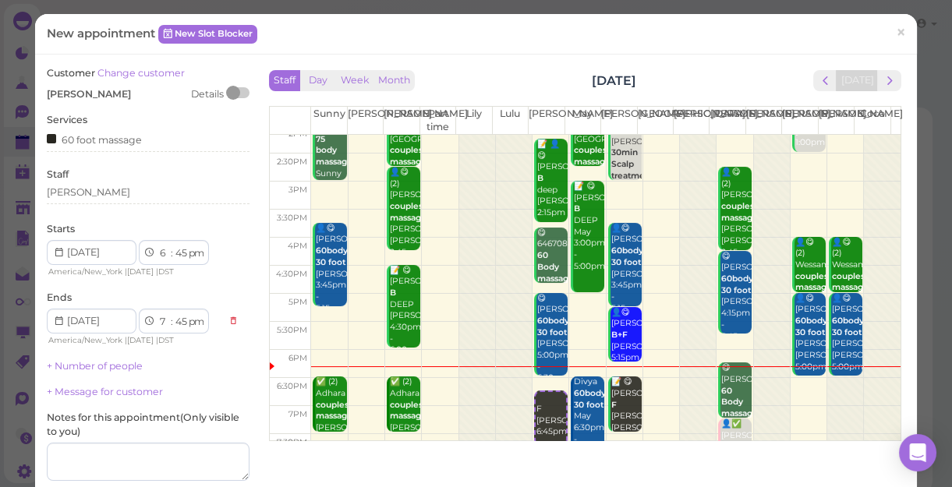
scroll to position [281, 0]
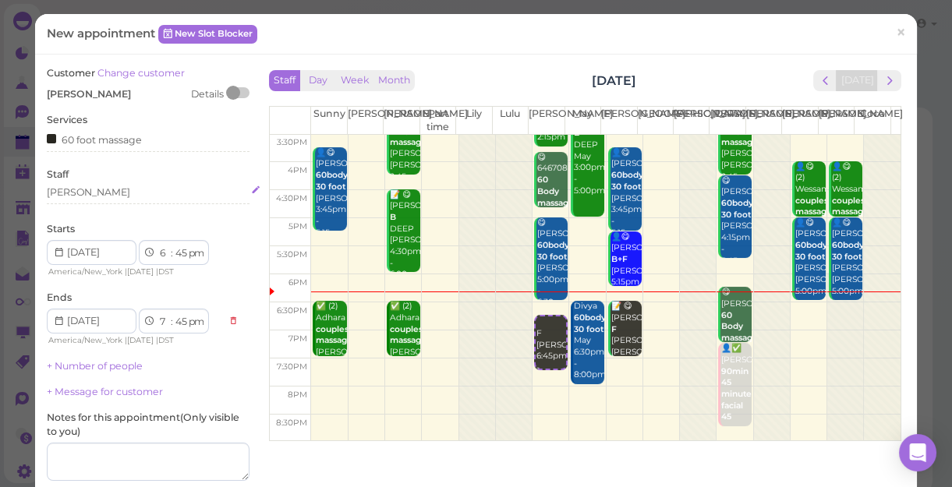
click at [77, 193] on div "[PERSON_NAME]" at bounding box center [148, 193] width 203 height 14
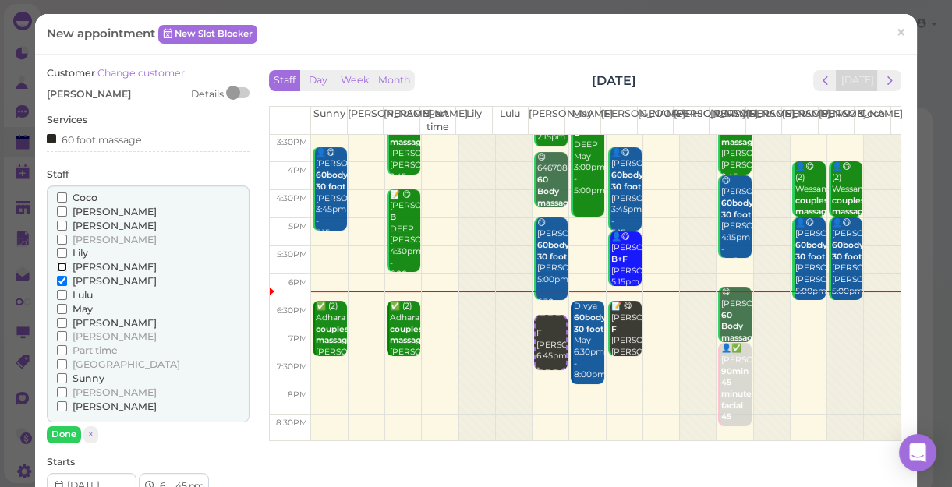
click at [61, 264] on input "[PERSON_NAME]" at bounding box center [62, 267] width 10 height 10
click at [65, 436] on button "Done" at bounding box center [64, 434] width 34 height 16
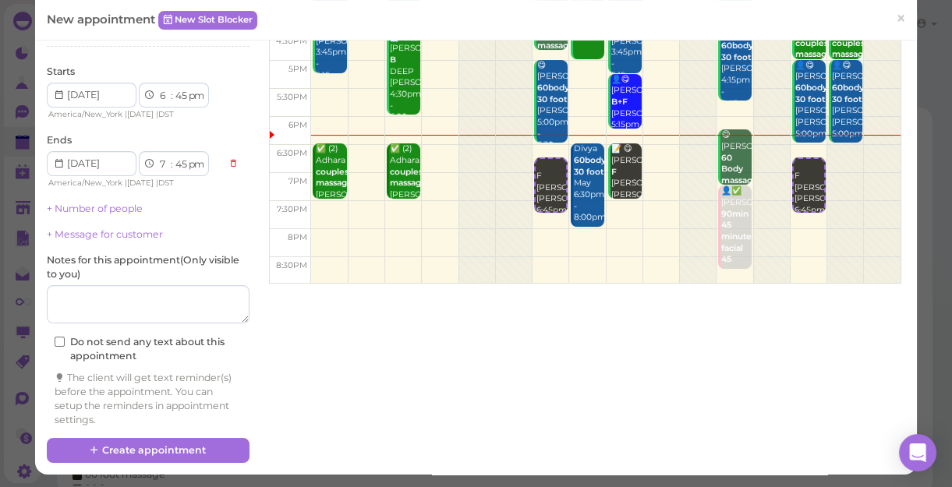
scroll to position [158, 0]
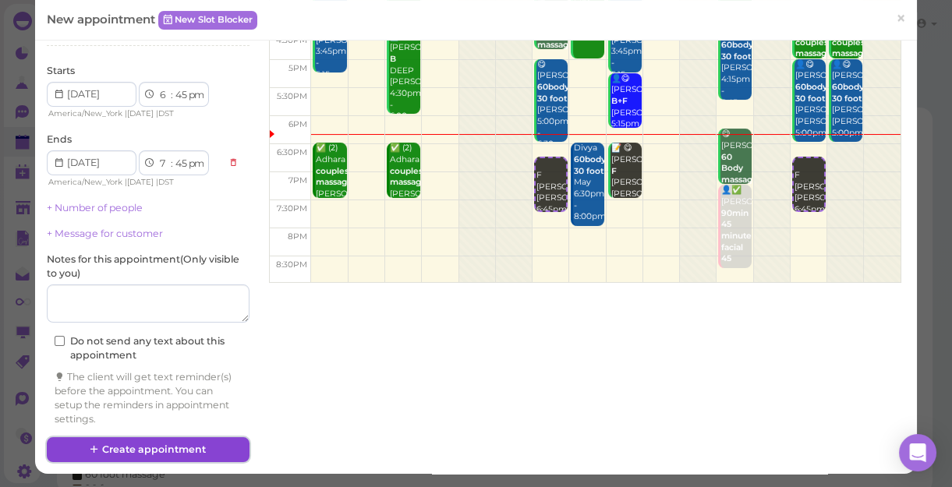
click at [203, 444] on button "Create appointment" at bounding box center [148, 449] width 203 height 25
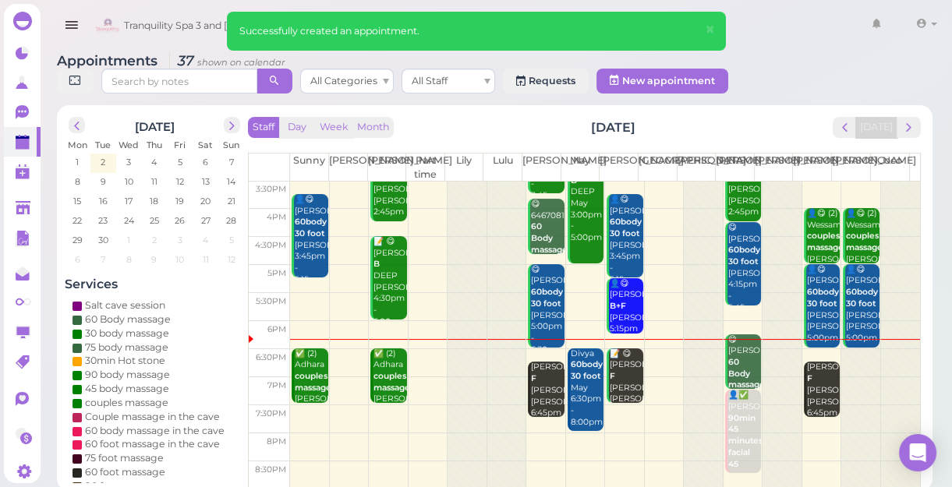
scroll to position [5, 0]
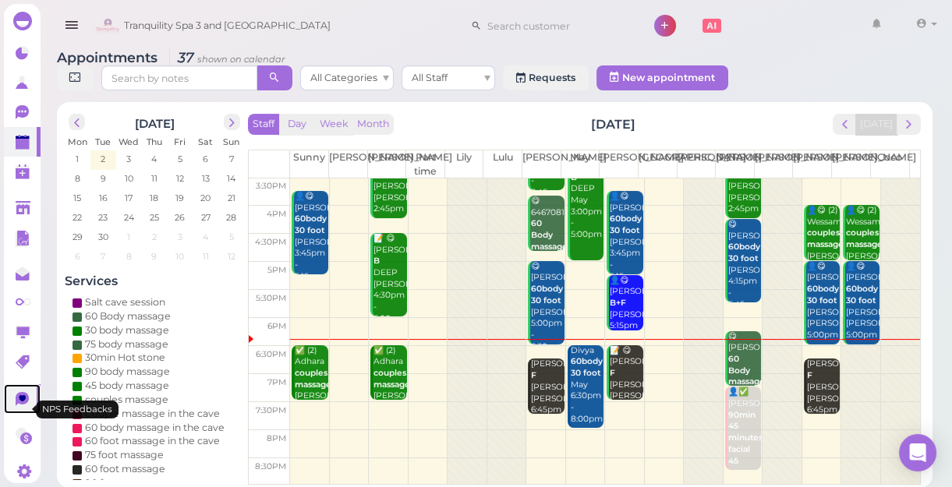
click at [18, 404] on icon at bounding box center [22, 399] width 13 height 14
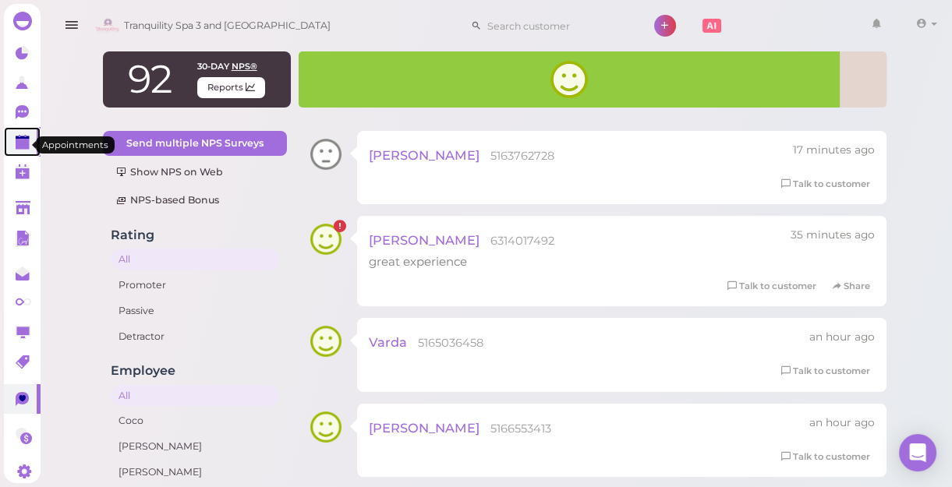
click at [18, 142] on polygon at bounding box center [23, 144] width 14 height 11
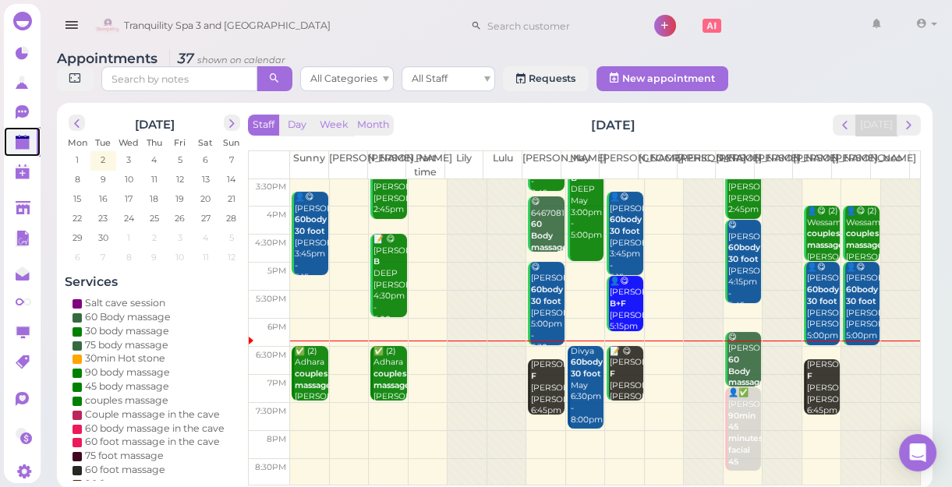
scroll to position [5, 0]
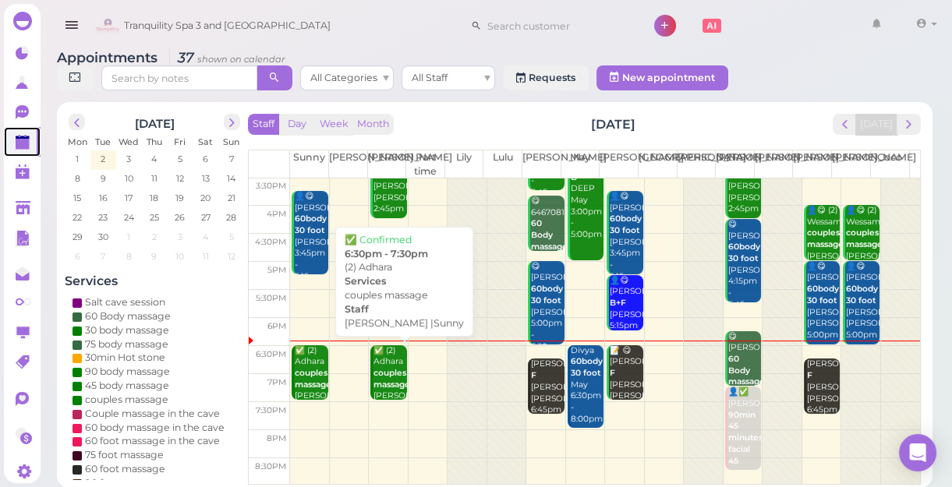
click at [384, 387] on b "couples massage" at bounding box center [391, 379] width 37 height 22
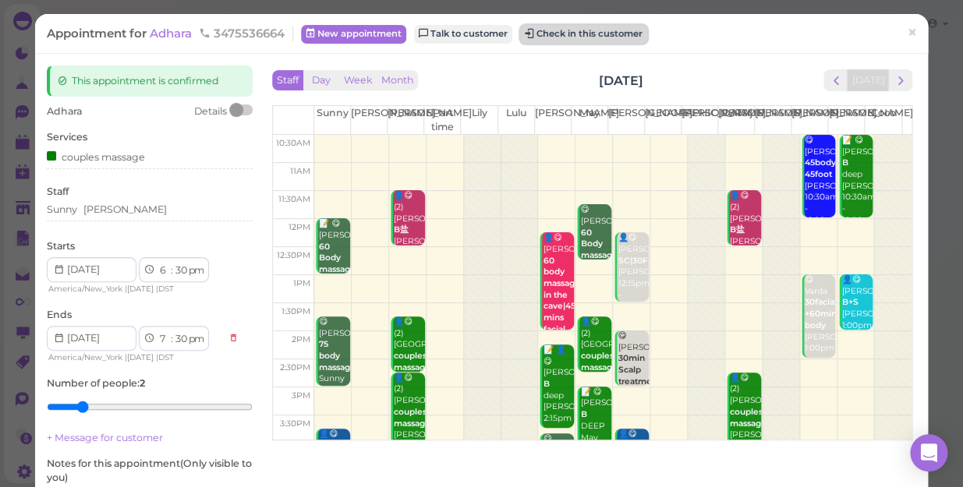
click at [631, 30] on button "Check in this customer" at bounding box center [583, 34] width 127 height 19
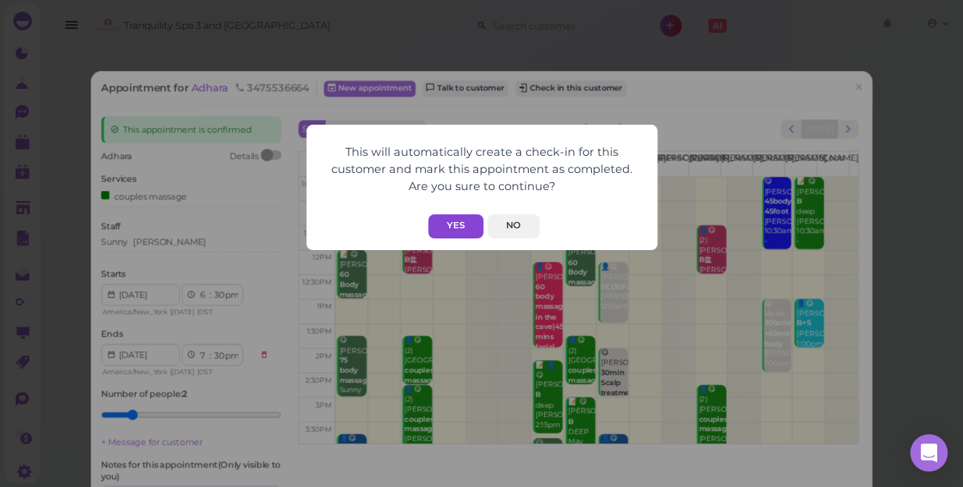
click at [455, 227] on button "Yes" at bounding box center [455, 226] width 55 height 24
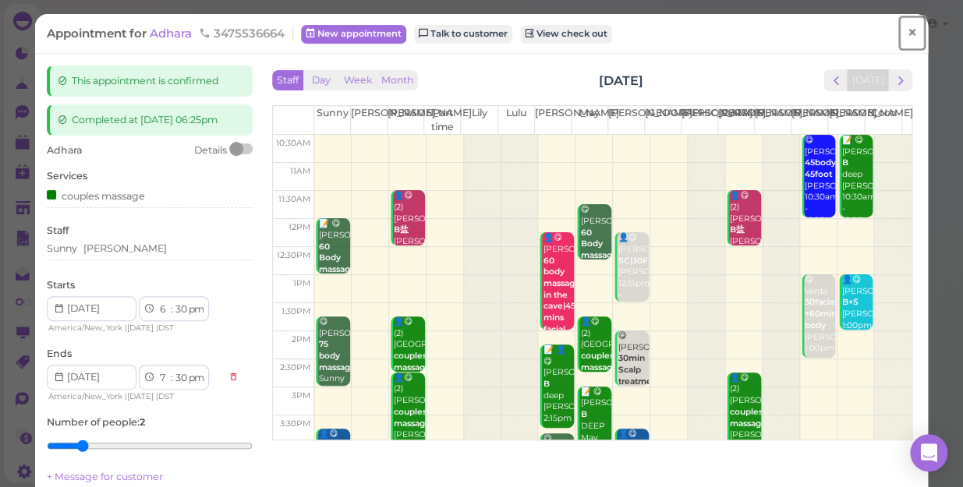
click at [907, 35] on span "×" at bounding box center [912, 33] width 10 height 22
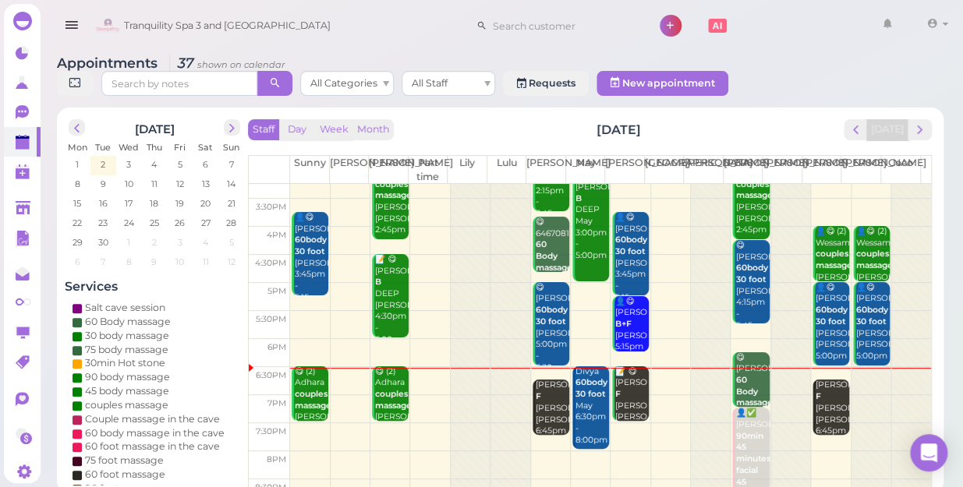
scroll to position [281, 0]
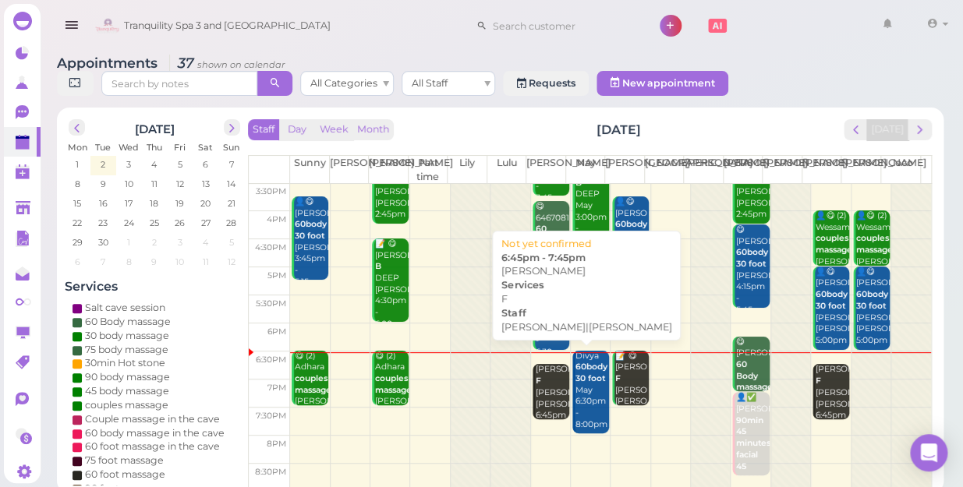
click at [537, 385] on div "[PERSON_NAME] F [PERSON_NAME]|[PERSON_NAME] 6:45pm - 7:45pm" at bounding box center [552, 404] width 34 height 80
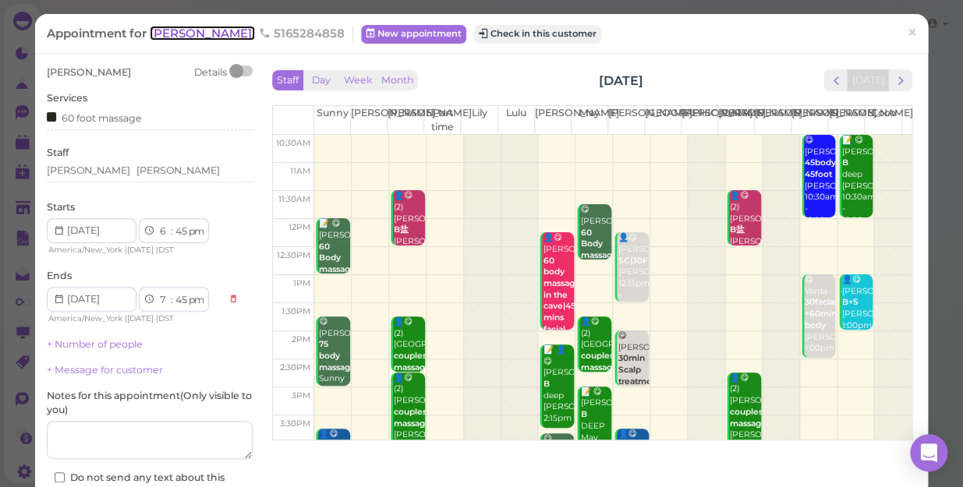
click at [171, 36] on span "[PERSON_NAME]" at bounding box center [202, 33] width 105 height 15
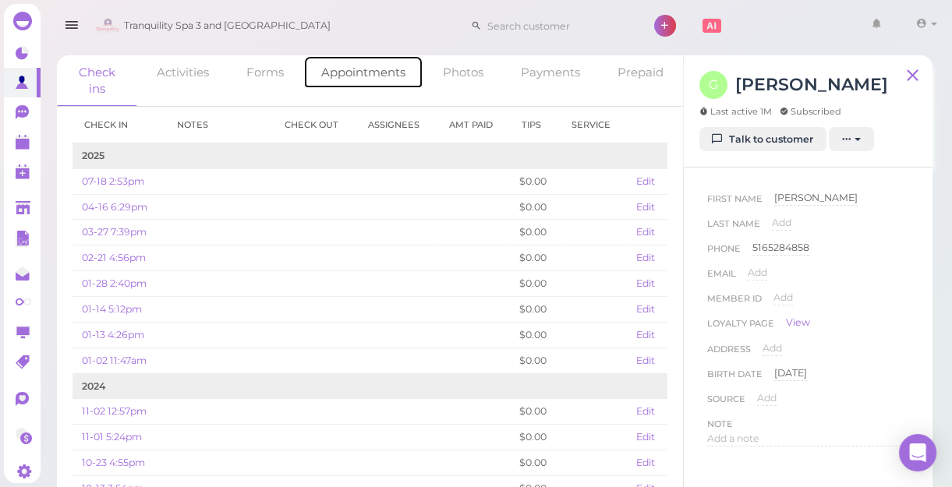
click at [363, 72] on link "Appointments" at bounding box center [363, 72] width 120 height 34
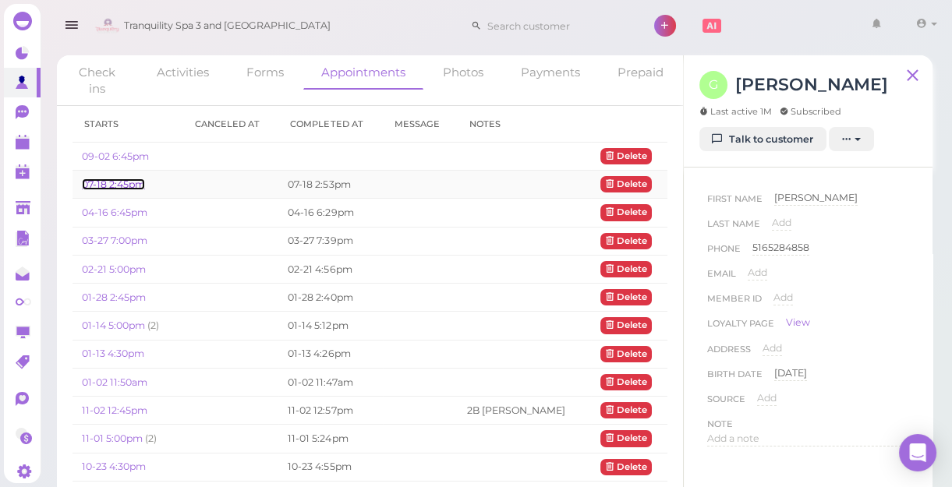
click at [131, 184] on link "07-18 2:45pm" at bounding box center [113, 185] width 63 height 12
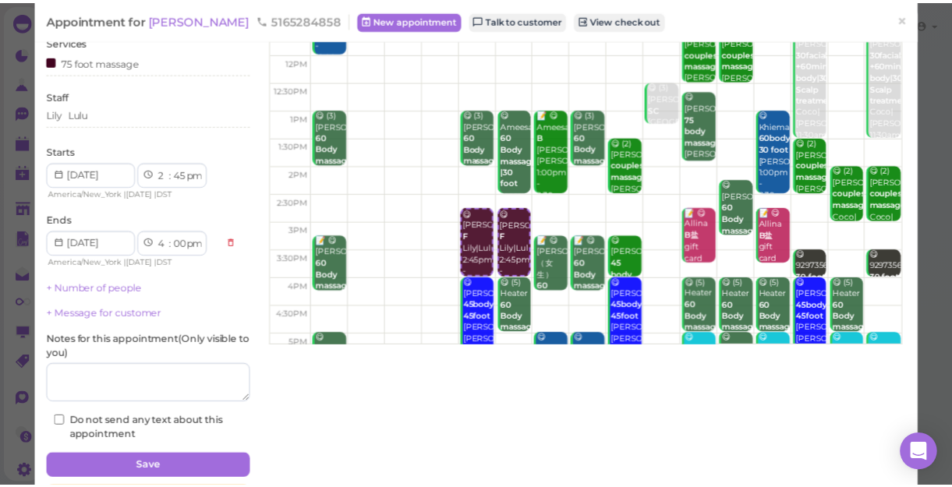
scroll to position [70, 0]
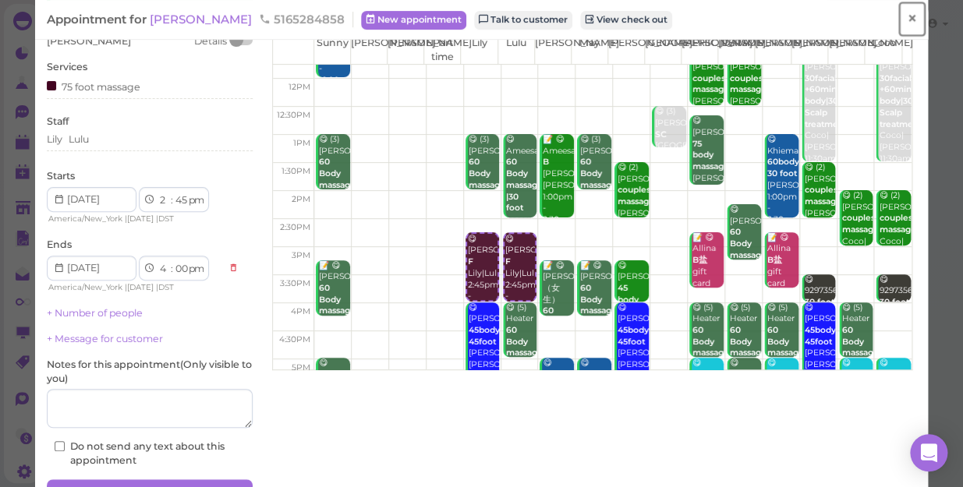
click at [907, 19] on span "×" at bounding box center [912, 19] width 10 height 22
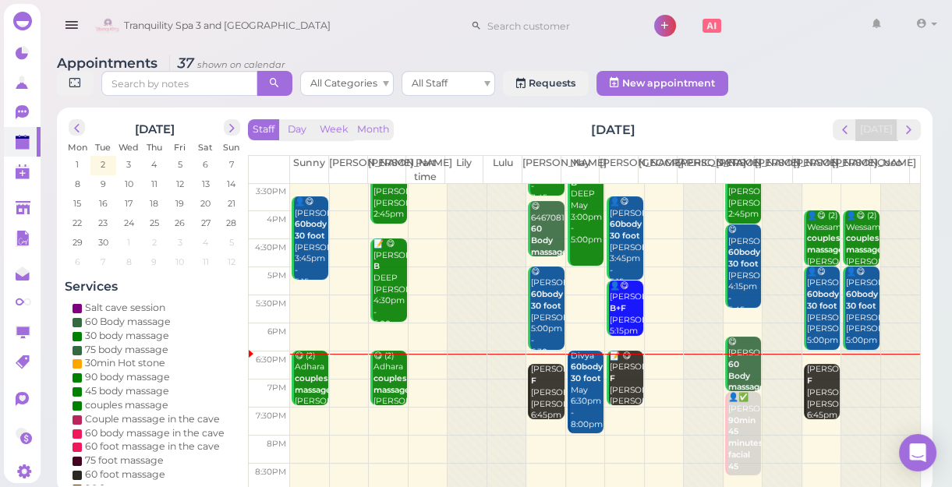
scroll to position [5, 0]
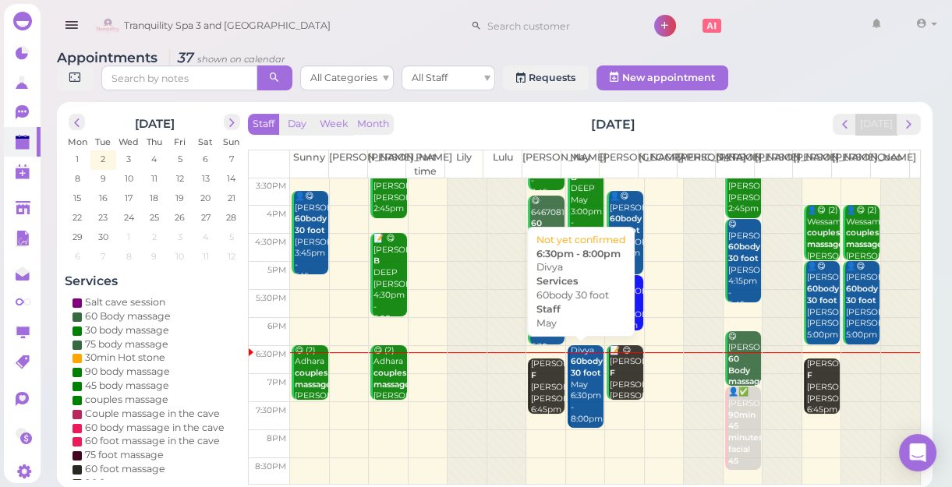
click at [576, 397] on div "Divya 60body 30 foot May 6:30pm - 8:00pm" at bounding box center [587, 385] width 34 height 80
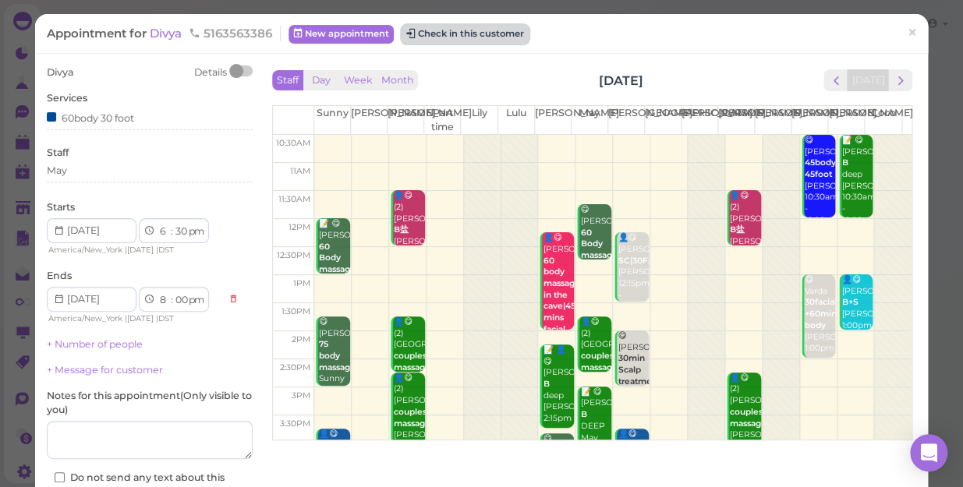
click at [459, 38] on button "Check in this customer" at bounding box center [465, 34] width 127 height 19
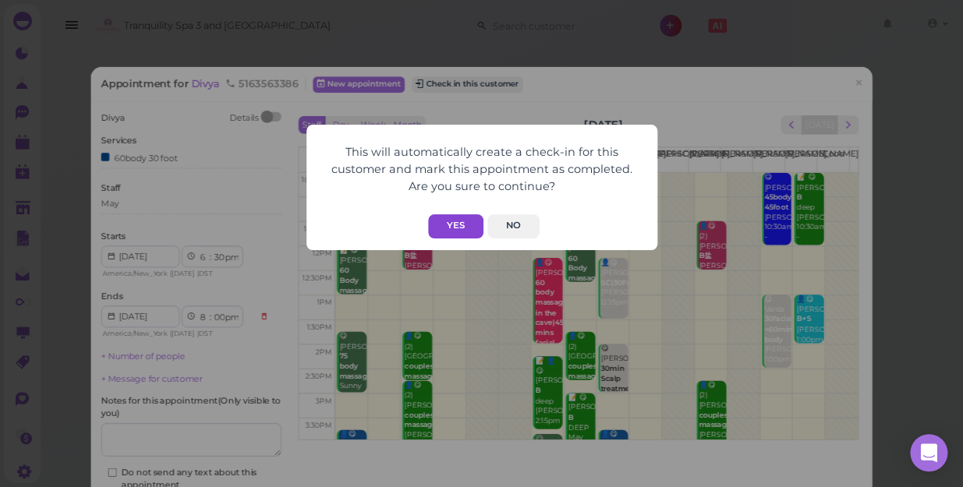
click at [451, 230] on button "Yes" at bounding box center [455, 226] width 55 height 24
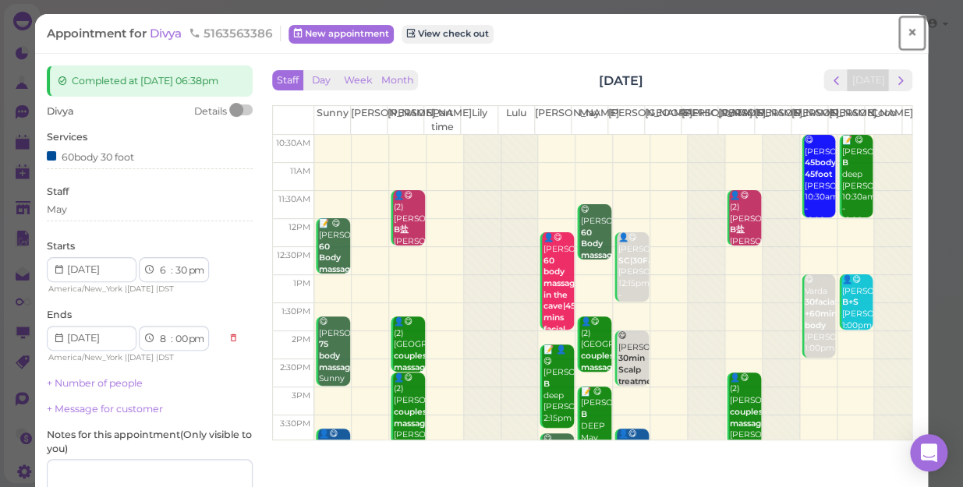
click at [907, 32] on span "×" at bounding box center [912, 33] width 10 height 22
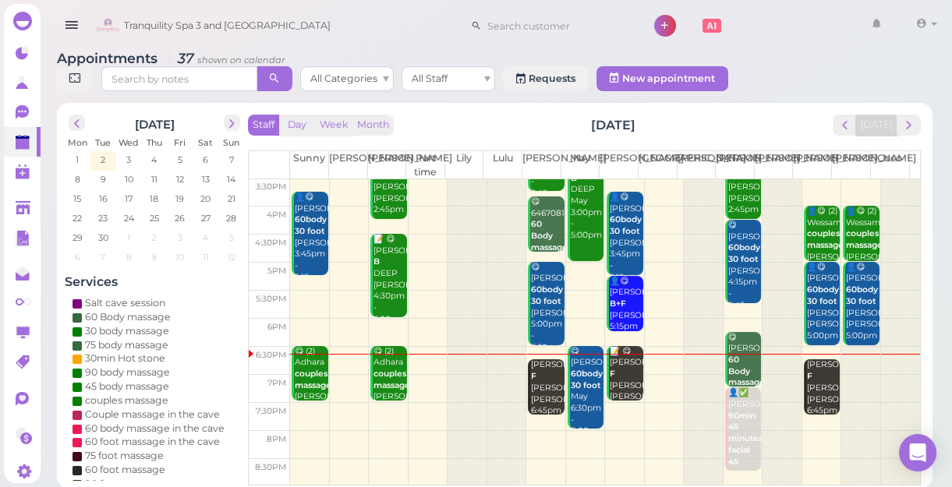
scroll to position [5, 0]
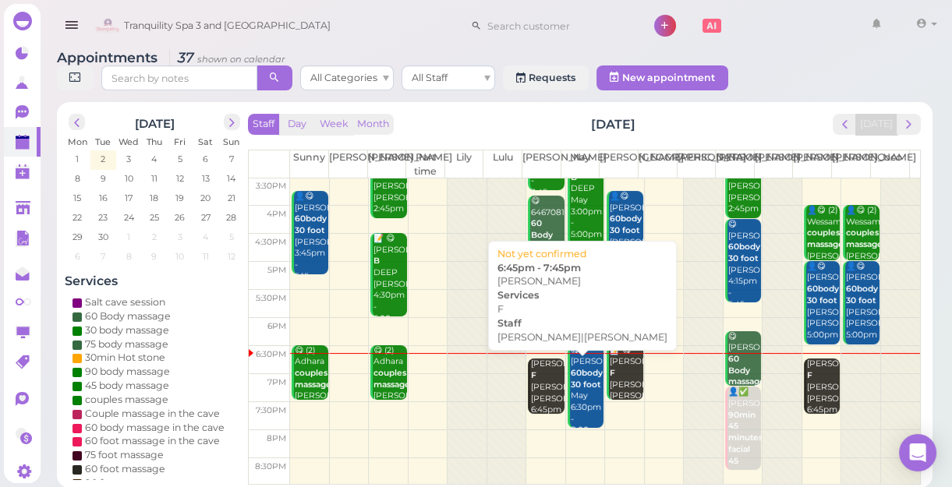
click at [535, 393] on div "[PERSON_NAME] F [PERSON_NAME]|[PERSON_NAME] 6:45pm - 7:45pm" at bounding box center [547, 399] width 34 height 80
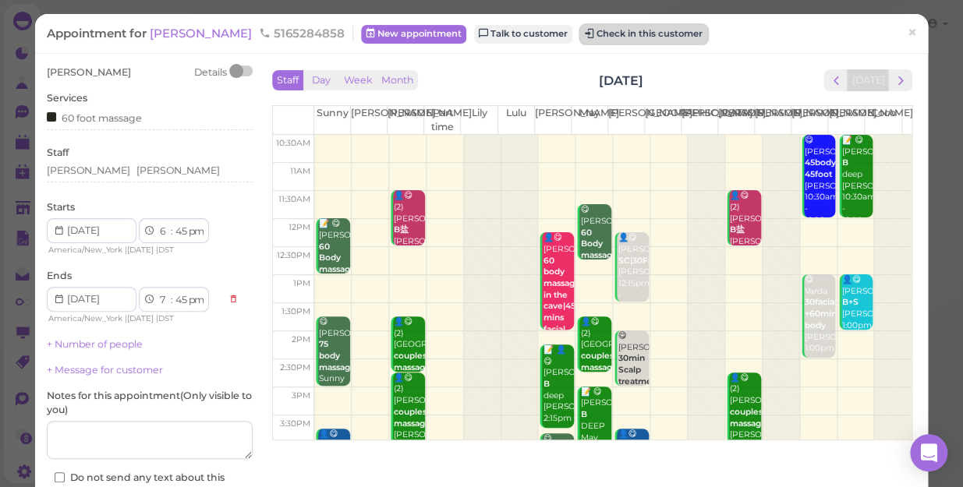
click at [580, 37] on button "Check in this customer" at bounding box center [643, 34] width 127 height 19
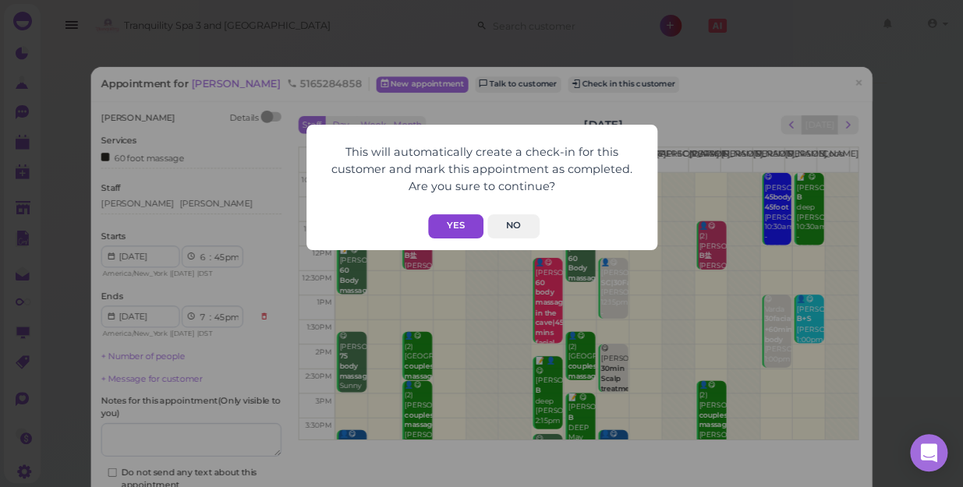
click at [451, 221] on button "Yes" at bounding box center [455, 226] width 55 height 24
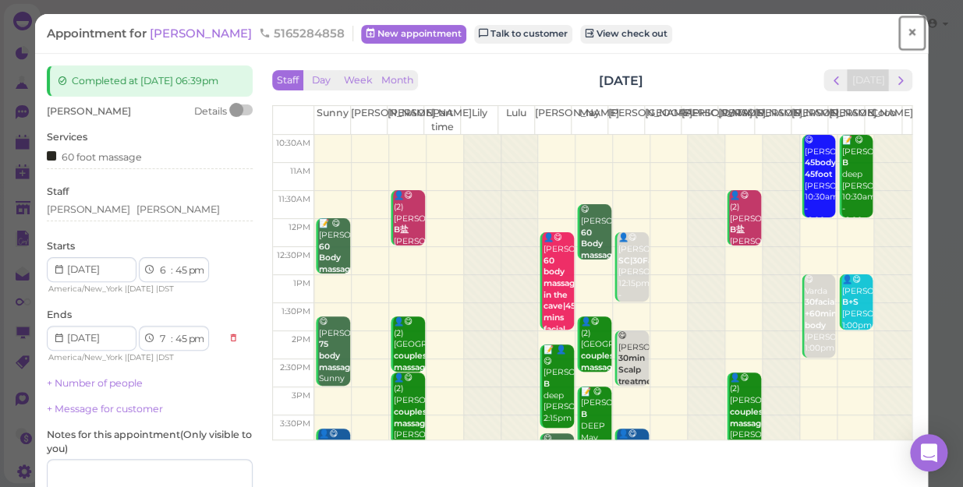
click at [907, 33] on span "×" at bounding box center [912, 33] width 10 height 22
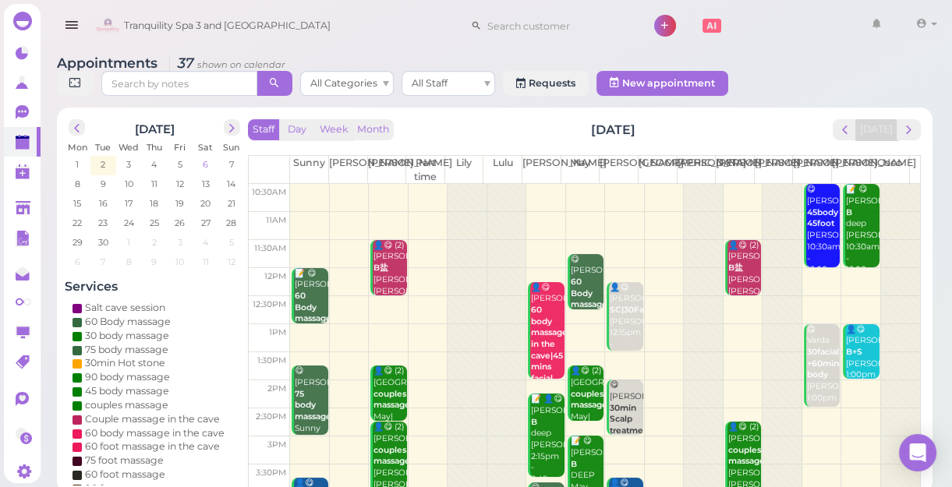
click at [207, 168] on span "6" at bounding box center [205, 164] width 9 height 14
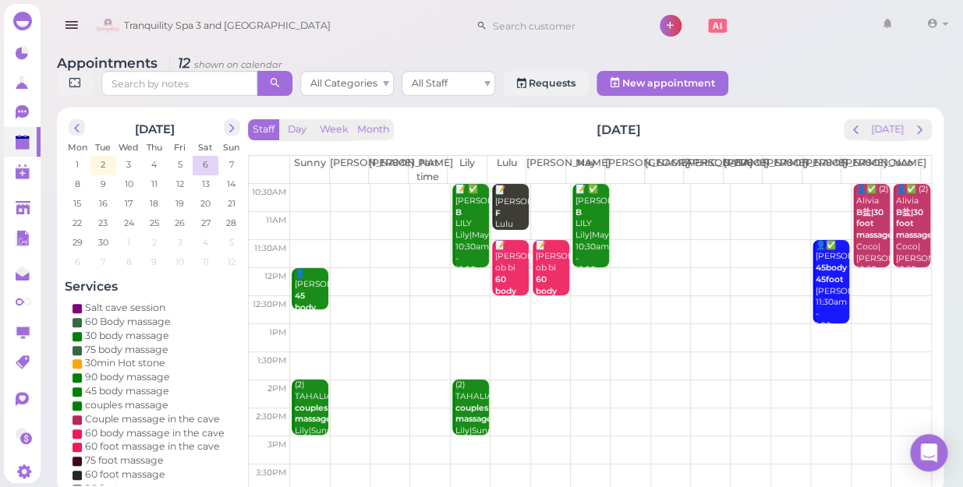
click at [734, 240] on td at bounding box center [610, 254] width 641 height 28
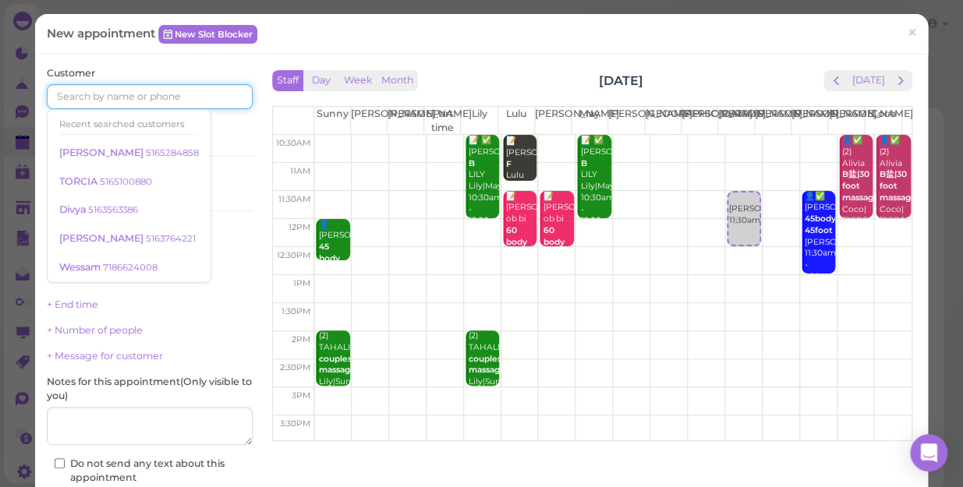
click at [218, 92] on input at bounding box center [150, 96] width 206 height 25
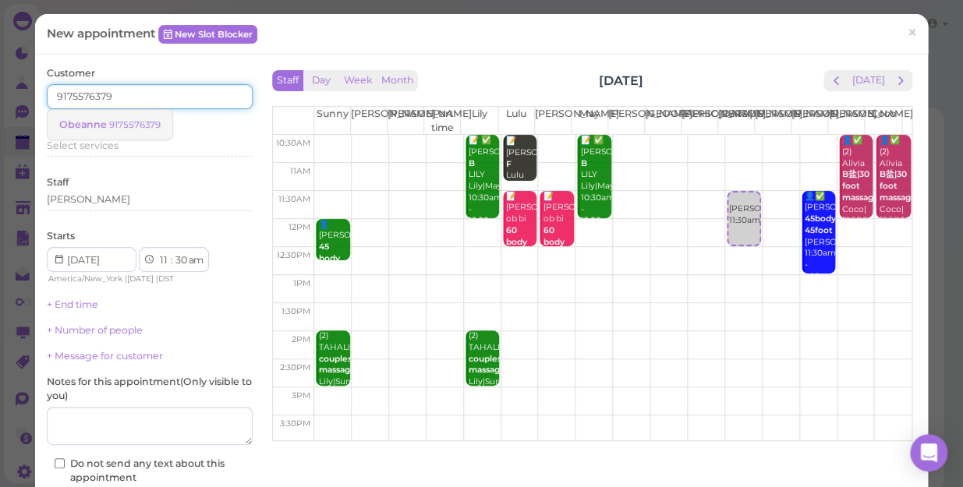
type input "9175576379"
click at [144, 125] on small "9175576379" at bounding box center [134, 124] width 51 height 11
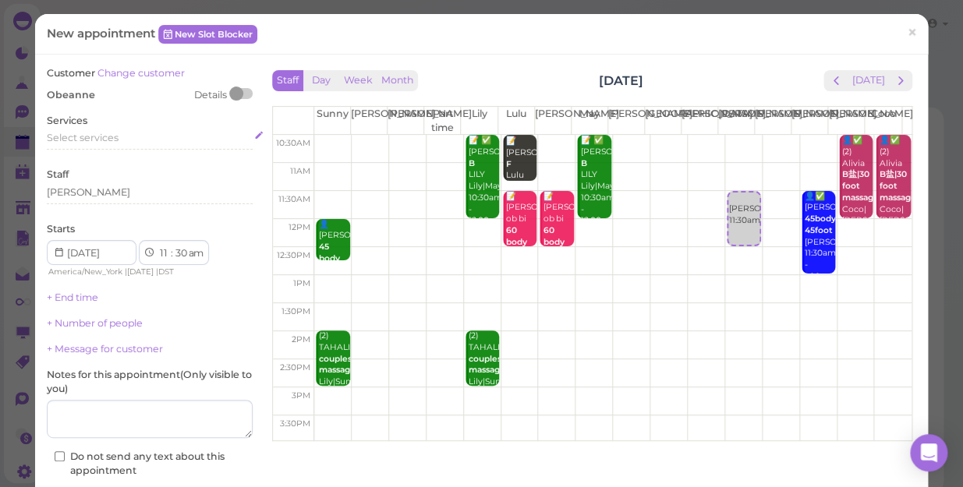
click at [117, 134] on span "Select services" at bounding box center [83, 138] width 72 height 12
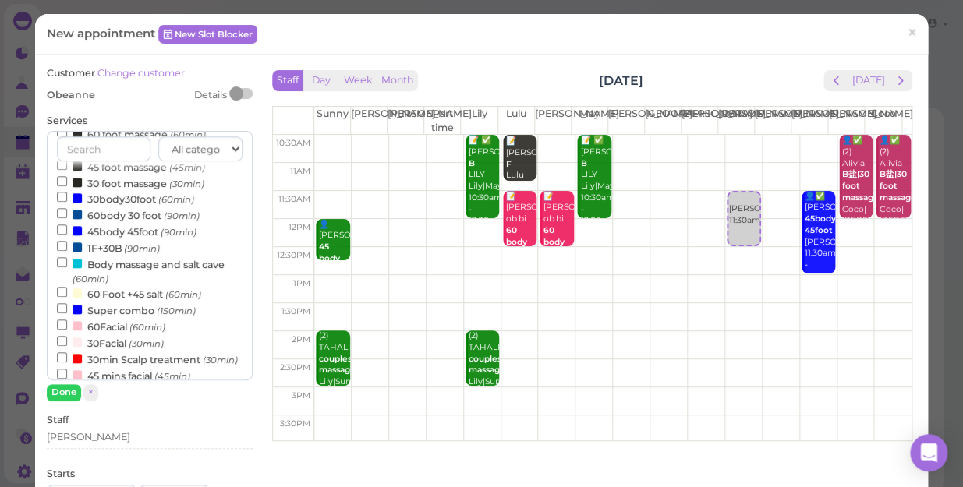
scroll to position [212, 0]
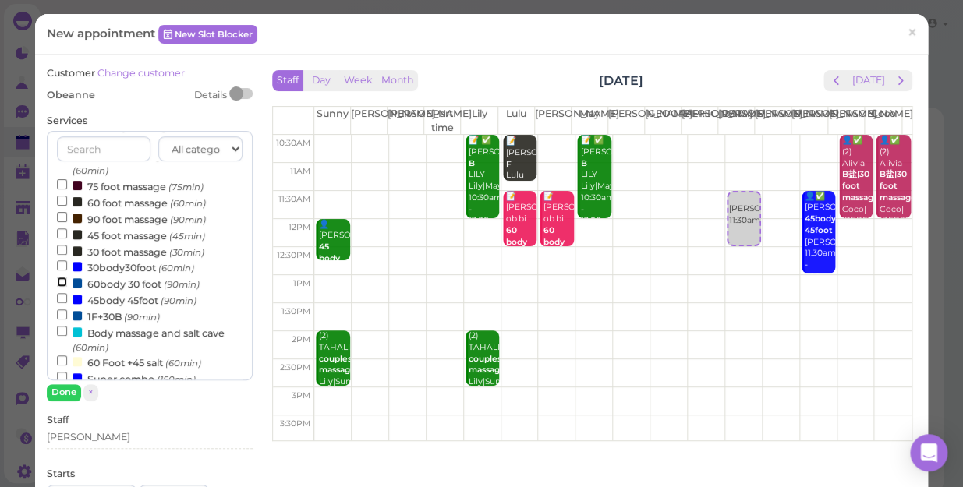
click at [59, 282] on input "60body 30 foot (90min)" at bounding box center [62, 282] width 10 height 10
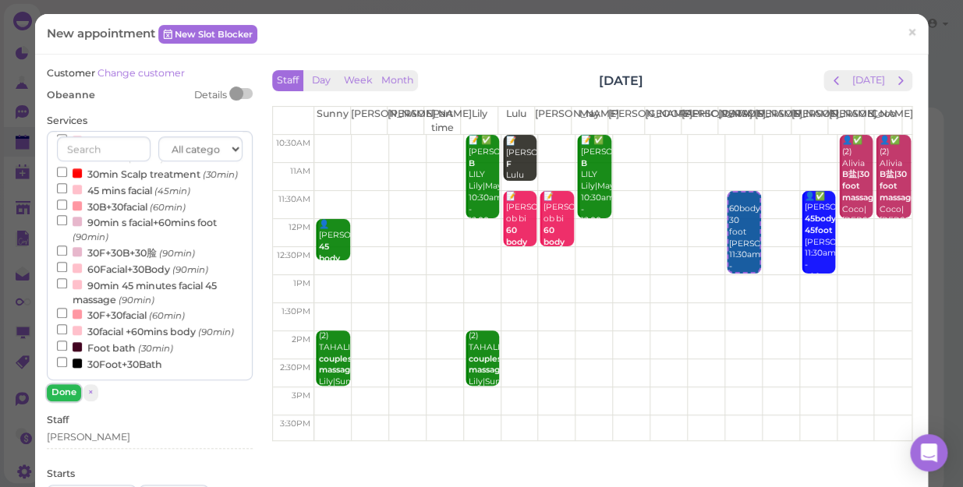
click at [68, 391] on button "Done" at bounding box center [64, 392] width 34 height 16
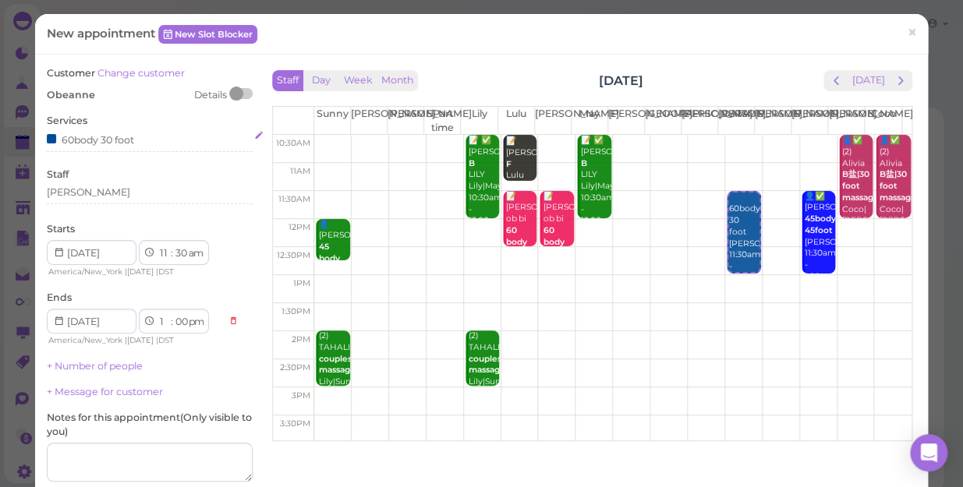
click at [148, 140] on div "60body 30 foot" at bounding box center [150, 139] width 206 height 16
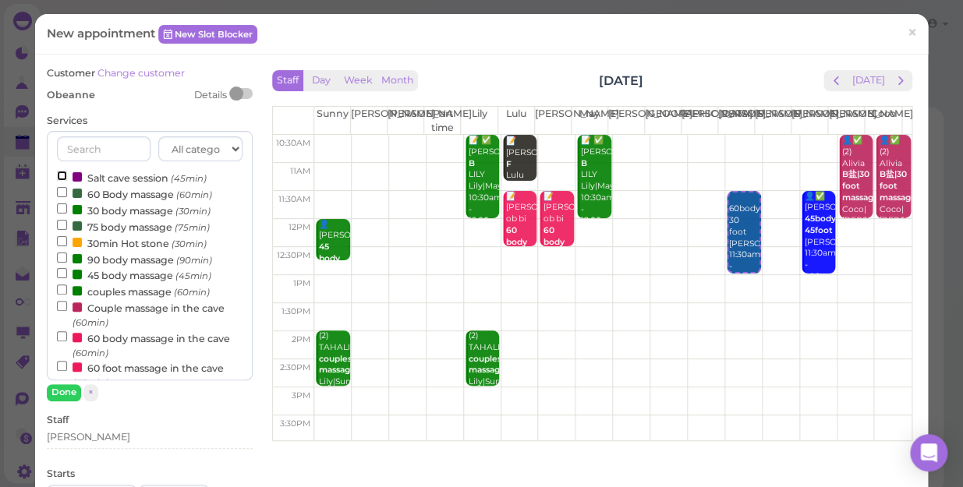
click at [60, 171] on input "Salt cave session (45min)" at bounding box center [62, 176] width 10 height 10
click at [67, 393] on button "Done" at bounding box center [64, 392] width 34 height 16
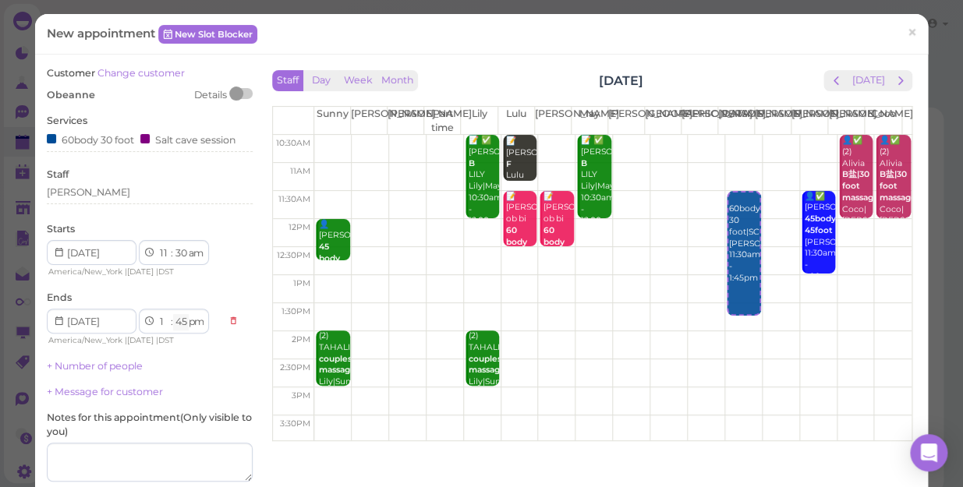
click at [179, 327] on select "00 05 10 15 20 25 30 35 40 45 50 55" at bounding box center [181, 322] width 16 height 16
click at [173, 314] on select "00 05 10 15 20 25 30 35 40 45 50 55" at bounding box center [181, 322] width 16 height 16
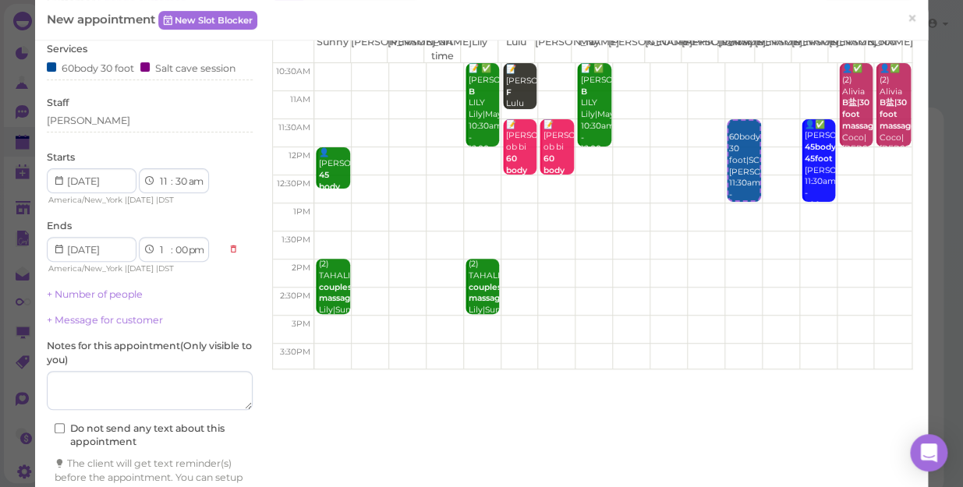
scroll to position [158, 0]
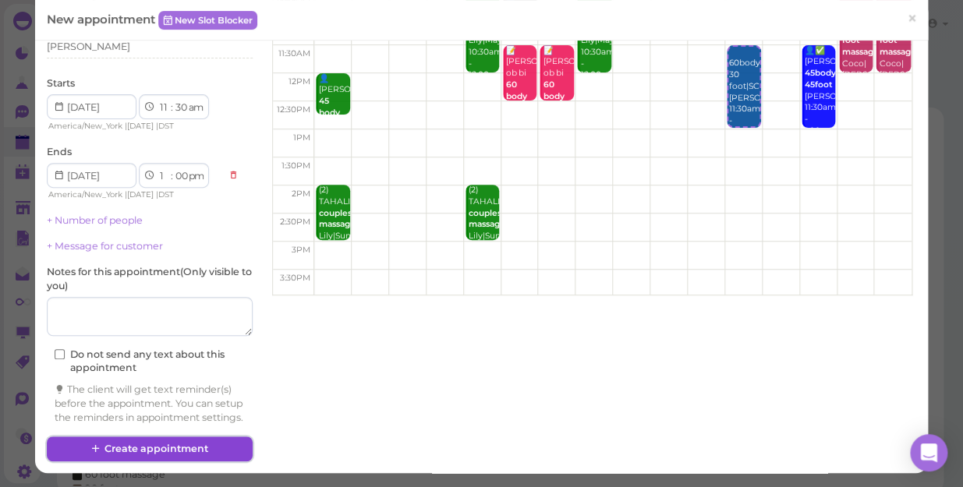
click at [206, 450] on button "Create appointment" at bounding box center [150, 449] width 206 height 25
select select "45"
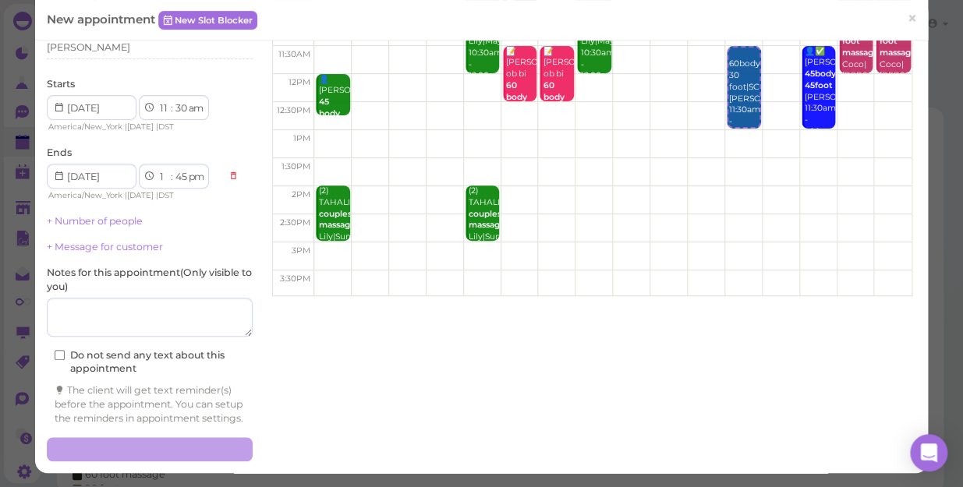
scroll to position [0, 0]
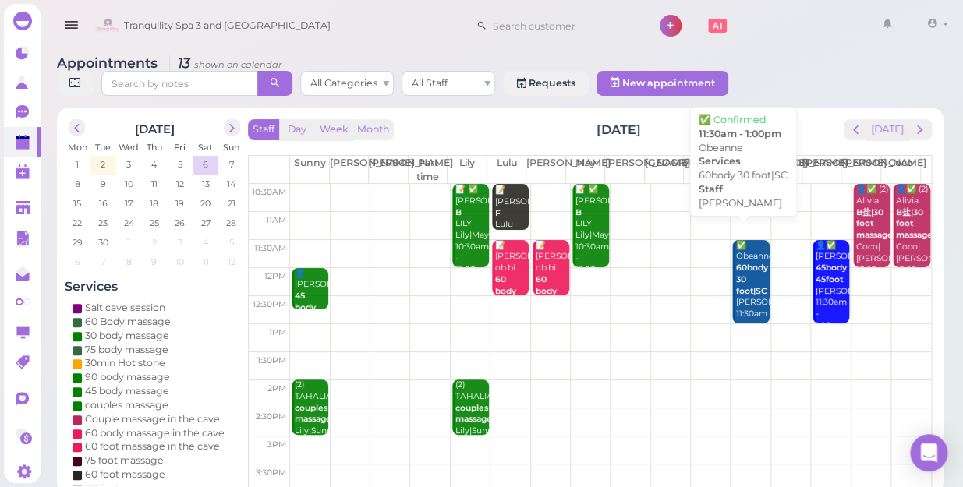
click at [742, 289] on div "✅ Obeanne 60body 30 foot|SC [PERSON_NAME] 11:30am - 1:00pm" at bounding box center [751, 291] width 34 height 103
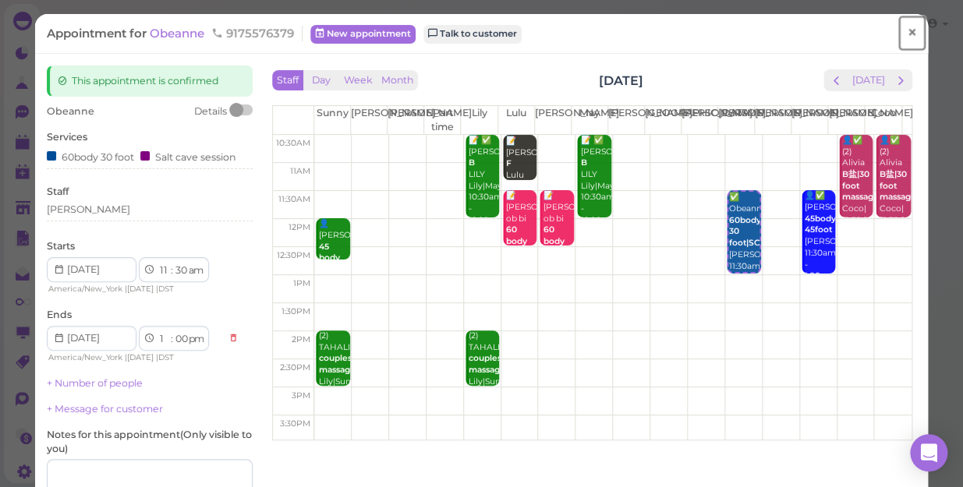
click at [907, 30] on span "×" at bounding box center [912, 33] width 10 height 22
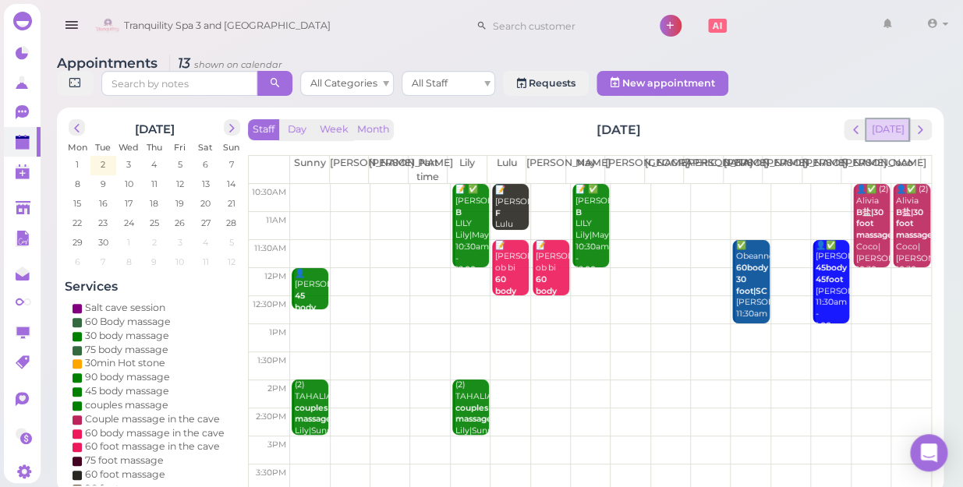
click at [888, 119] on button "[DATE]" at bounding box center [887, 129] width 42 height 21
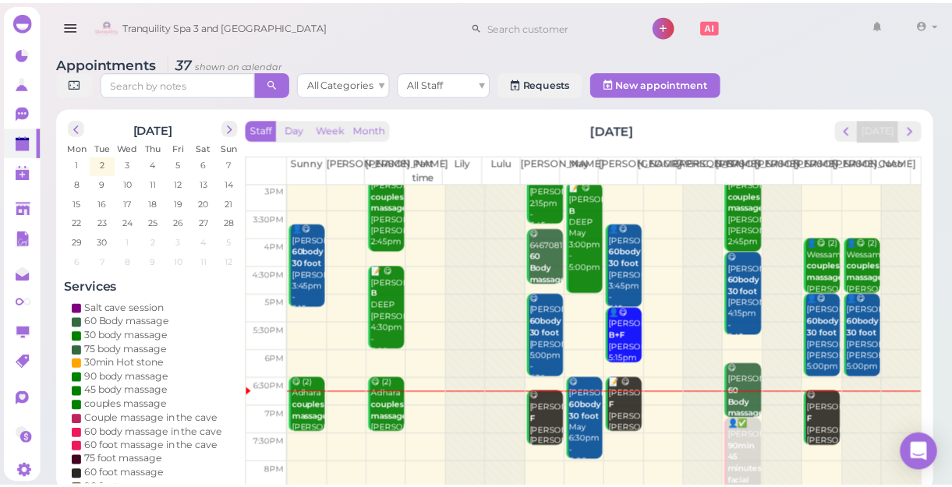
scroll to position [281, 0]
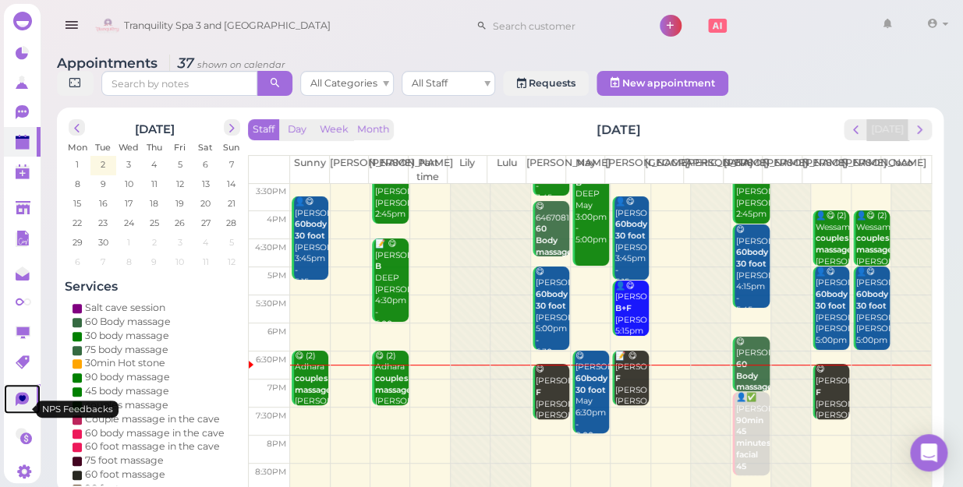
click at [24, 402] on icon at bounding box center [22, 398] width 7 height 6
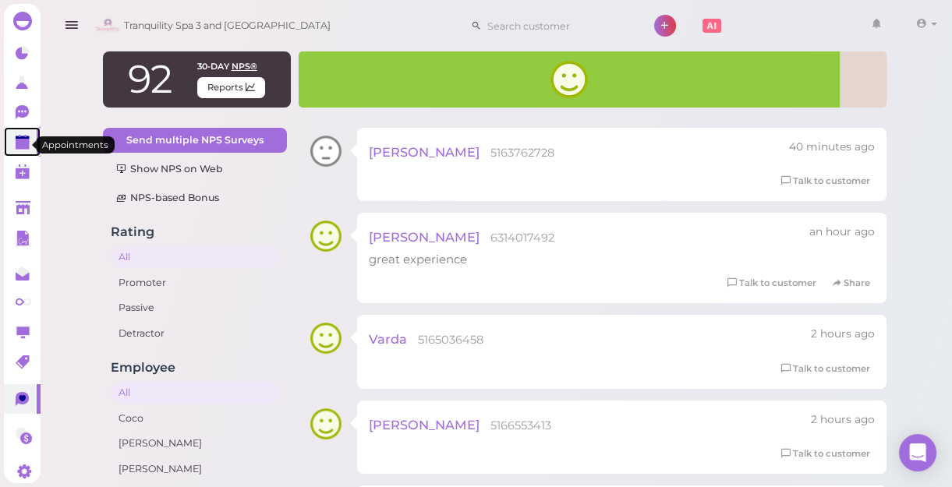
click at [23, 145] on polygon at bounding box center [23, 144] width 14 height 11
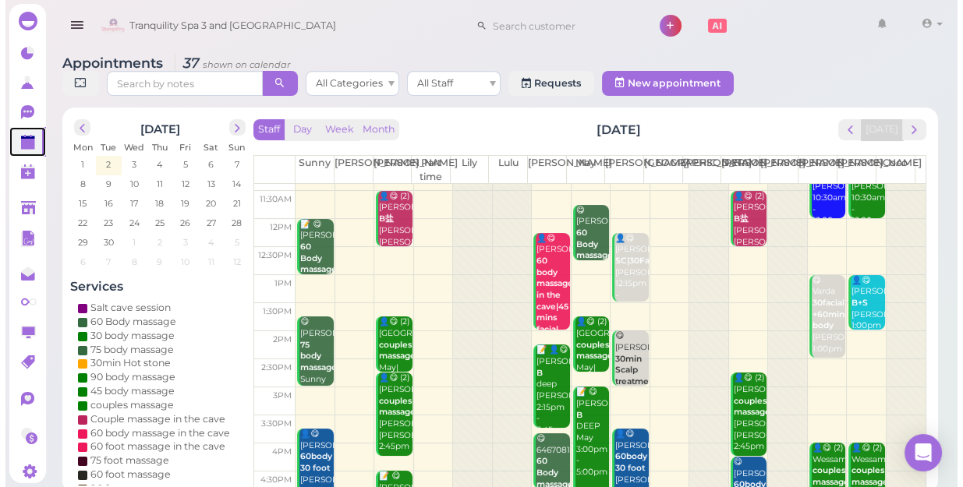
scroll to position [141, 0]
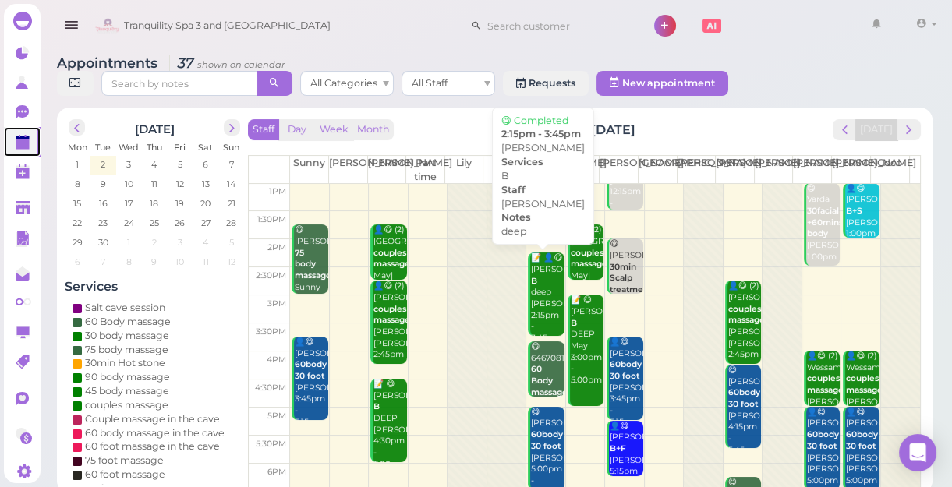
click at [541, 310] on div "📝 👤😋 [PERSON_NAME] deep [PERSON_NAME] 2:15pm - 3:45pm" at bounding box center [547, 299] width 34 height 92
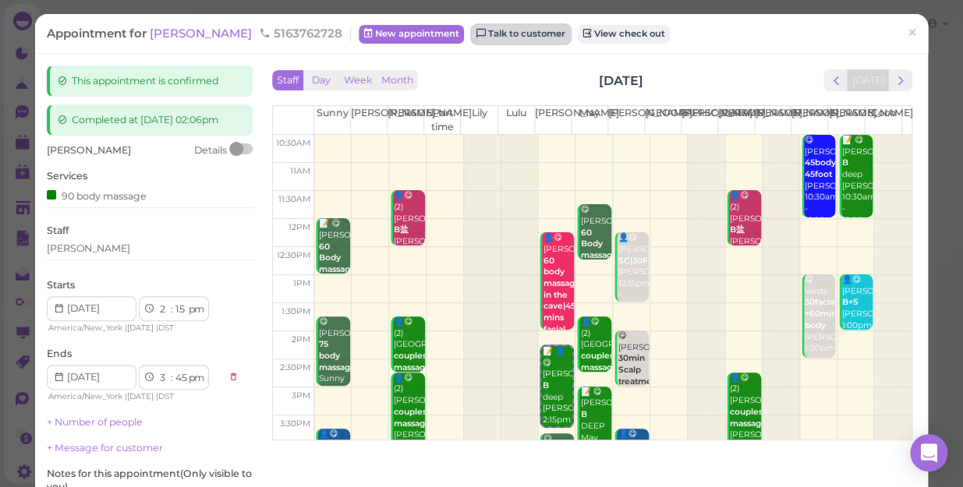
click at [472, 37] on link "Talk to customer" at bounding box center [521, 34] width 98 height 19
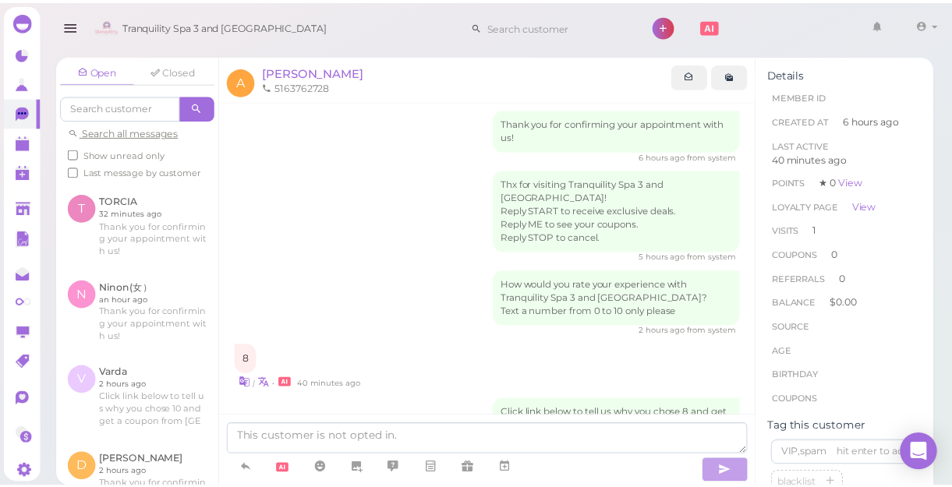
scroll to position [263, 0]
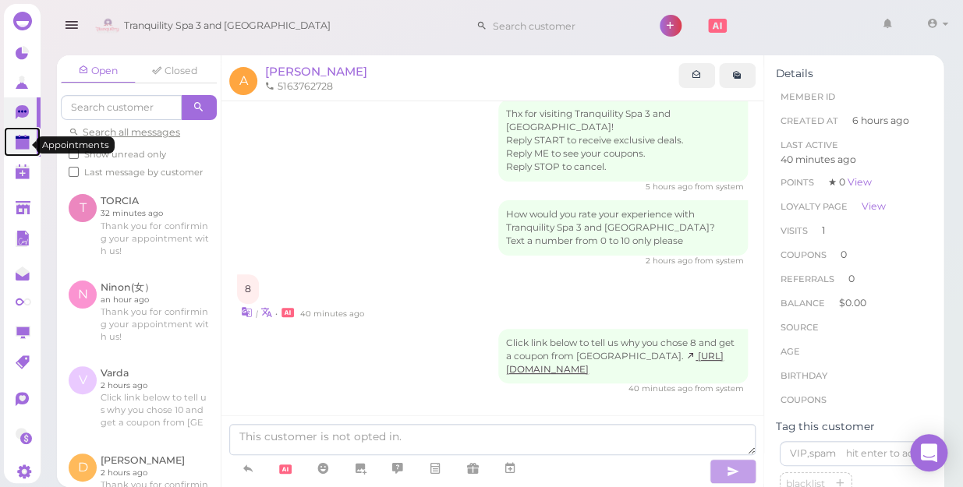
click at [22, 147] on polygon at bounding box center [23, 144] width 14 height 11
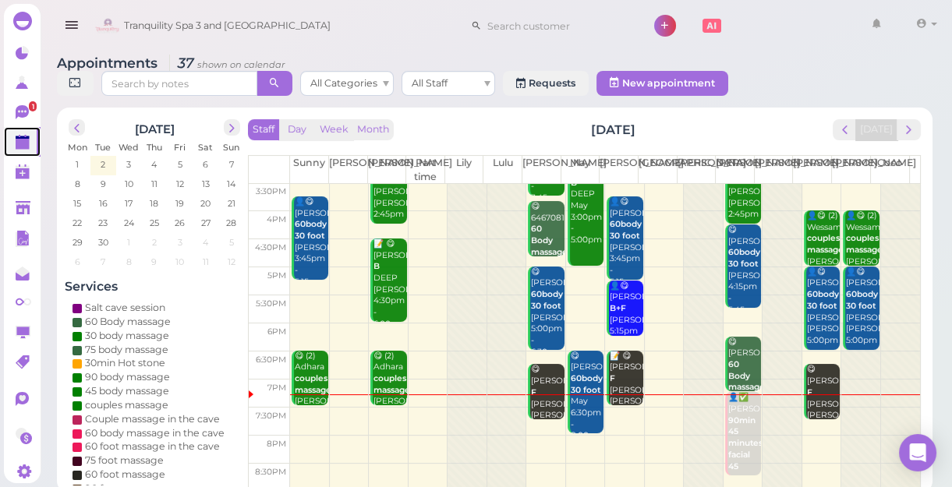
scroll to position [5, 0]
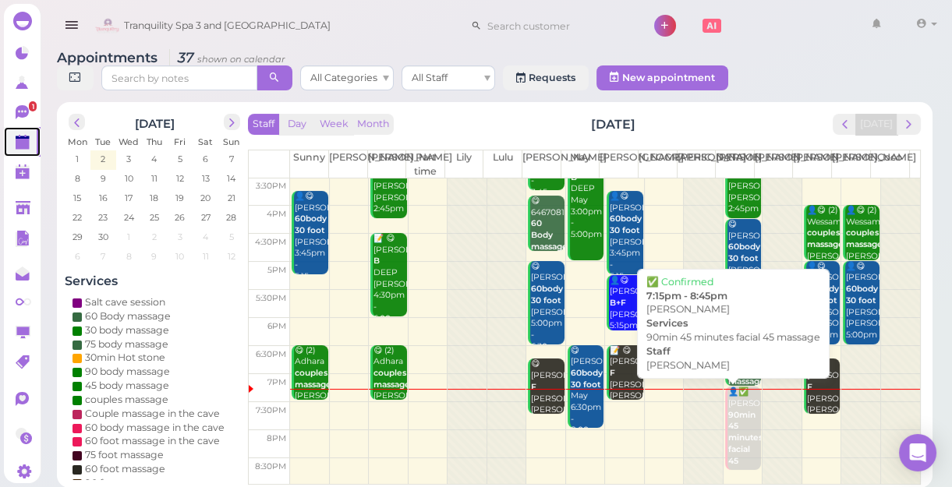
click at [728, 421] on b "90min 45 minutes facial 45 massage" at bounding box center [746, 443] width 37 height 67
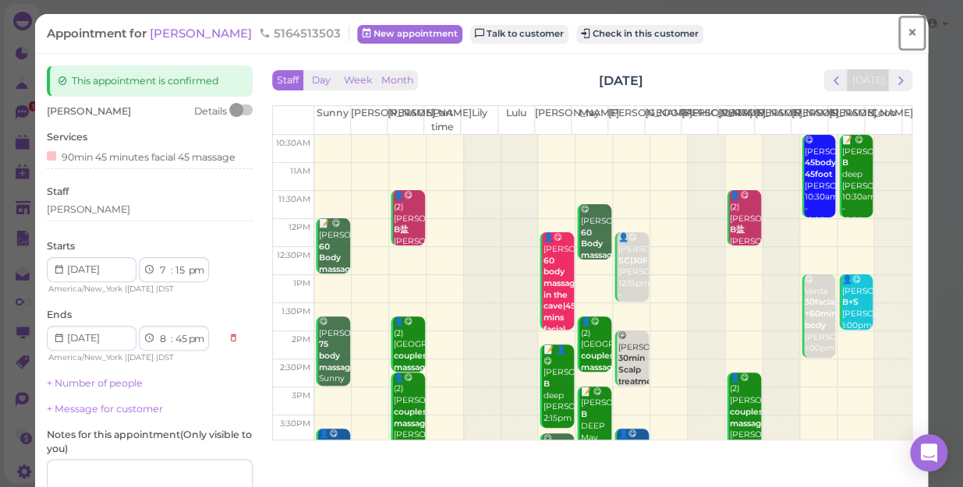
click at [907, 34] on span "×" at bounding box center [912, 33] width 10 height 22
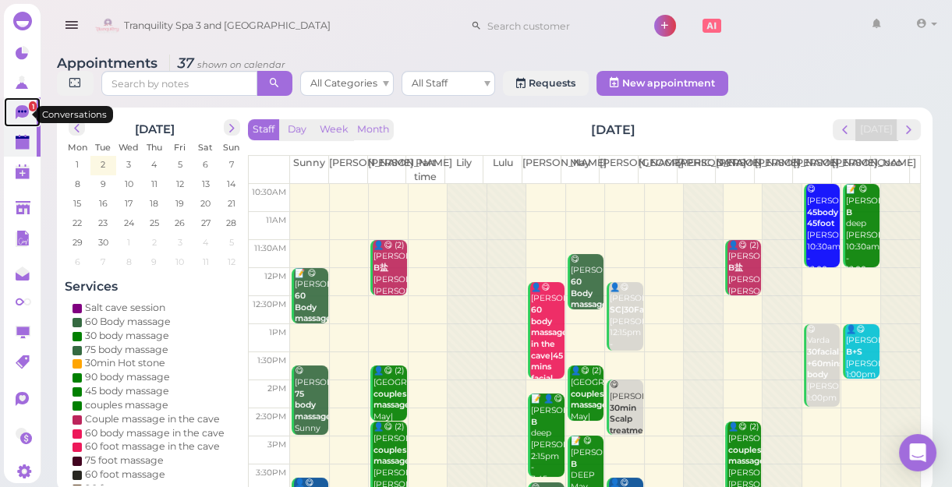
click at [29, 107] on span "1" at bounding box center [33, 106] width 8 height 10
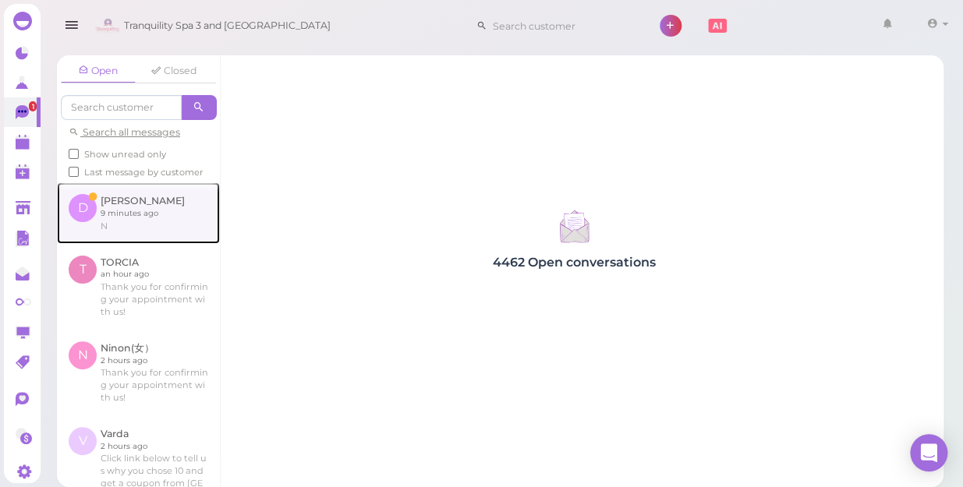
click at [124, 238] on link at bounding box center [138, 212] width 163 height 61
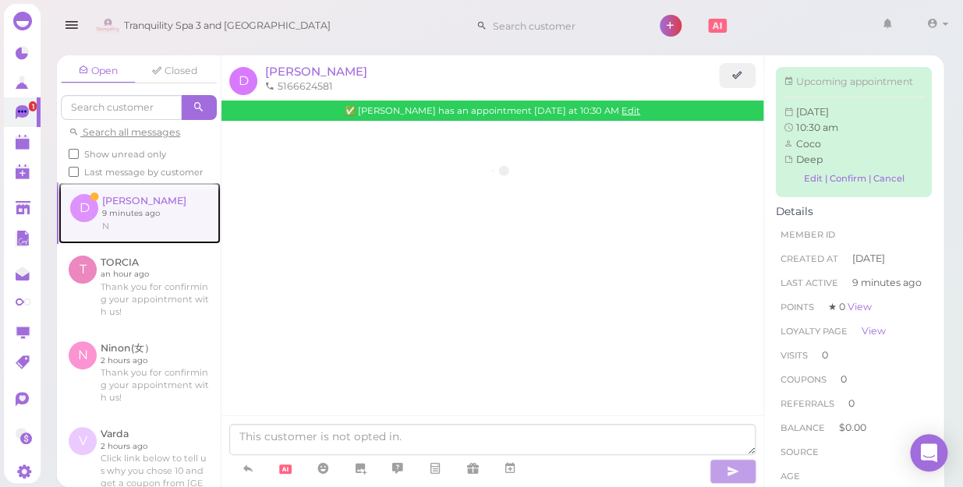
scroll to position [581, 0]
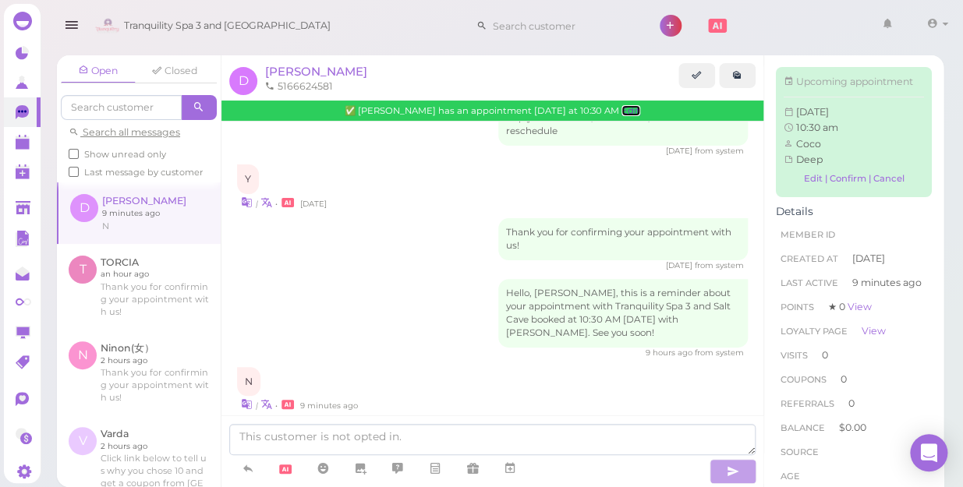
click at [621, 114] on link "Edit" at bounding box center [630, 110] width 19 height 11
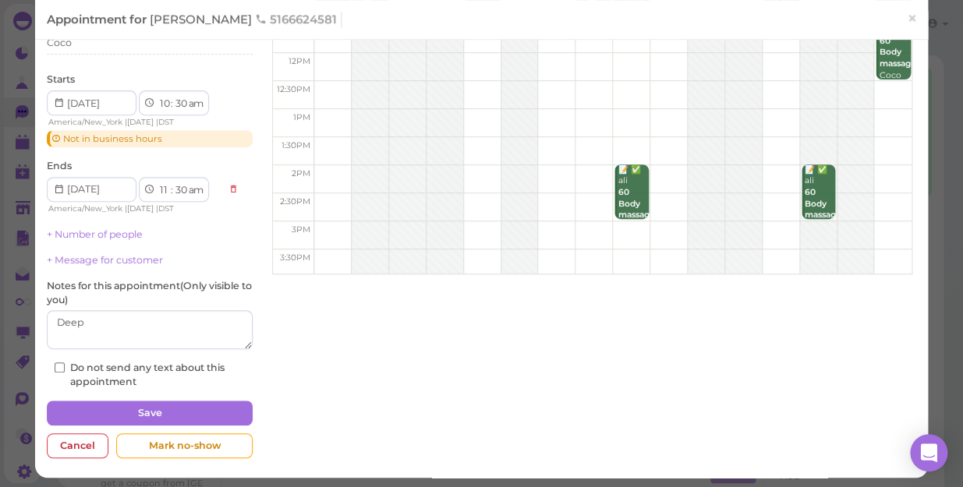
scroll to position [168, 0]
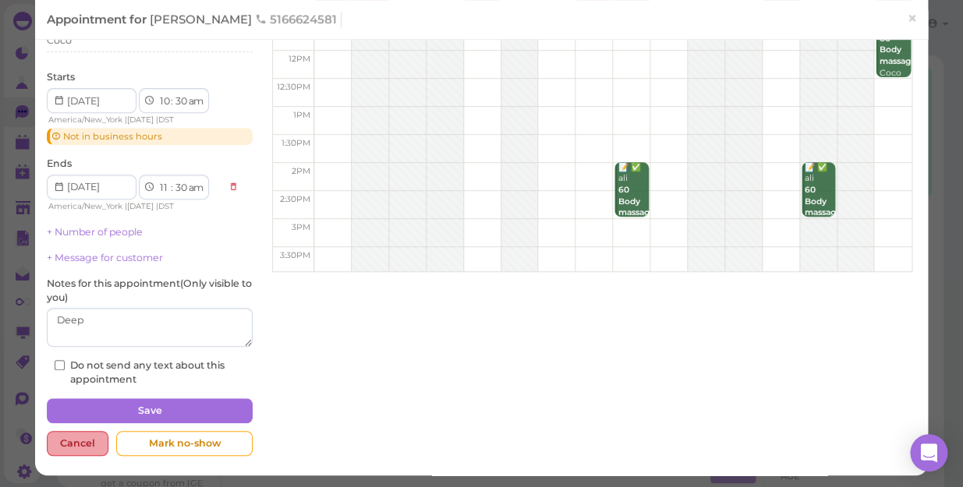
click at [79, 440] on div "Cancel" at bounding box center [78, 443] width 62 height 25
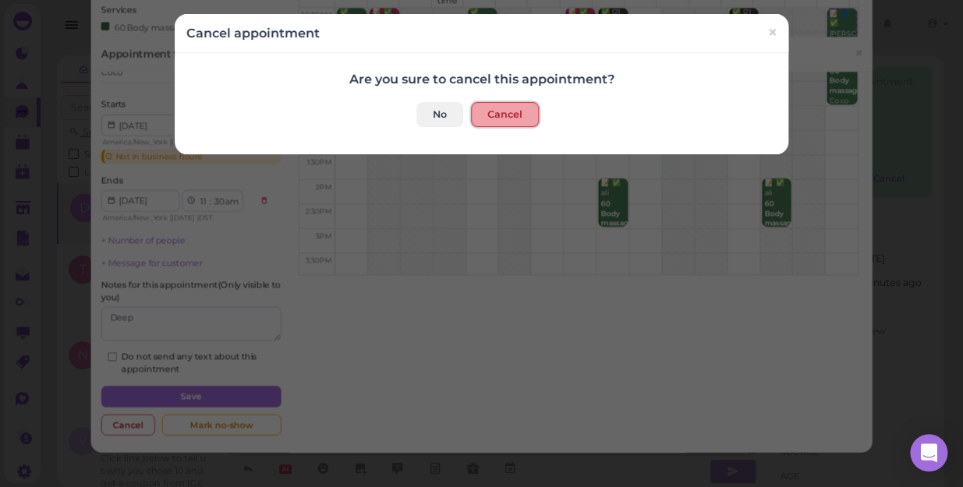
click at [508, 115] on button "Cancel" at bounding box center [505, 114] width 68 height 25
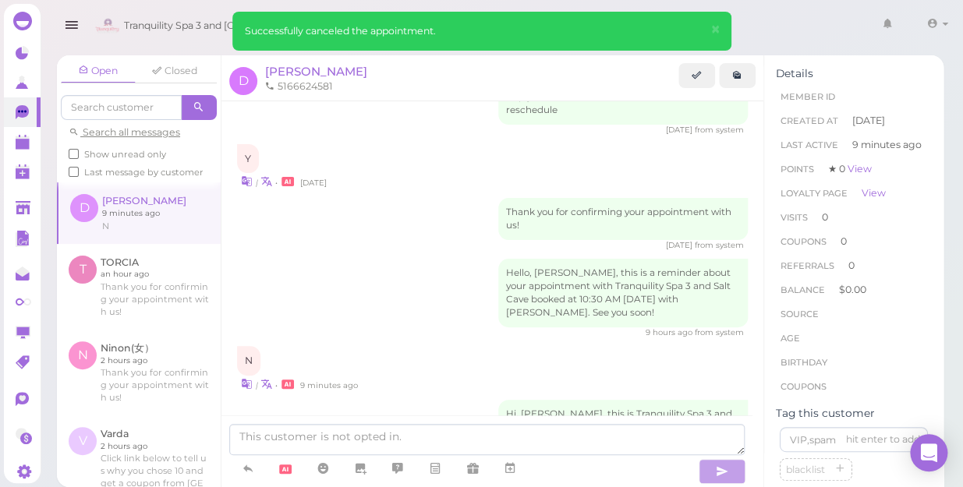
scroll to position [655, 0]
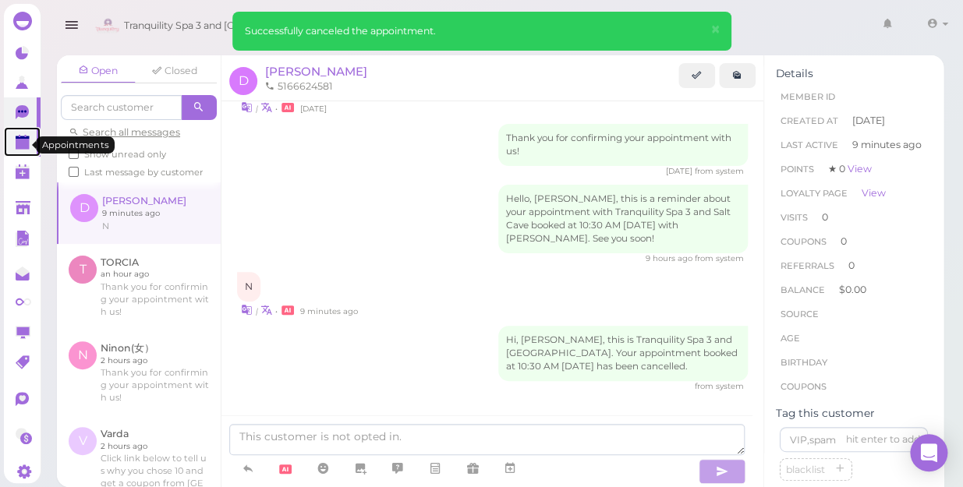
click at [27, 150] on polygon at bounding box center [23, 144] width 14 height 11
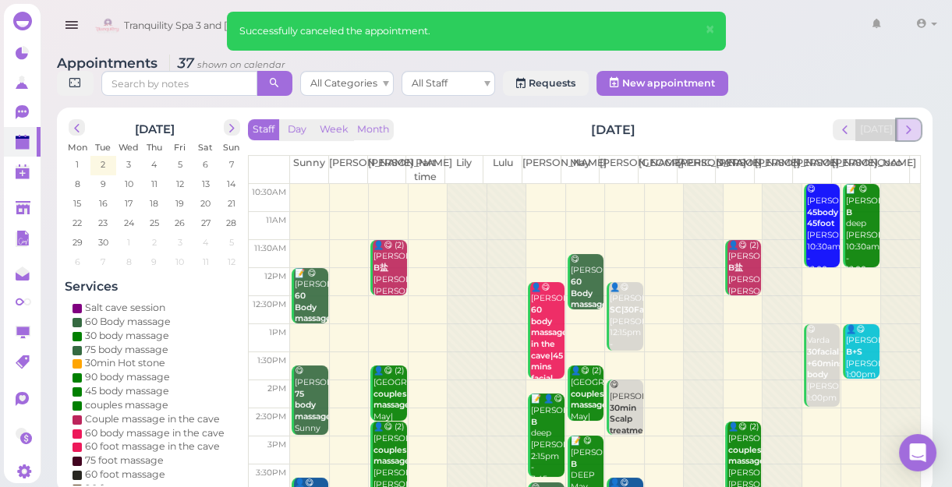
click at [911, 126] on span "next" at bounding box center [908, 129] width 15 height 15
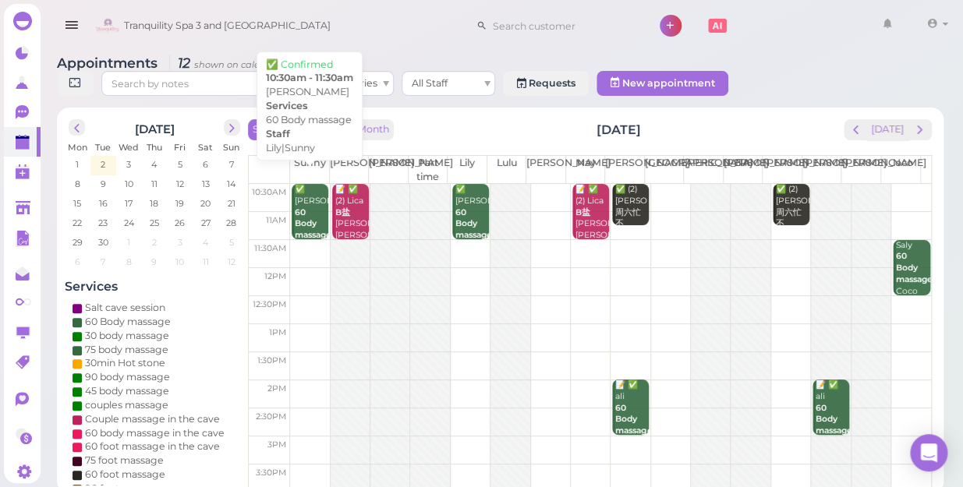
click at [310, 211] on b "60 Body massage" at bounding box center [313, 223] width 37 height 33
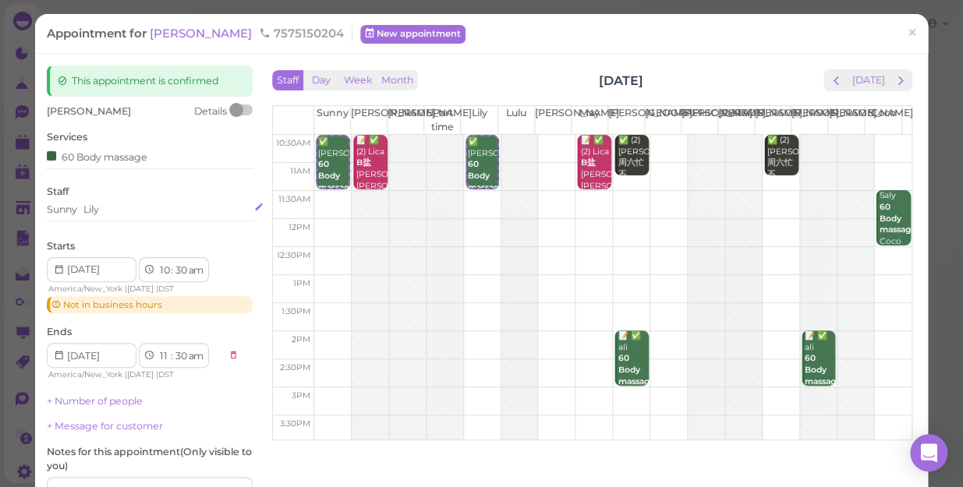
click at [113, 205] on div "Sunny [PERSON_NAME]" at bounding box center [150, 210] width 206 height 14
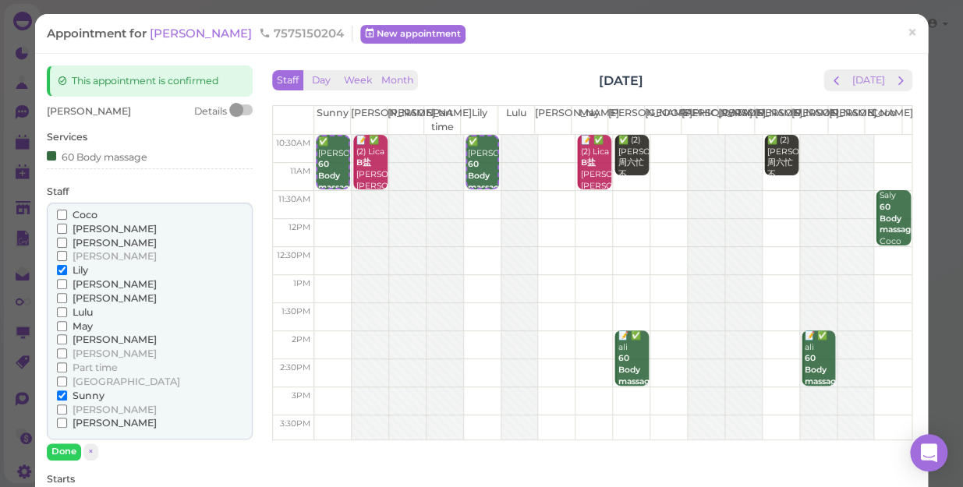
click at [59, 215] on input "Coco" at bounding box center [62, 215] width 10 height 10
click at [58, 396] on input "Sunny" at bounding box center [62, 396] width 10 height 10
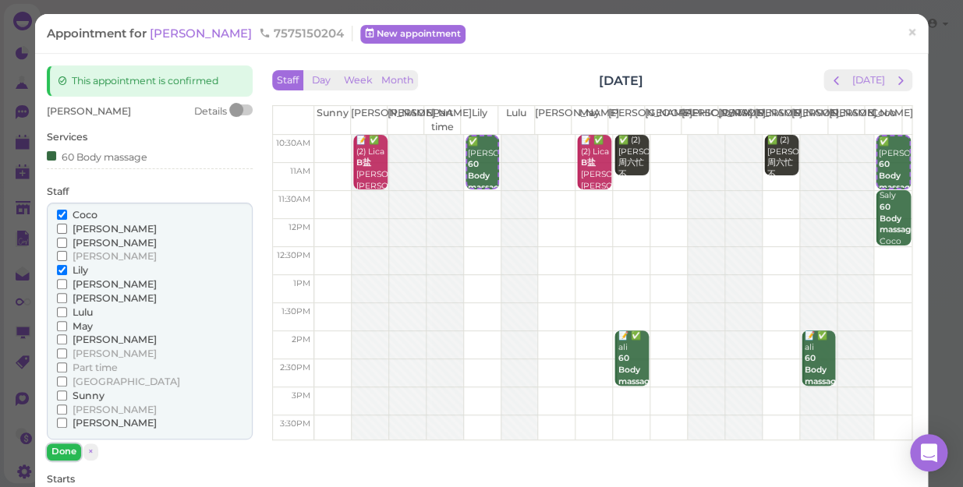
click at [64, 448] on button "Done" at bounding box center [64, 452] width 34 height 16
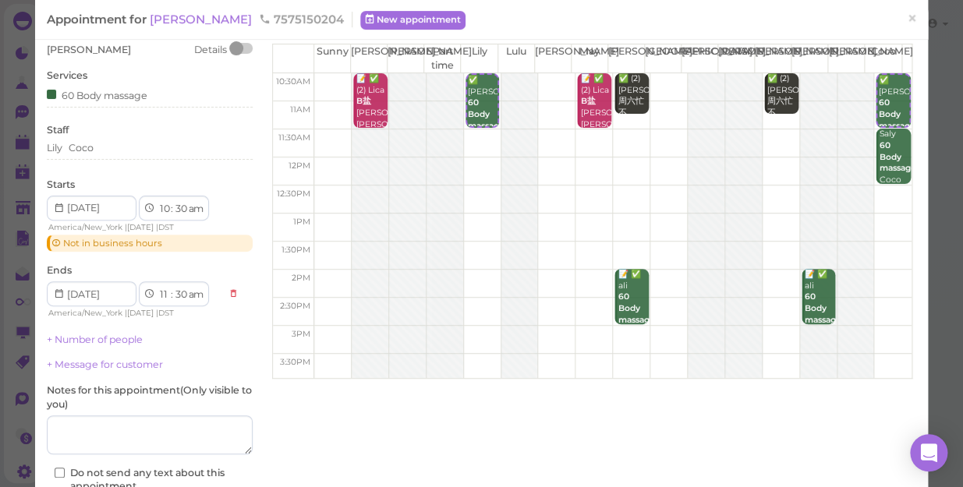
scroll to position [141, 0]
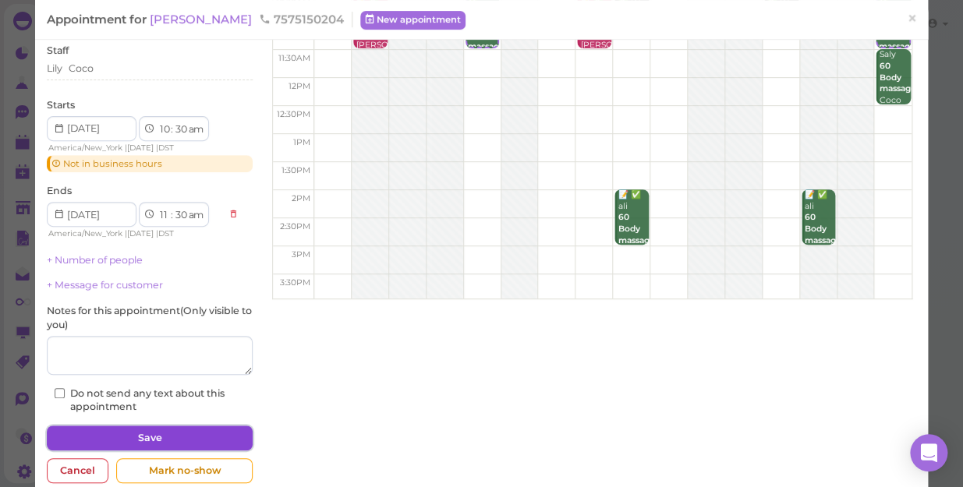
click at [218, 428] on button "Save" at bounding box center [150, 438] width 206 height 25
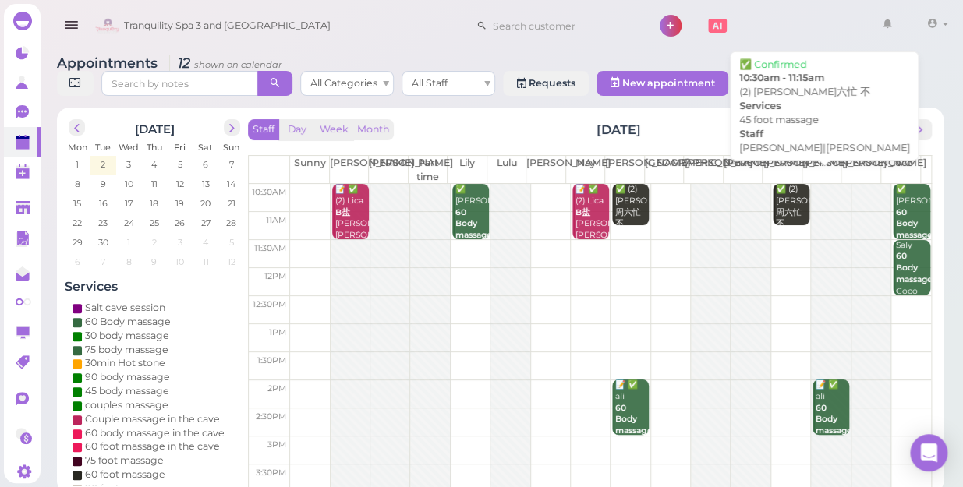
click at [784, 230] on b "45 foot massage" at bounding box center [794, 241] width 37 height 22
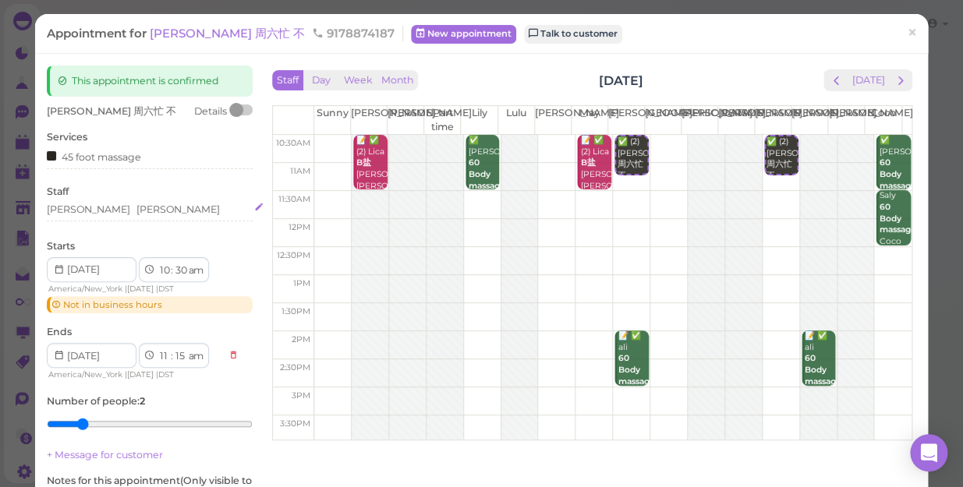
click at [136, 204] on div "[PERSON_NAME]" at bounding box center [177, 210] width 83 height 14
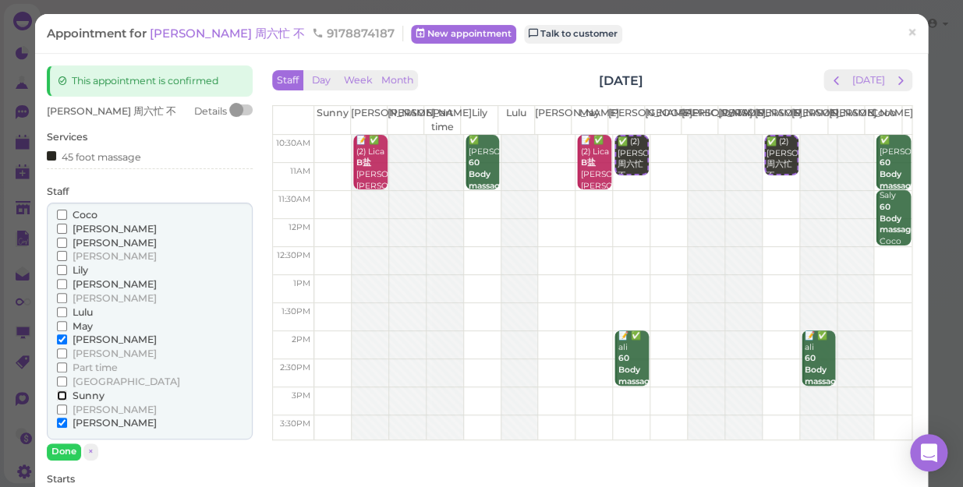
click at [60, 393] on input "Sunny" at bounding box center [62, 396] width 10 height 10
click at [61, 338] on input "[PERSON_NAME]" at bounding box center [62, 339] width 10 height 10
click at [60, 444] on button "Done" at bounding box center [64, 452] width 34 height 16
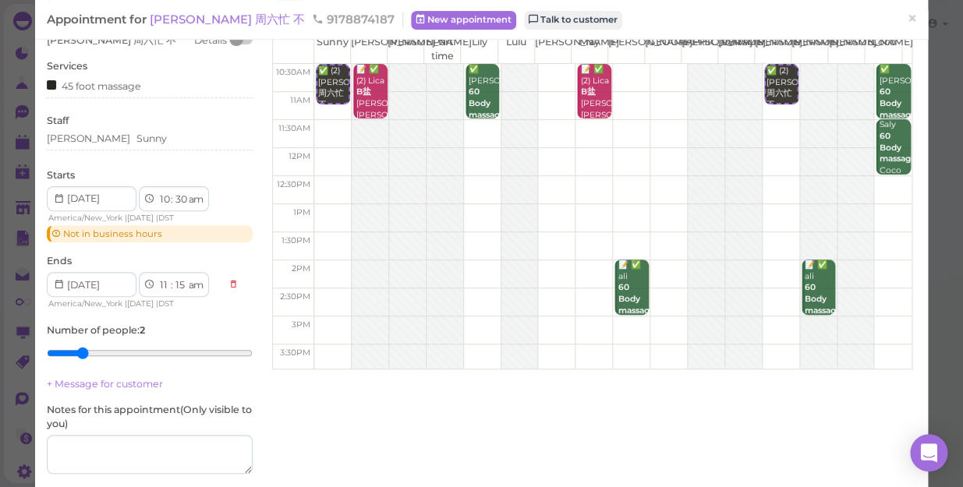
scroll to position [198, 0]
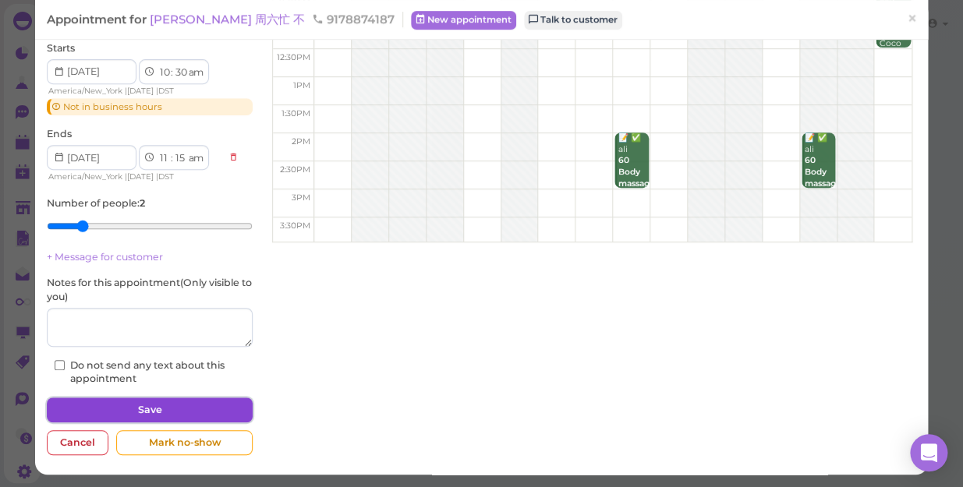
click at [153, 405] on button "Save" at bounding box center [150, 410] width 206 height 25
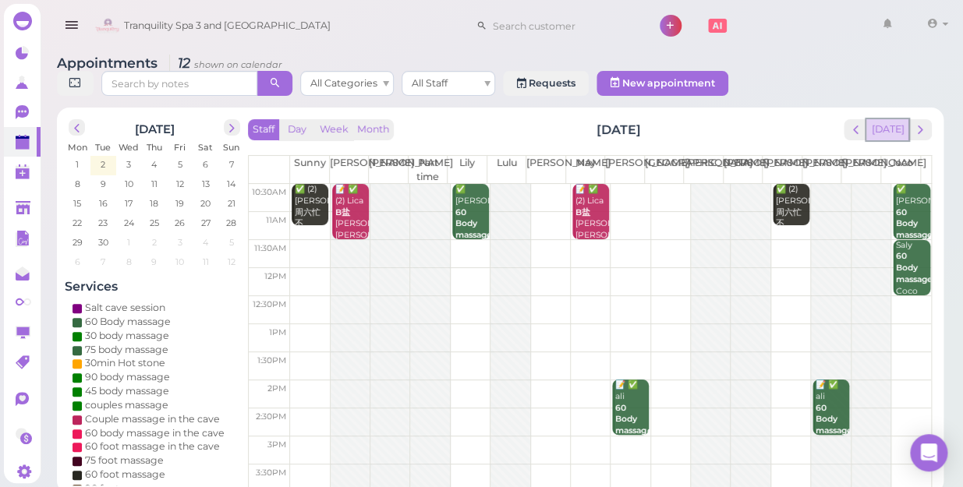
click at [882, 119] on button "[DATE]" at bounding box center [887, 129] width 42 height 21
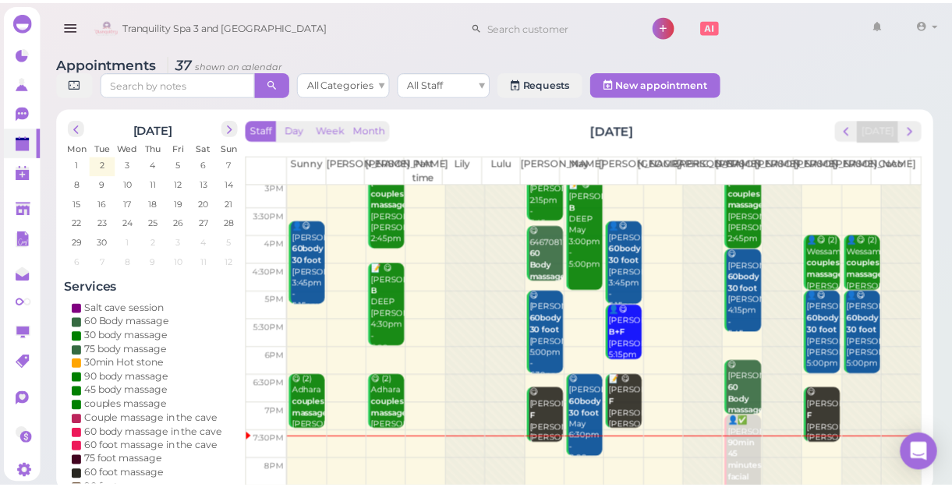
scroll to position [281, 0]
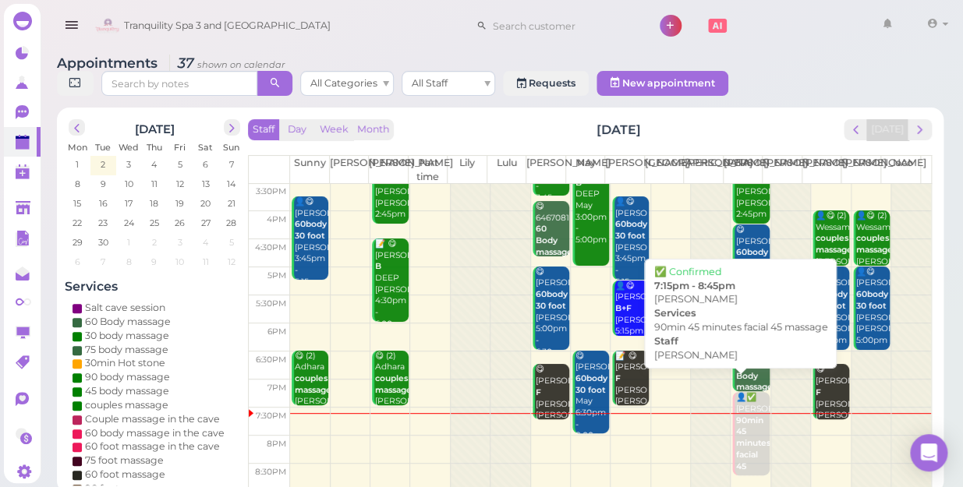
click at [744, 426] on b "90min 45 minutes facial 45 massage" at bounding box center [753, 449] width 37 height 67
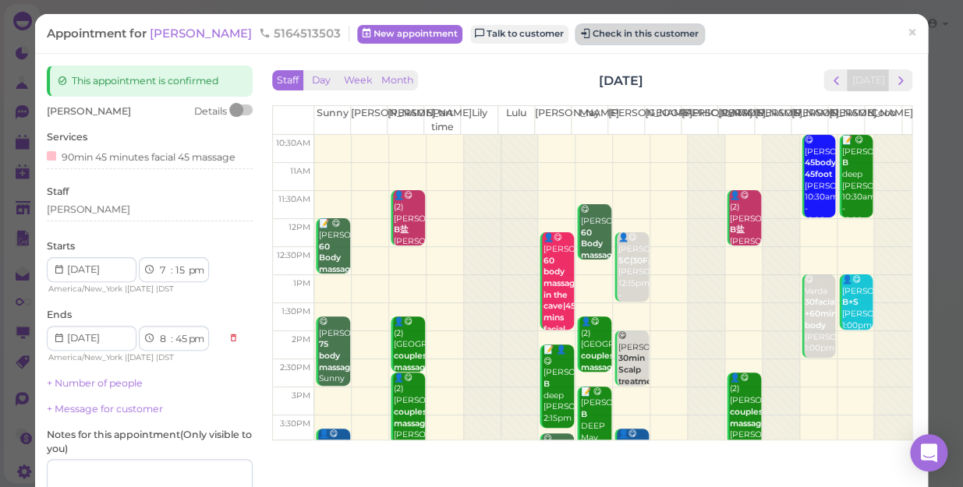
click at [576, 38] on button "Check in this customer" at bounding box center [639, 34] width 127 height 19
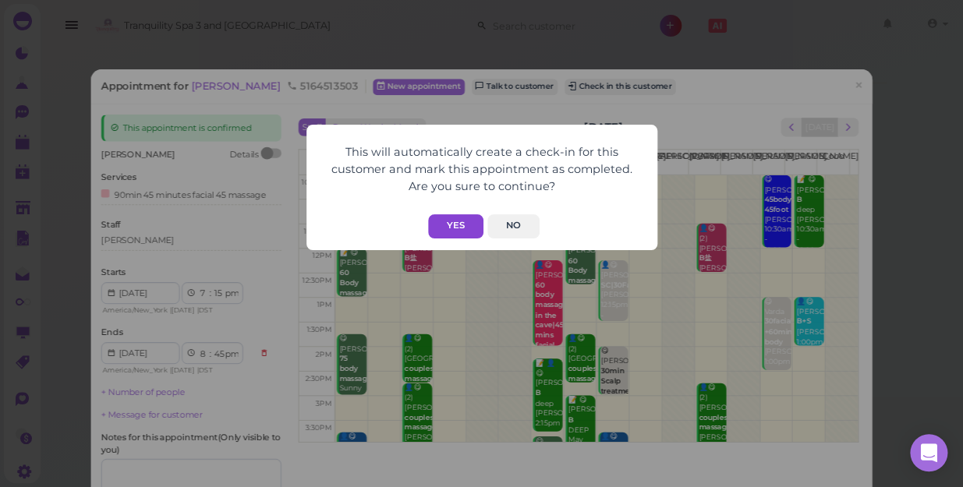
click at [454, 226] on button "Yes" at bounding box center [455, 226] width 55 height 24
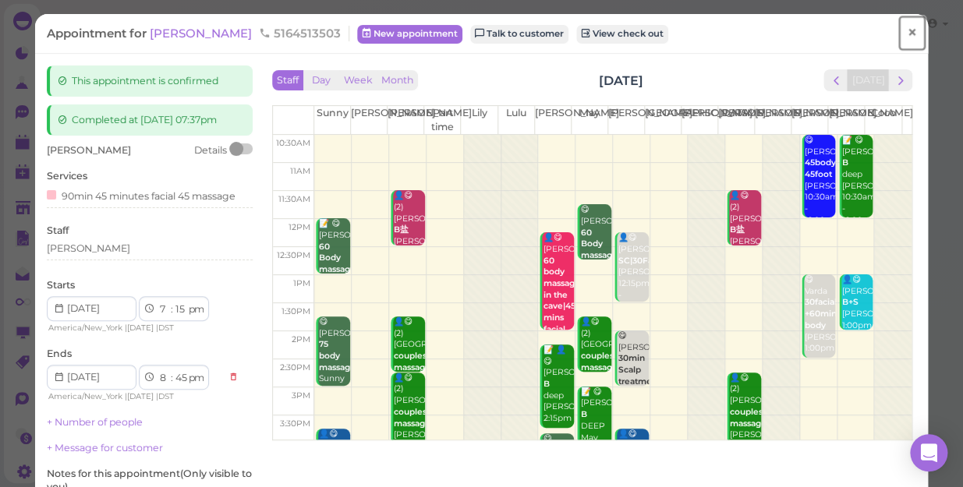
click at [907, 34] on span "×" at bounding box center [912, 33] width 10 height 22
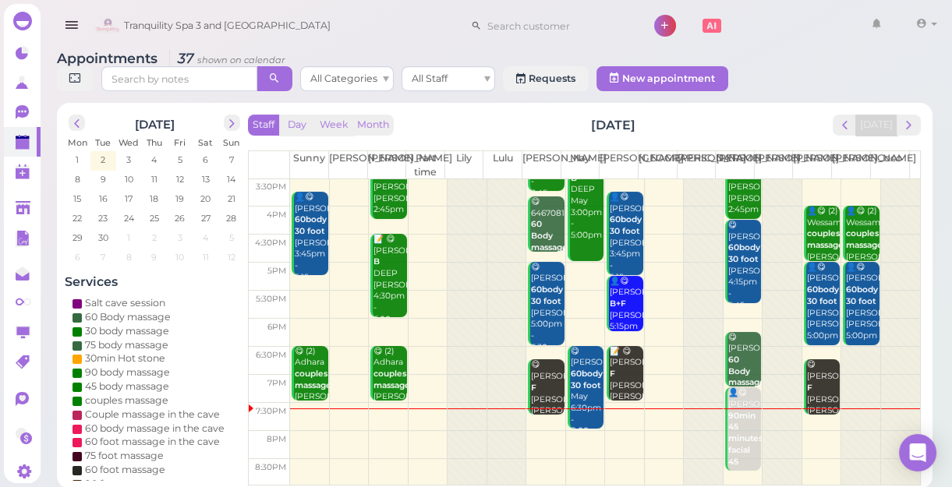
scroll to position [5, 0]
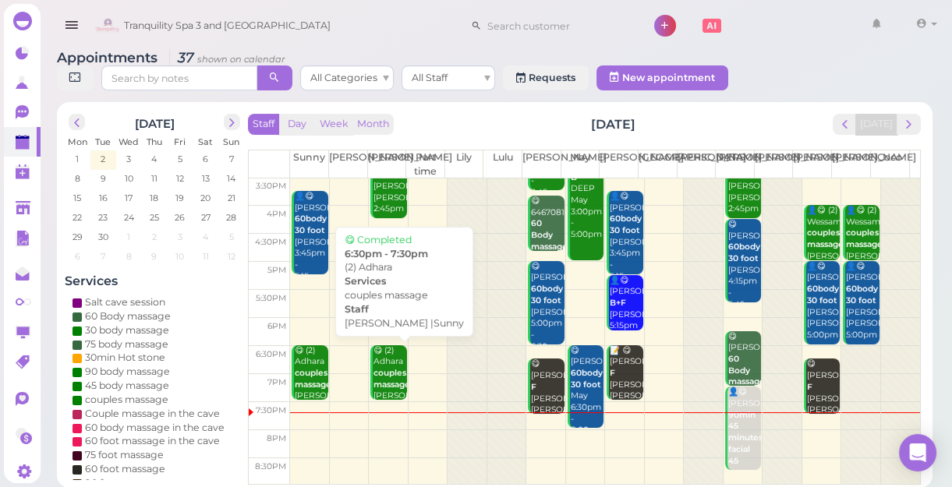
click at [390, 384] on b "couples massage" at bounding box center [391, 379] width 37 height 22
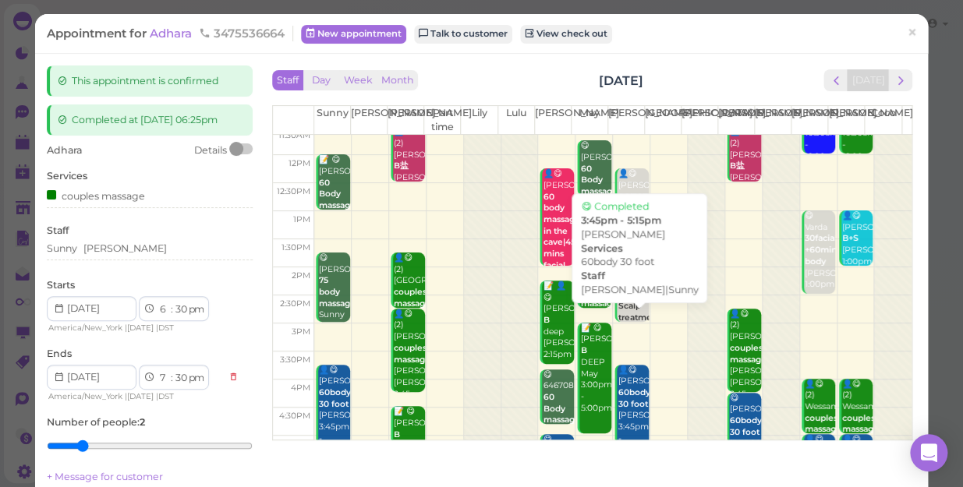
scroll to position [212, 0]
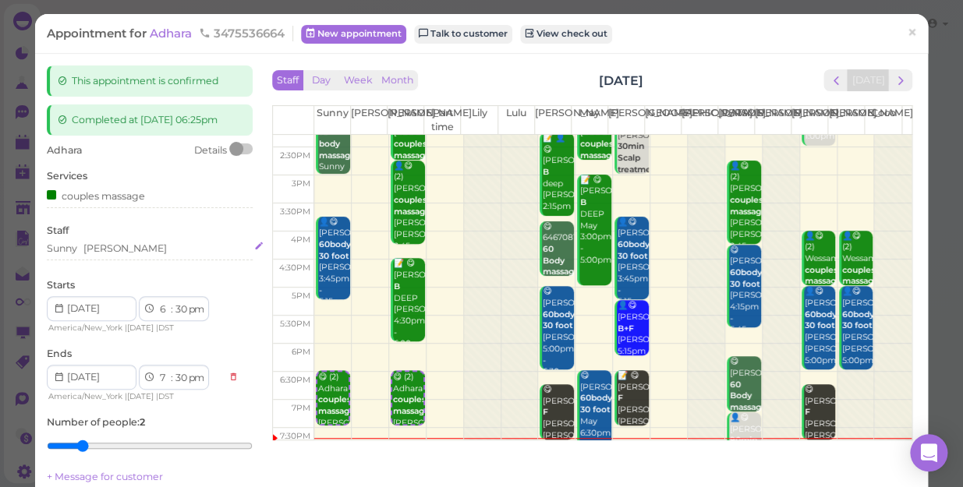
click at [123, 246] on div "Sunny [PERSON_NAME]" at bounding box center [150, 249] width 206 height 14
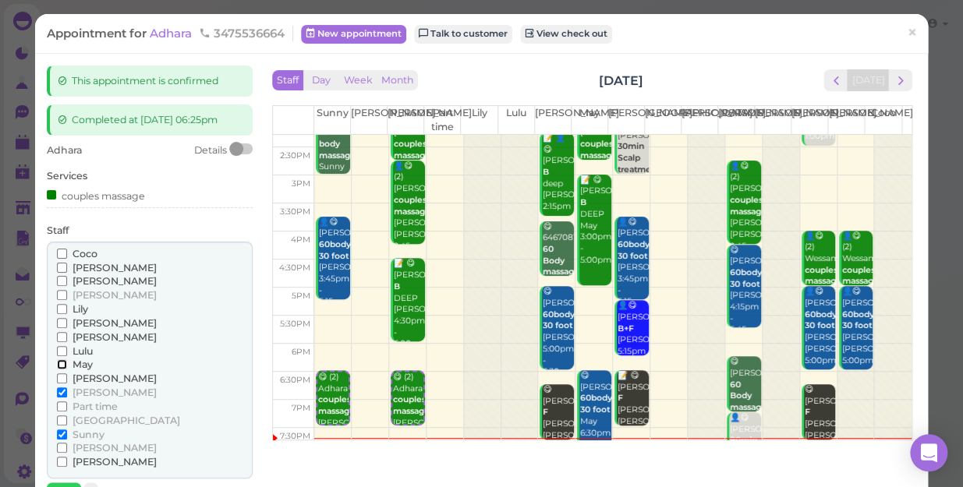
click at [62, 368] on input "May" at bounding box center [62, 364] width 10 height 10
click at [60, 358] on label "May" at bounding box center [75, 365] width 36 height 14
click at [60, 359] on input "May" at bounding box center [62, 364] width 10 height 10
click at [62, 433] on input "Sunny" at bounding box center [62, 435] width 10 height 10
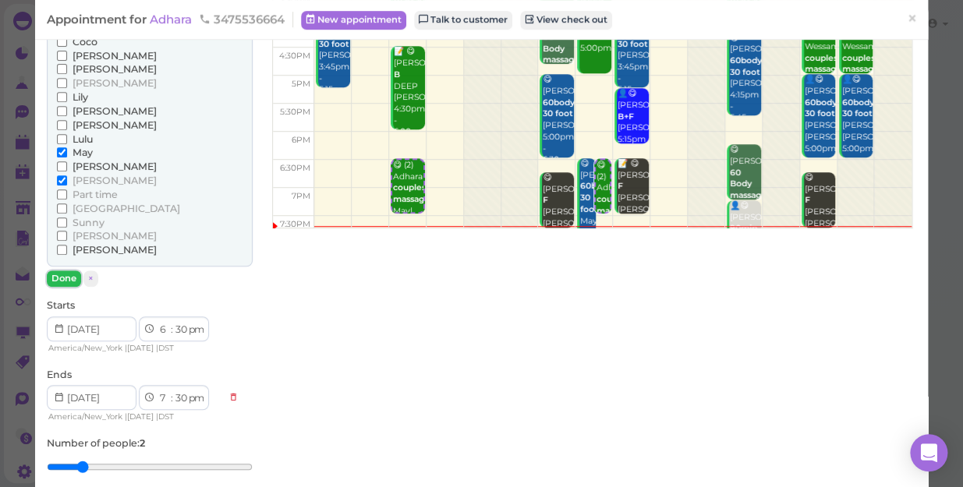
click at [58, 274] on button "Done" at bounding box center [64, 279] width 34 height 16
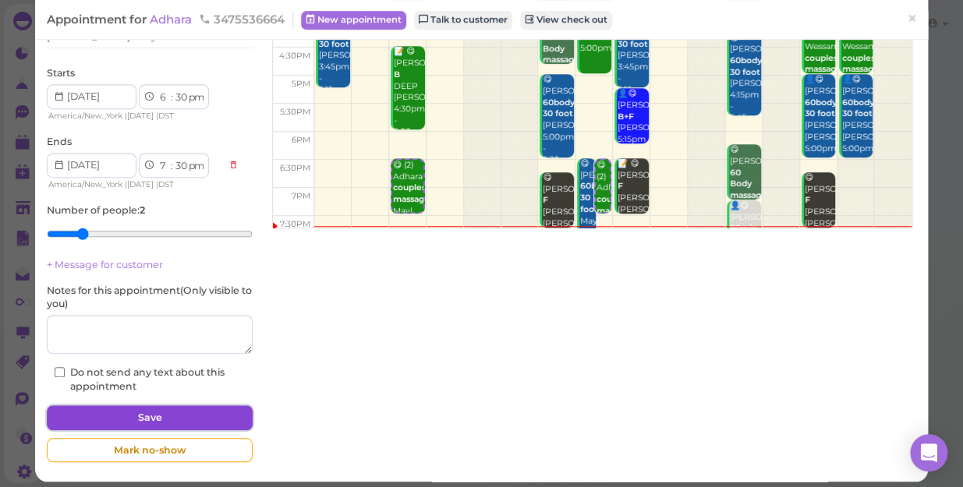
click at [160, 416] on button "Save" at bounding box center [150, 417] width 206 height 25
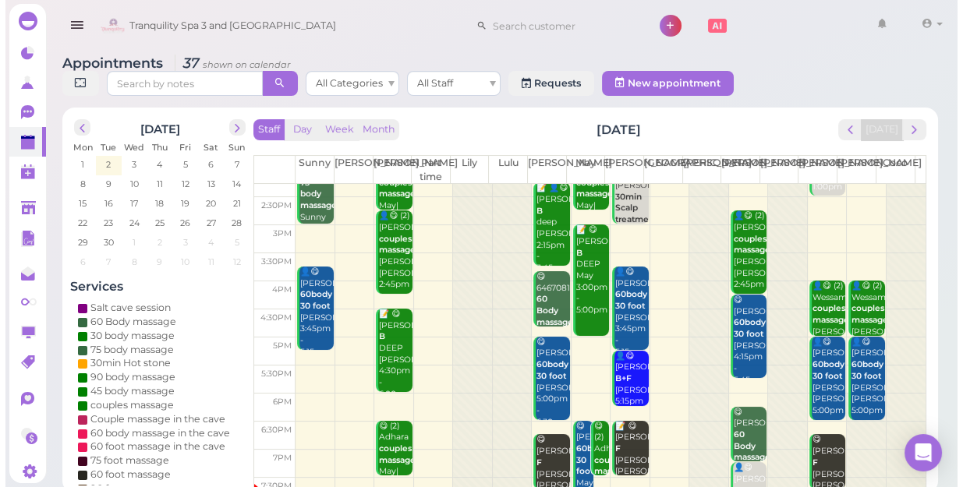
scroll to position [212, 0]
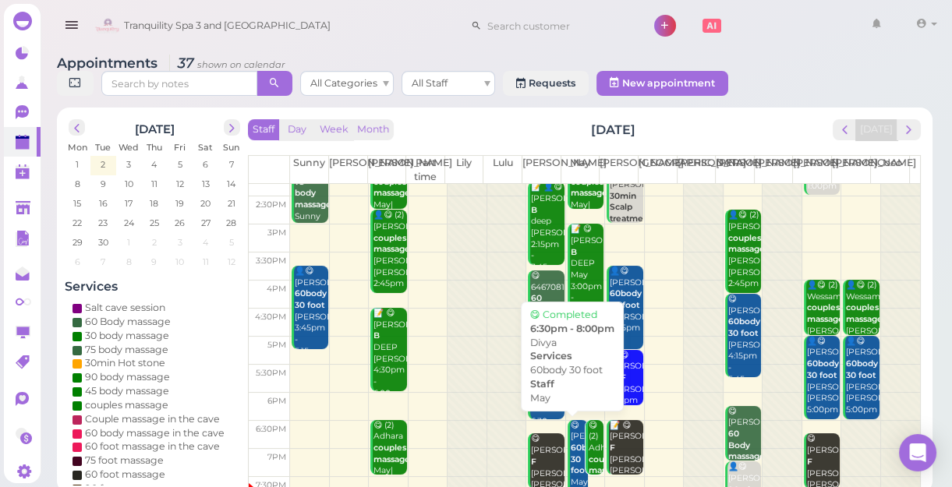
click at [570, 431] on div "😋 Divya 60body 30 foot May 6:30pm - 8:00pm" at bounding box center [579, 471] width 18 height 103
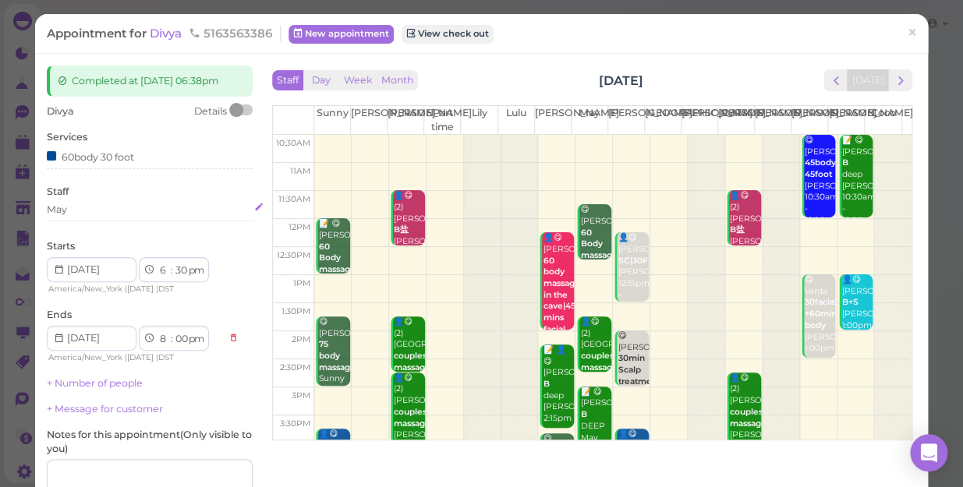
click at [73, 217] on div "May" at bounding box center [150, 210] width 206 height 14
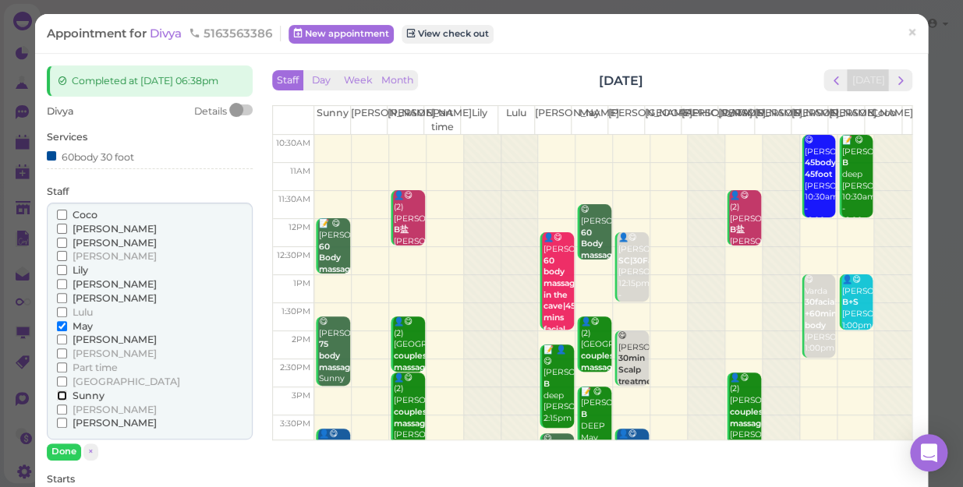
click at [57, 401] on input "Sunny" at bounding box center [62, 396] width 10 height 10
click at [64, 401] on input "Sunny" at bounding box center [62, 396] width 10 height 10
click at [59, 331] on input "May" at bounding box center [62, 326] width 10 height 10
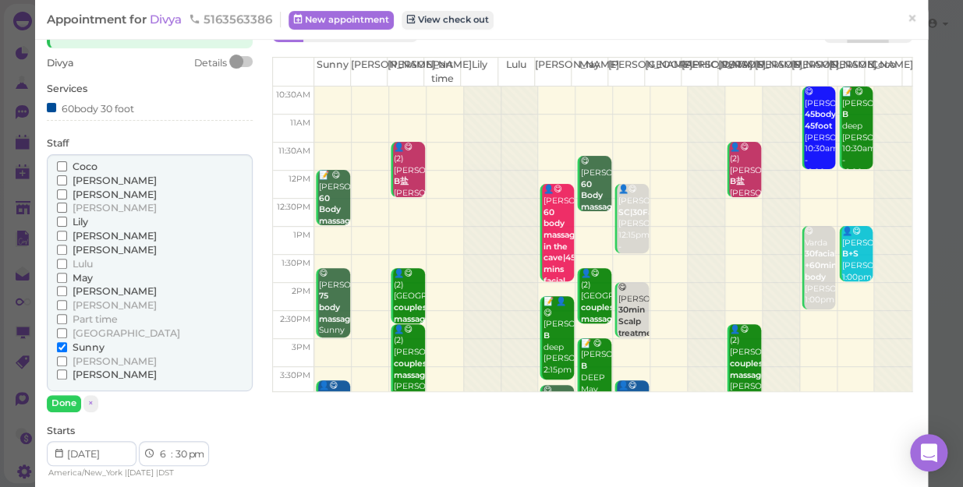
scroll to position [141, 0]
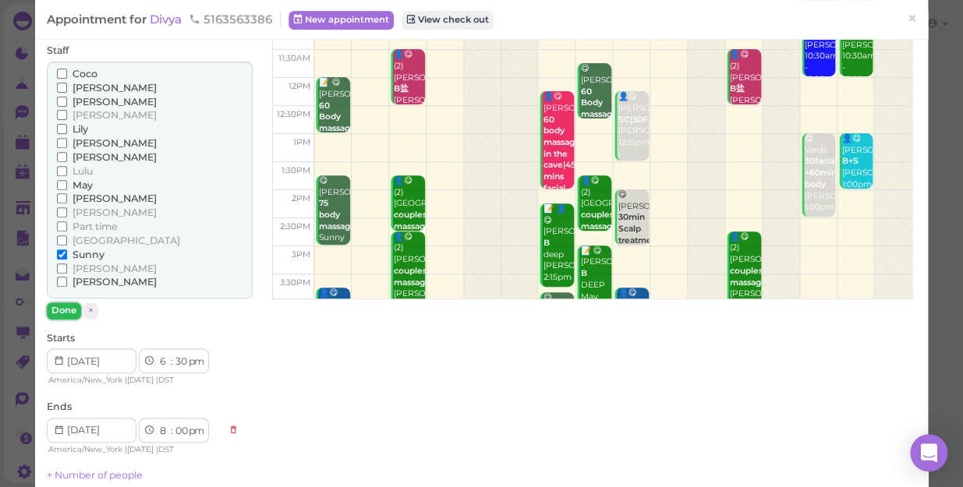
click at [64, 319] on button "Done" at bounding box center [64, 311] width 34 height 16
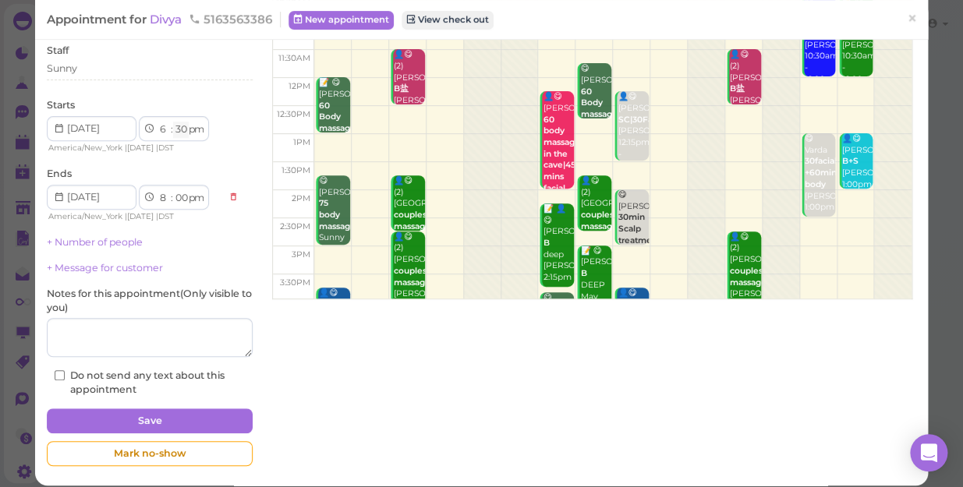
click at [179, 138] on select "00 05 10 15 20 25 30 35 40 45 50 55" at bounding box center [181, 130] width 16 height 16
select select "45"
click at [173, 134] on select "00 05 10 15 20 25 30 35 40 45 50 55" at bounding box center [181, 130] width 16 height 16
select select "15"
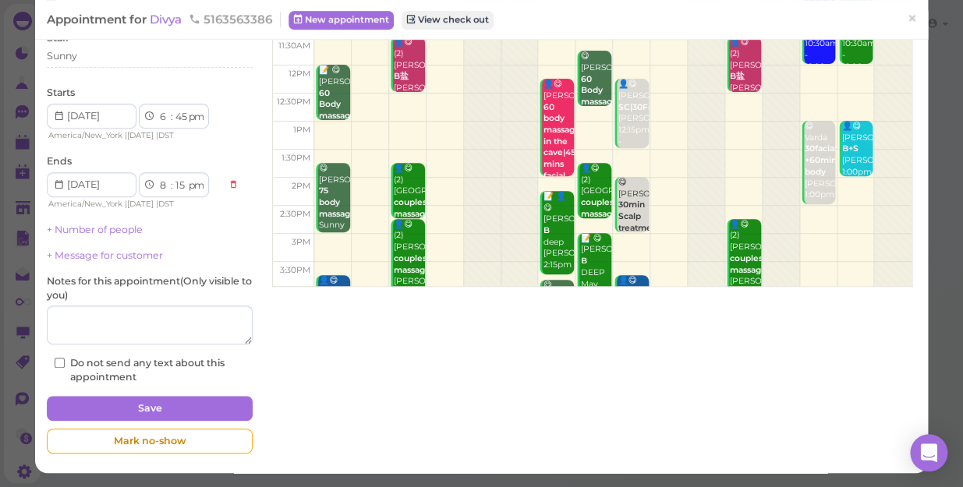
scroll to position [166, 0]
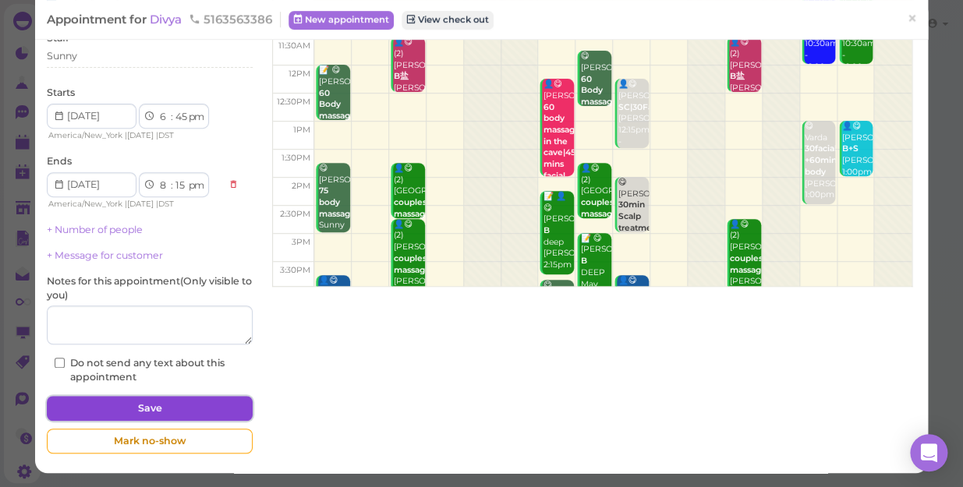
click at [194, 409] on button "Save" at bounding box center [150, 408] width 206 height 25
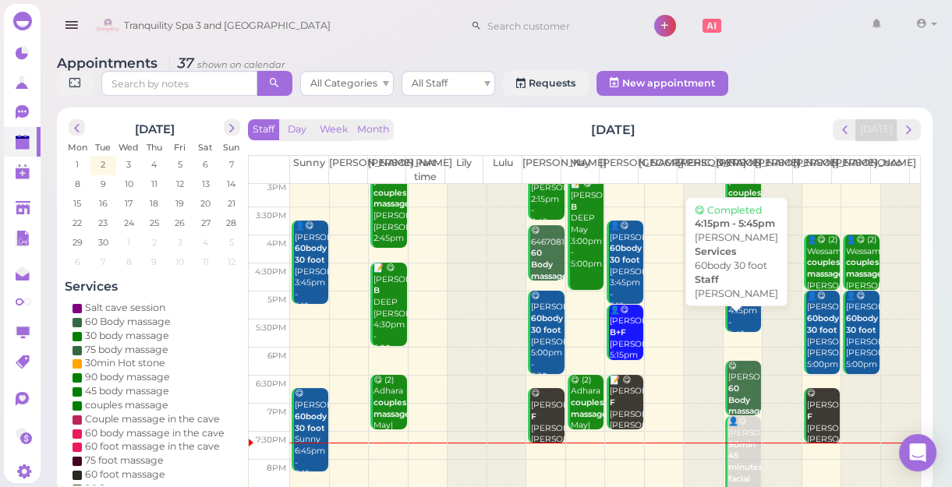
scroll to position [281, 0]
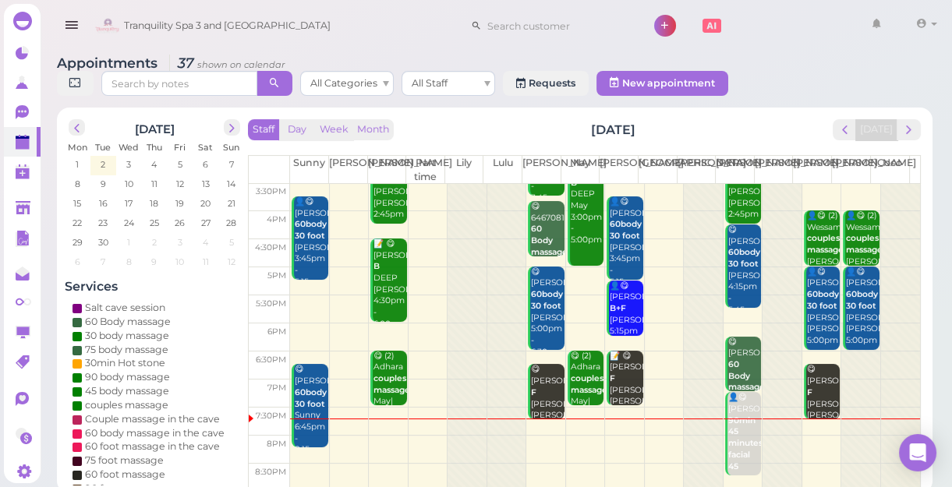
click at [383, 436] on td at bounding box center [605, 450] width 630 height 28
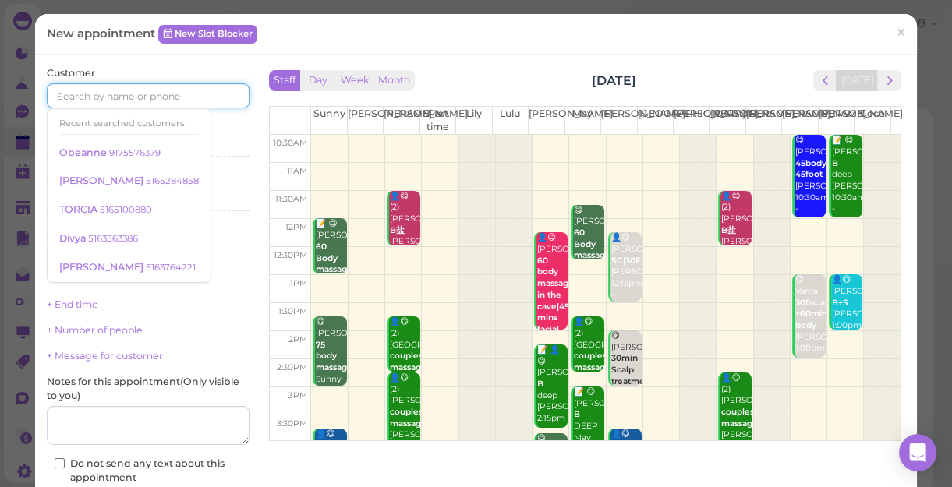
click at [157, 96] on input at bounding box center [148, 95] width 203 height 25
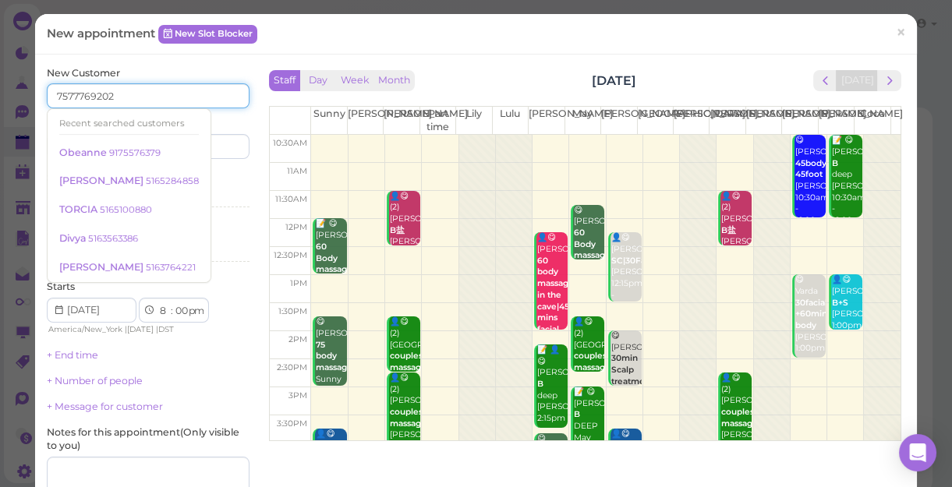
type input "7577769202"
click at [227, 185] on div "Services Select services" at bounding box center [148, 192] width 203 height 43
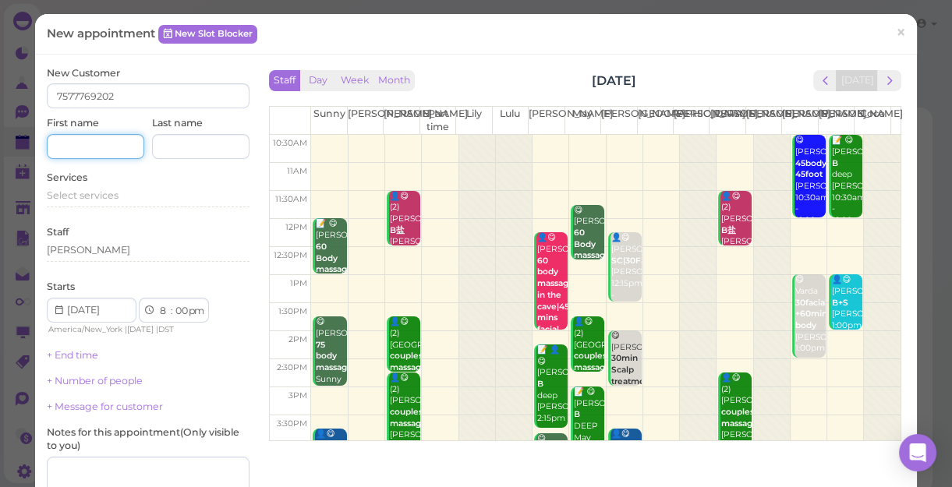
click at [109, 147] on input at bounding box center [95, 146] width 97 height 25
type input "a"
type input "[PERSON_NAME]"
click at [62, 192] on span "Select services" at bounding box center [83, 195] width 72 height 12
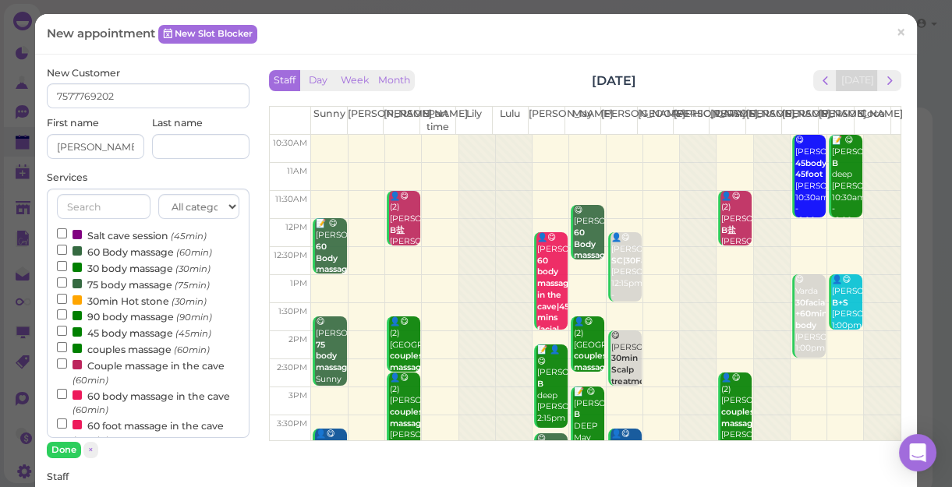
click at [90, 248] on label "60 Body massage (60min)" at bounding box center [134, 251] width 155 height 16
click at [67, 248] on input "60 Body massage (60min)" at bounding box center [62, 250] width 10 height 10
click at [61, 444] on button "Done" at bounding box center [64, 450] width 34 height 16
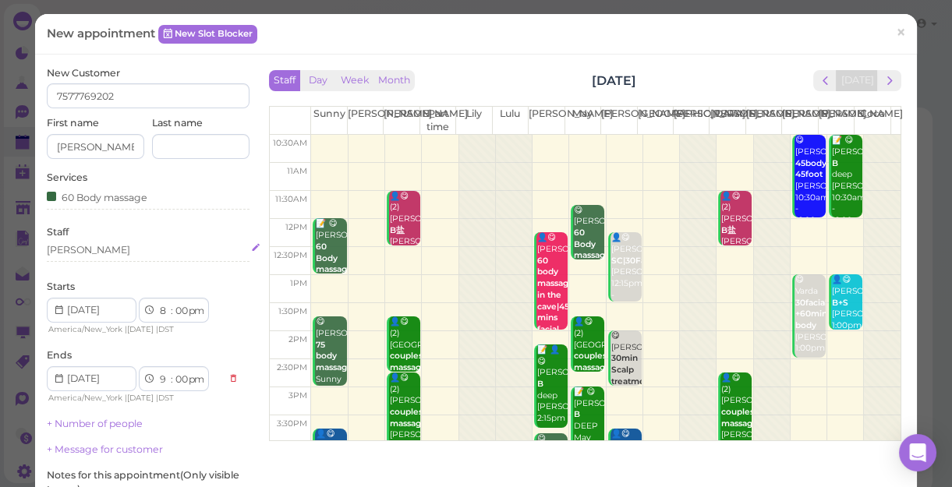
click at [92, 248] on div "[PERSON_NAME]" at bounding box center [148, 250] width 203 height 14
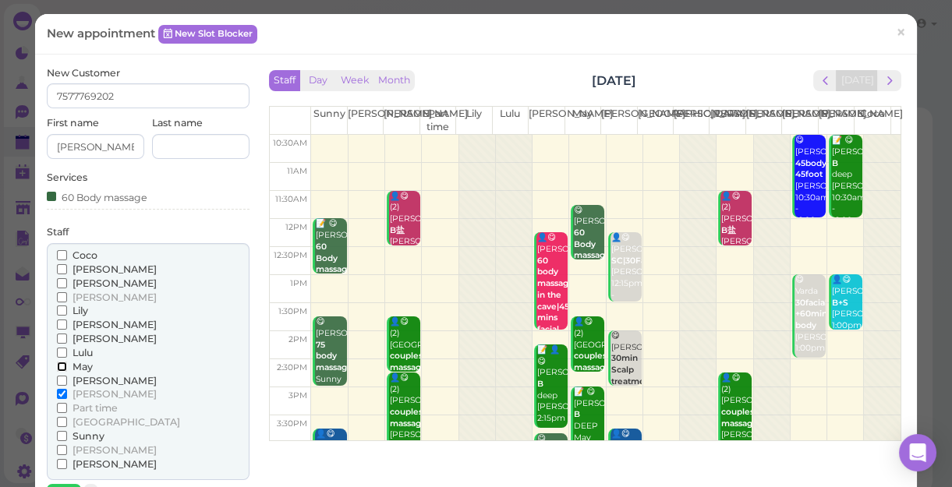
click at [59, 365] on input "May" at bounding box center [62, 367] width 10 height 10
click at [55, 377] on div "[PERSON_NAME] [PERSON_NAME] [PERSON_NAME] [PERSON_NAME] [PERSON_NAME] Lulu" at bounding box center [148, 362] width 203 height 238
click at [61, 380] on input "[PERSON_NAME]" at bounding box center [62, 381] width 10 height 10
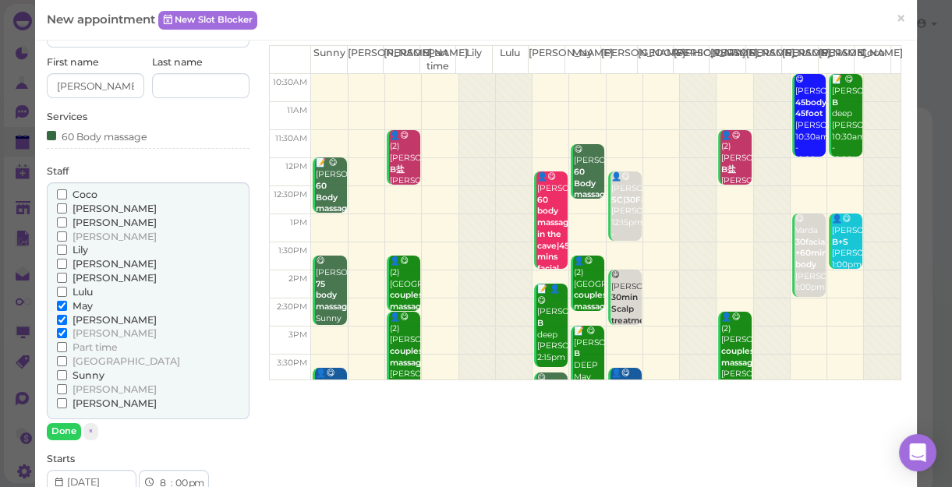
scroll to position [141, 0]
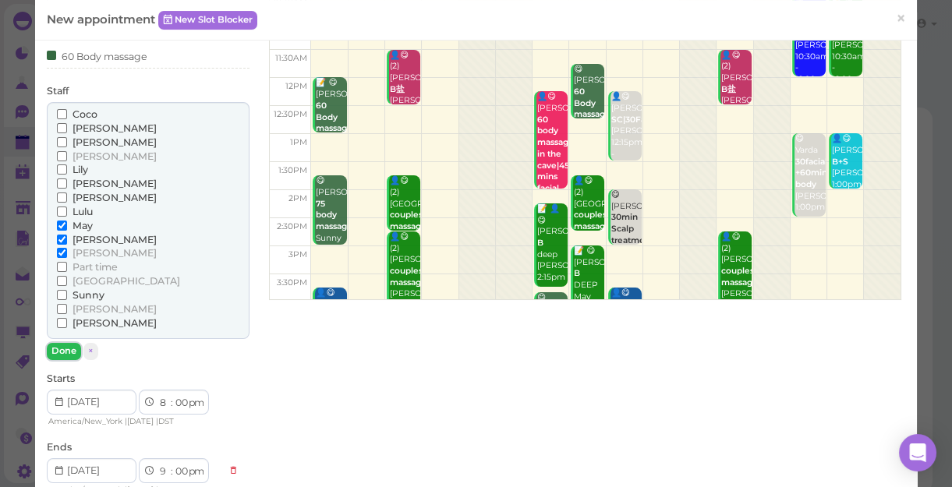
click at [62, 350] on button "Done" at bounding box center [64, 351] width 34 height 16
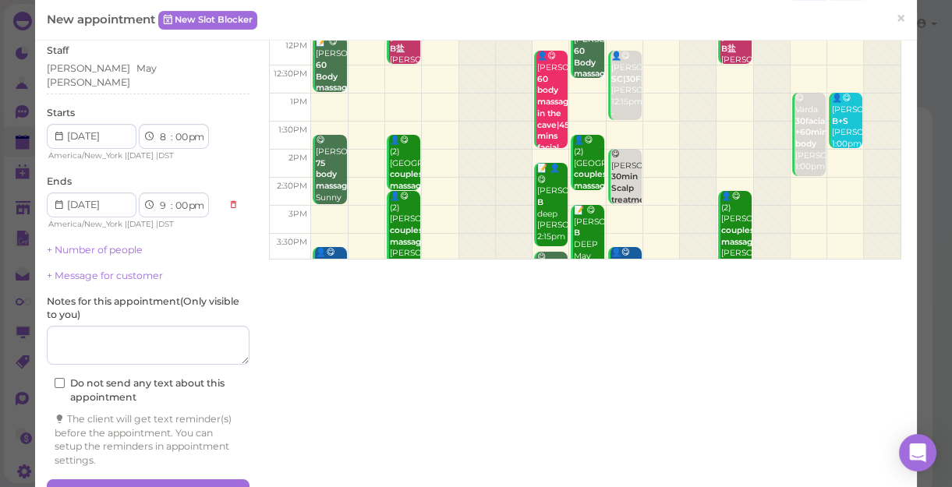
scroll to position [216, 0]
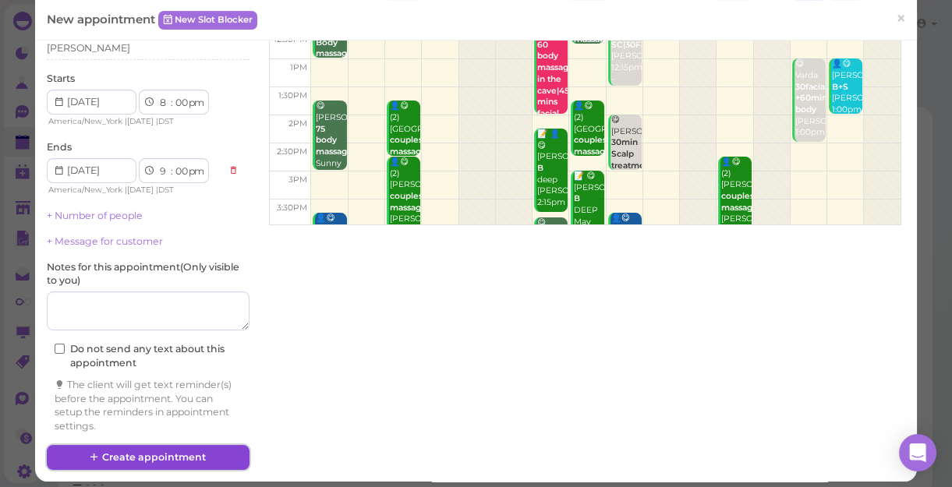
click at [200, 445] on button "Create appointment" at bounding box center [148, 457] width 203 height 25
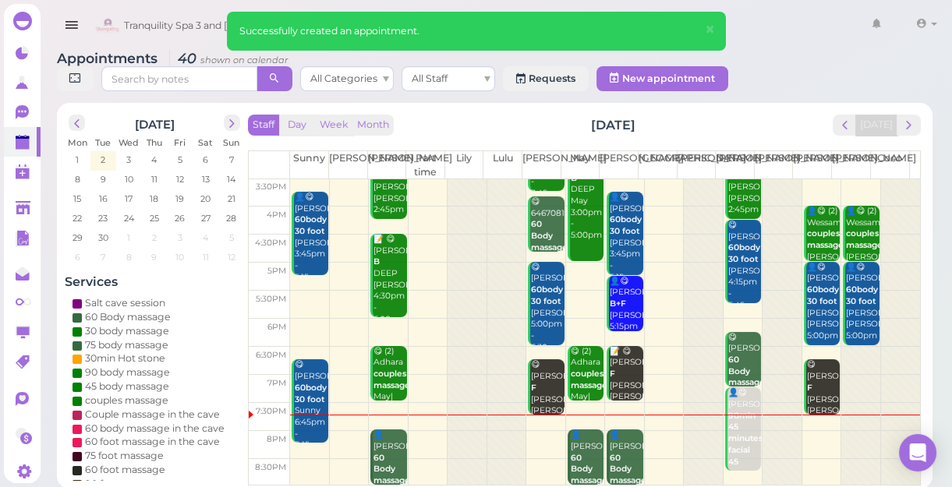
scroll to position [5, 0]
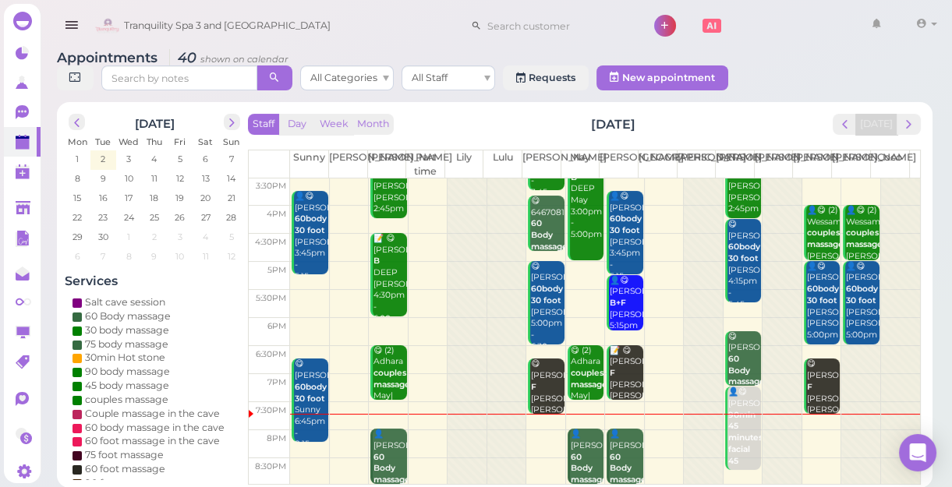
click at [738, 428] on div "👤😋 [PERSON_NAME] 90min 45 minutes facial 45 massage [PERSON_NAME] 7:15pm - 8:45…" at bounding box center [744, 455] width 34 height 137
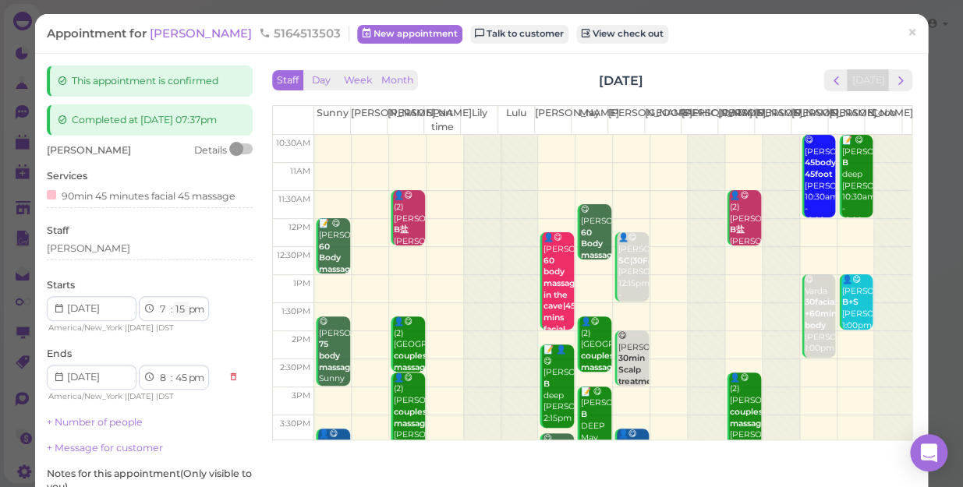
click at [182, 312] on select "00 05 10 15 20 25 30 35 40 45 50 55" at bounding box center [181, 310] width 16 height 16
select select "25"
click at [173, 302] on select "00 05 10 15 20 25 30 35 40 45 50 55" at bounding box center [181, 310] width 16 height 16
select select "55"
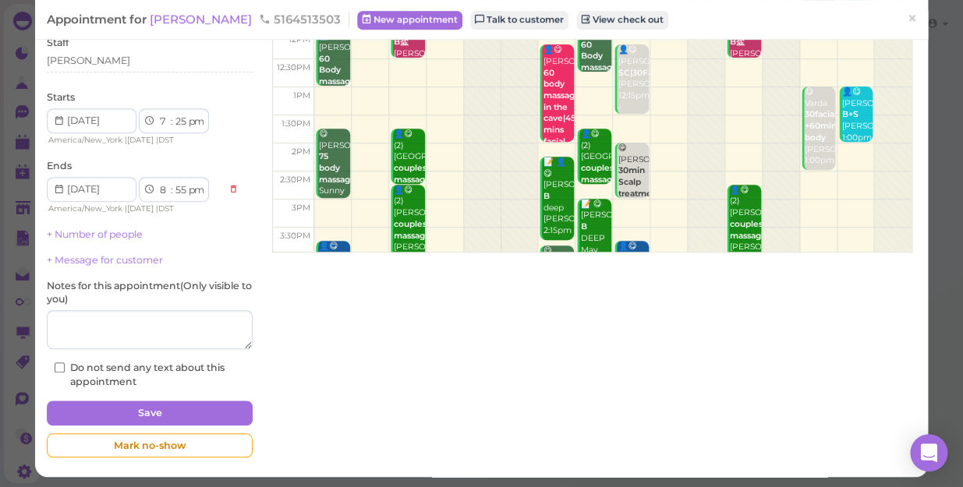
scroll to position [191, 0]
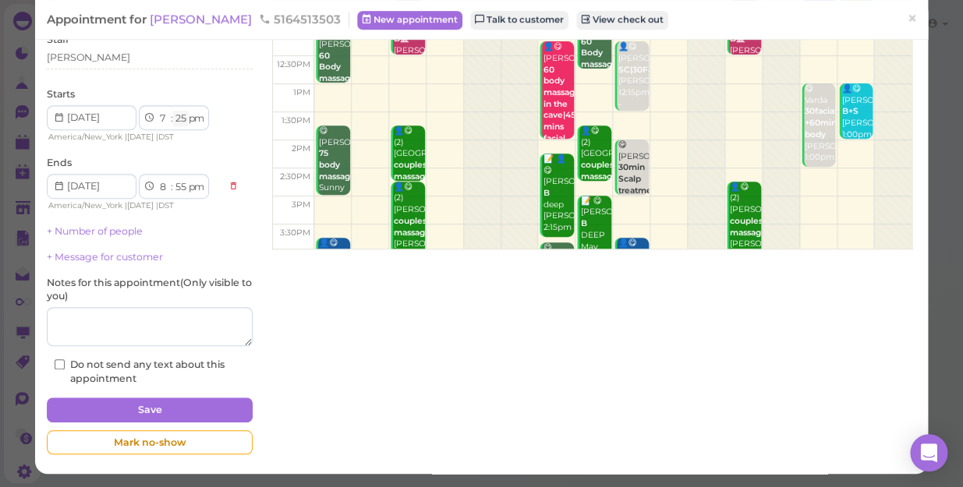
click at [182, 119] on select "00 05 10 15 20 25 30 35 40 45 50 55" at bounding box center [181, 119] width 16 height 16
select select "30"
click at [173, 111] on select "00 05 10 15 20 25 30 35 40 45 50 55" at bounding box center [181, 119] width 16 height 16
select select "9"
select select "00"
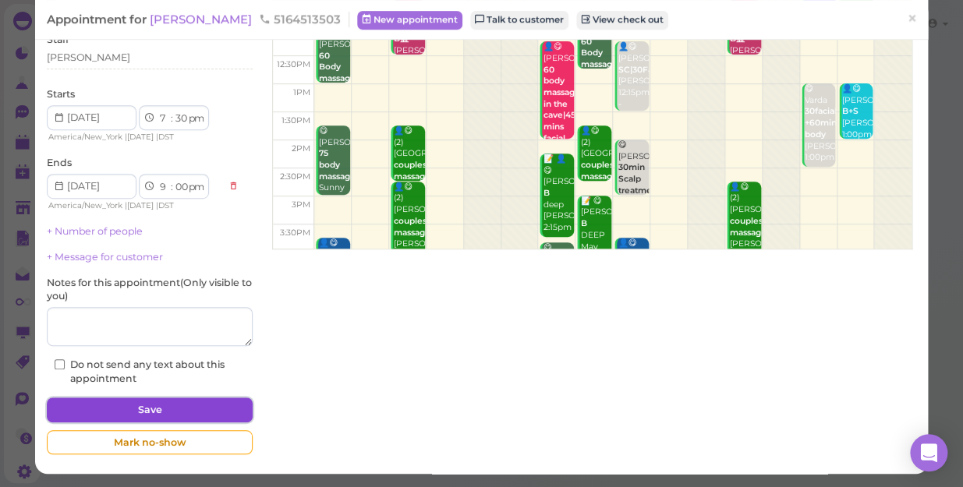
click at [171, 404] on button "Save" at bounding box center [150, 410] width 206 height 25
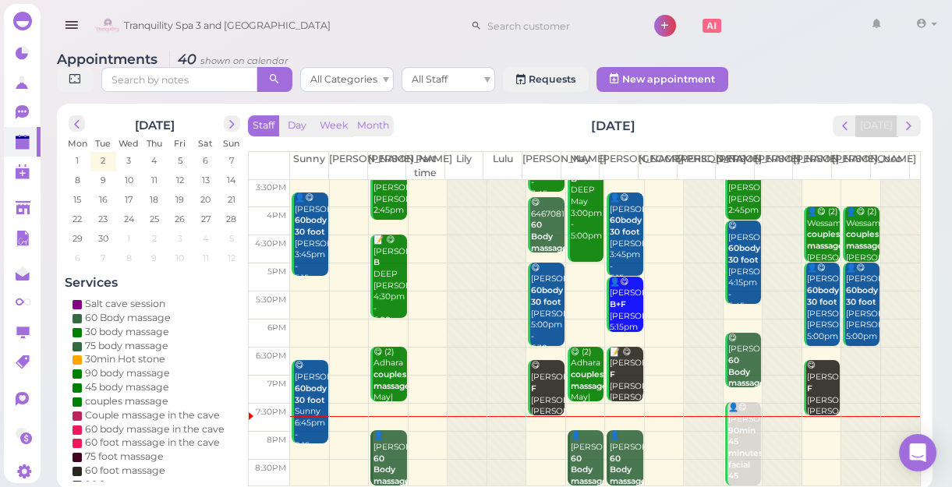
scroll to position [5, 0]
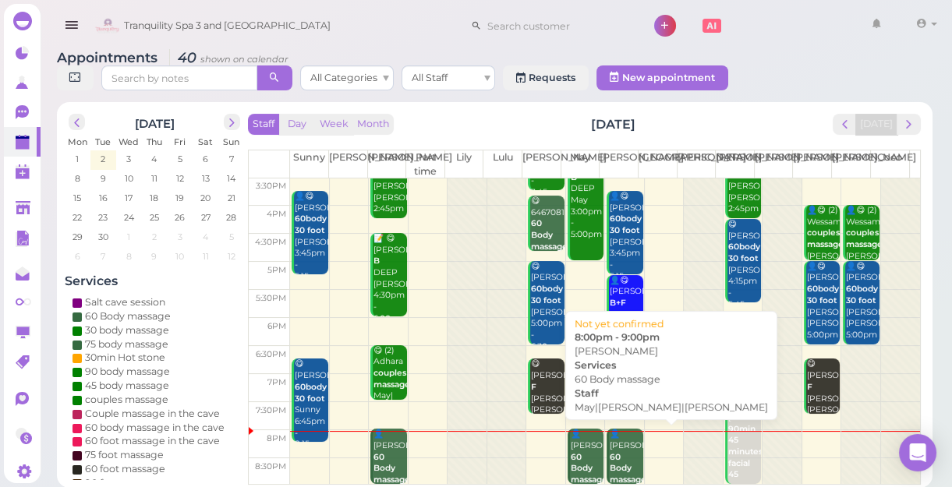
click at [614, 437] on div "👤[PERSON_NAME] 60 Body massage May|[PERSON_NAME]|[PERSON_NAME] 8:00pm - 9:00pm" at bounding box center [626, 492] width 34 height 126
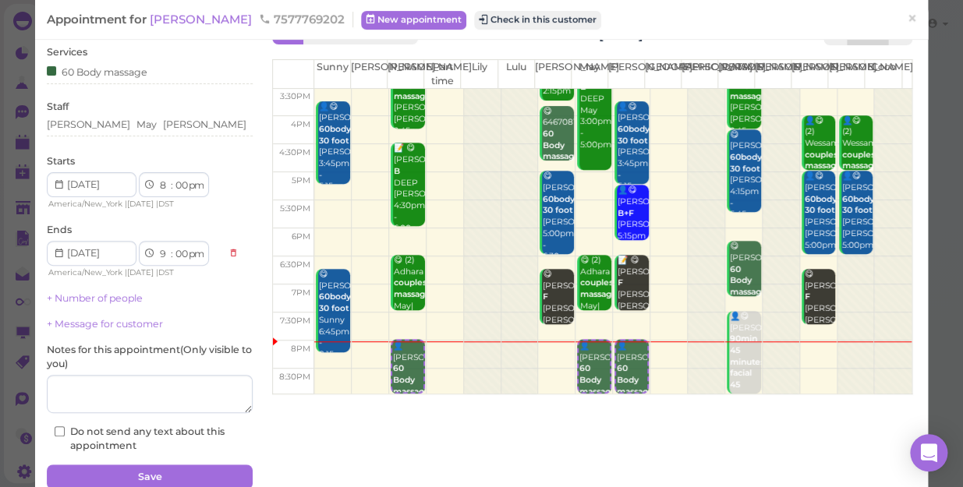
scroll to position [70, 0]
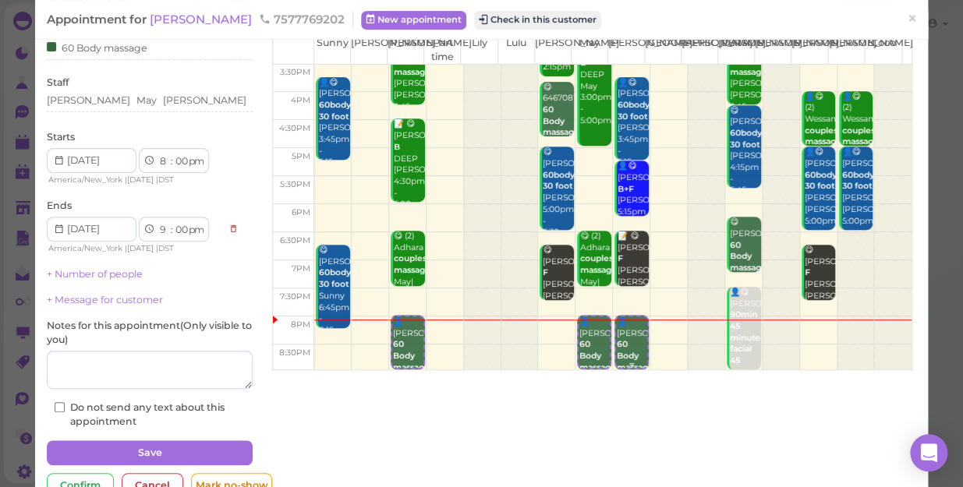
click at [621, 345] on div "👤[PERSON_NAME] 60 Body massage May|[PERSON_NAME]|[PERSON_NAME] 8:00pm - 9:00pm" at bounding box center [631, 380] width 31 height 126
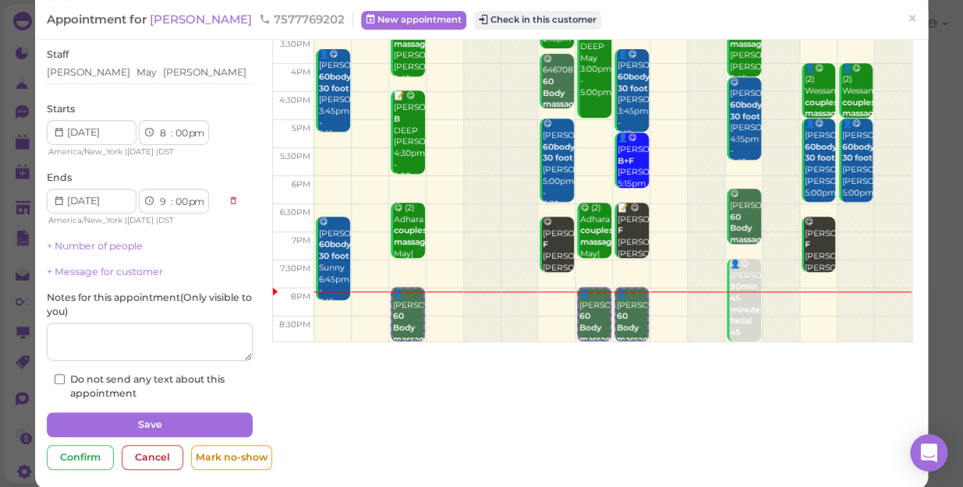
scroll to position [113, 0]
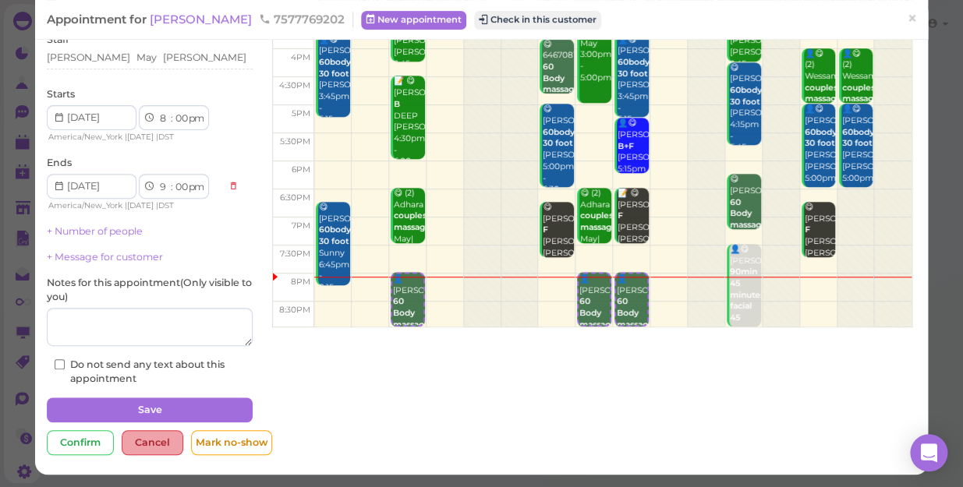
click at [151, 437] on div "Cancel" at bounding box center [153, 442] width 62 height 25
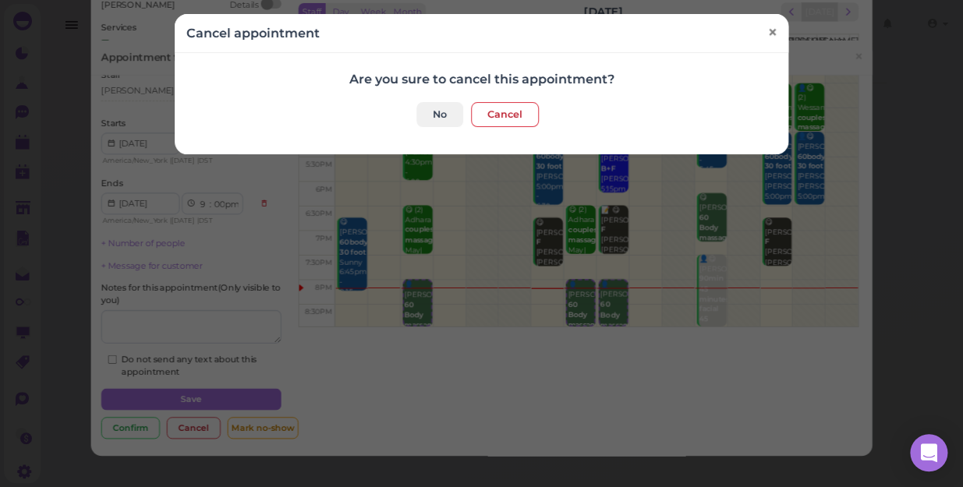
click at [767, 33] on span "×" at bounding box center [772, 33] width 10 height 22
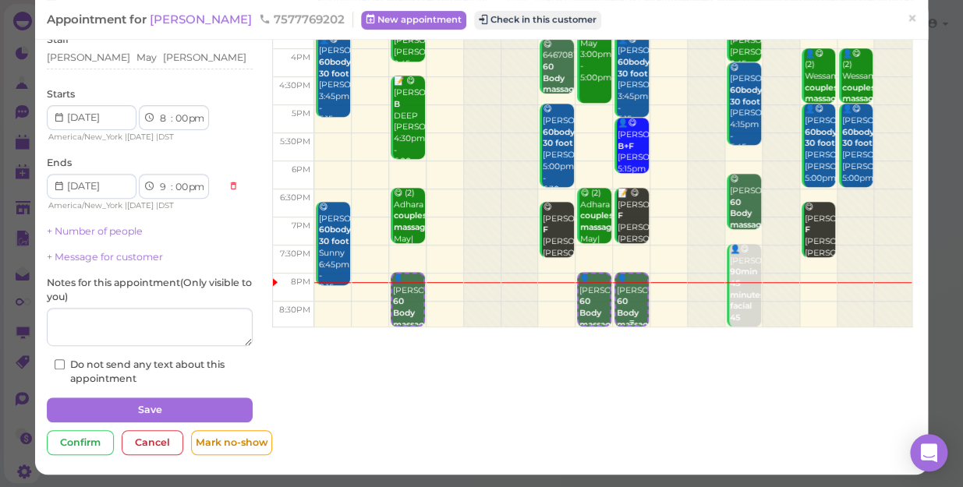
click at [617, 302] on b "60 Body massage" at bounding box center [635, 312] width 37 height 33
click at [474, 22] on button "Check in this customer" at bounding box center [537, 20] width 127 height 19
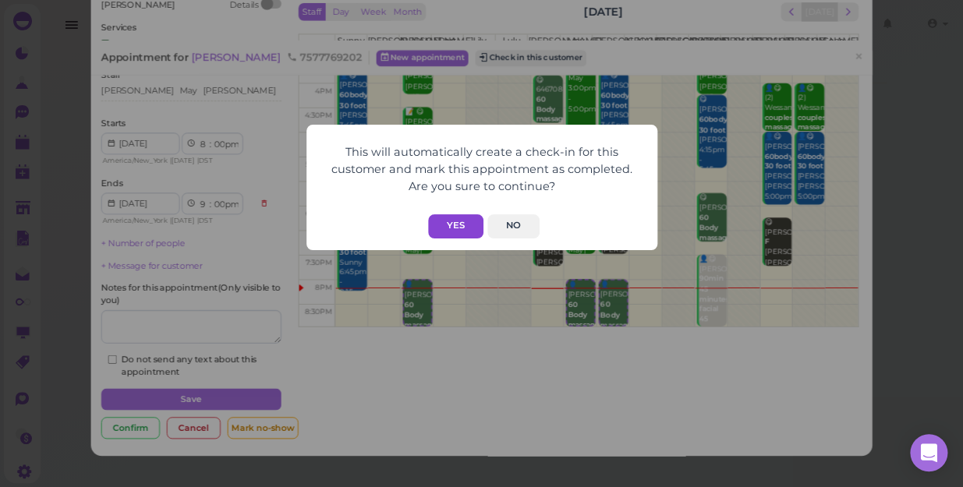
click at [456, 219] on button "Yes" at bounding box center [455, 226] width 55 height 24
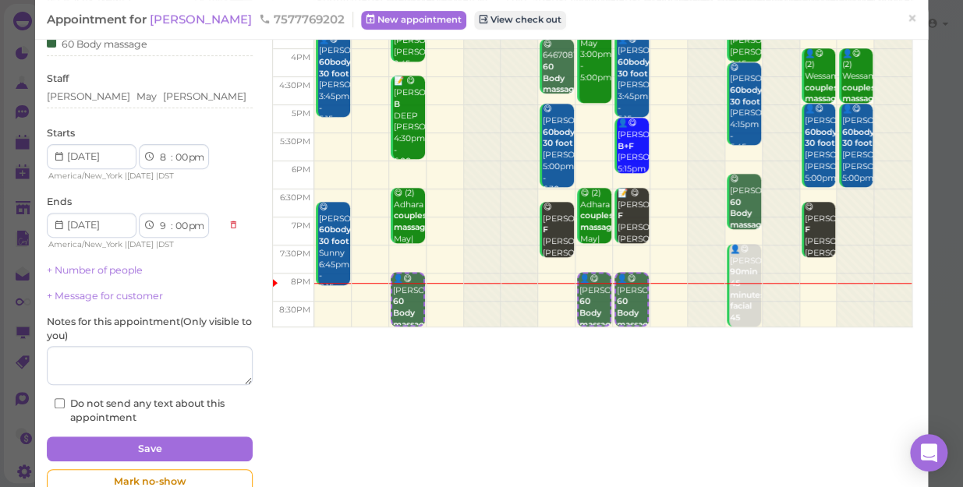
scroll to position [151, 0]
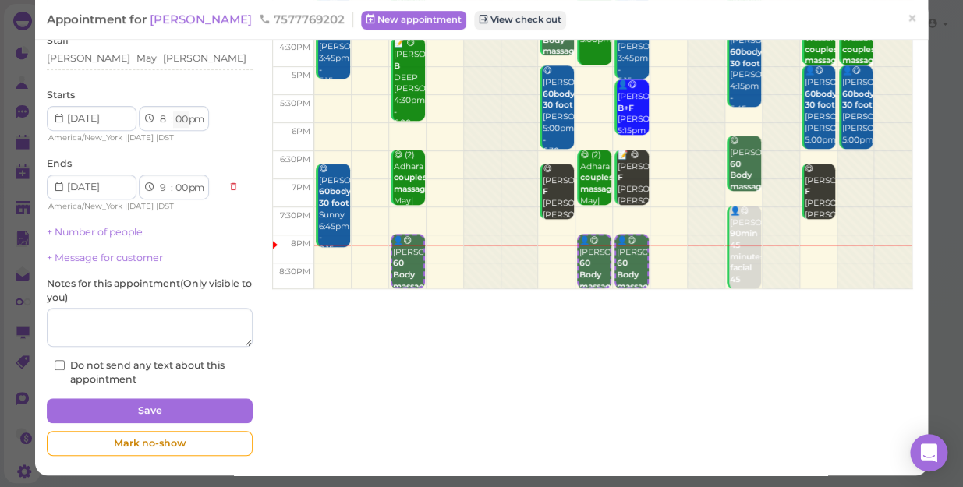
click at [179, 118] on select "00 05 10 15 20 25 30 35 40 45 50 55" at bounding box center [181, 119] width 16 height 16
select select "10"
click at [173, 111] on select "00 05 10 15 20 25 30 35 40 45 50 55" at bounding box center [181, 119] width 16 height 16
select select "10"
click at [137, 51] on div "[PERSON_NAME] [PERSON_NAME]" at bounding box center [150, 58] width 206 height 14
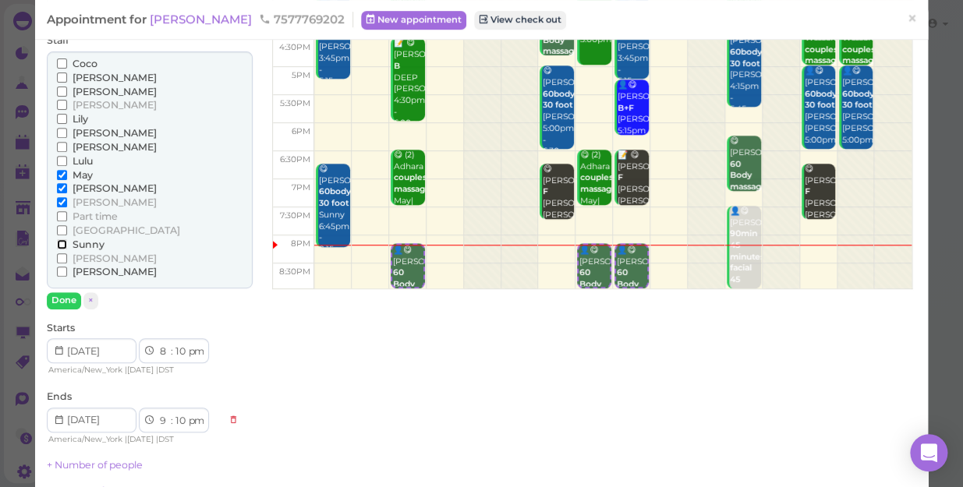
click at [61, 244] on input "Sunny" at bounding box center [62, 244] width 10 height 10
click at [57, 187] on input "[PERSON_NAME]" at bounding box center [62, 188] width 10 height 10
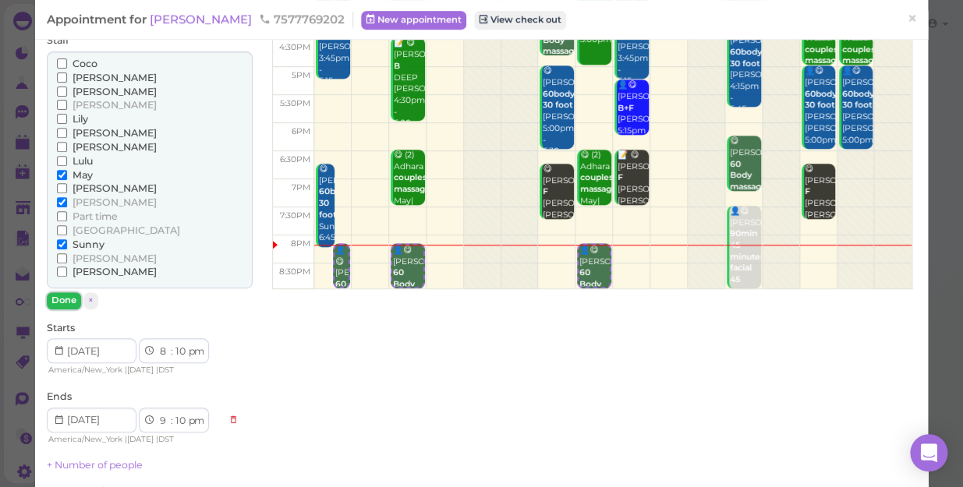
click at [55, 299] on button "Done" at bounding box center [64, 300] width 34 height 16
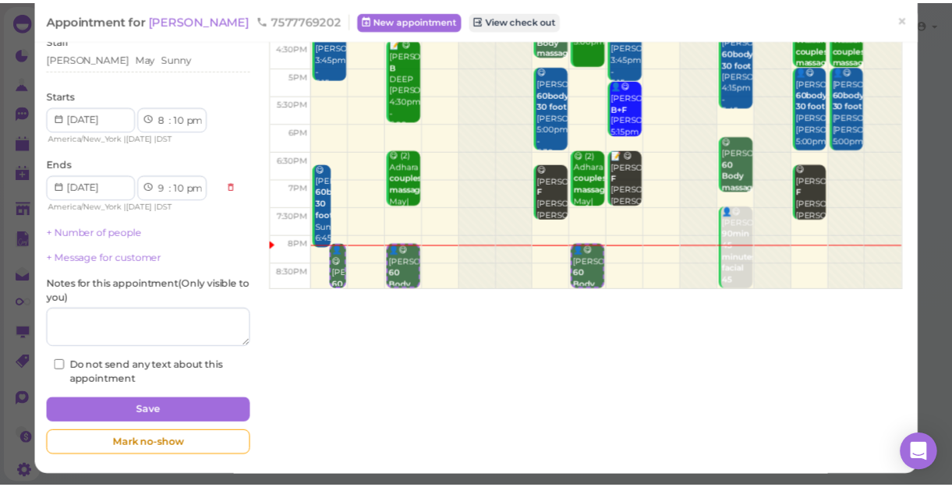
scroll to position [152, 0]
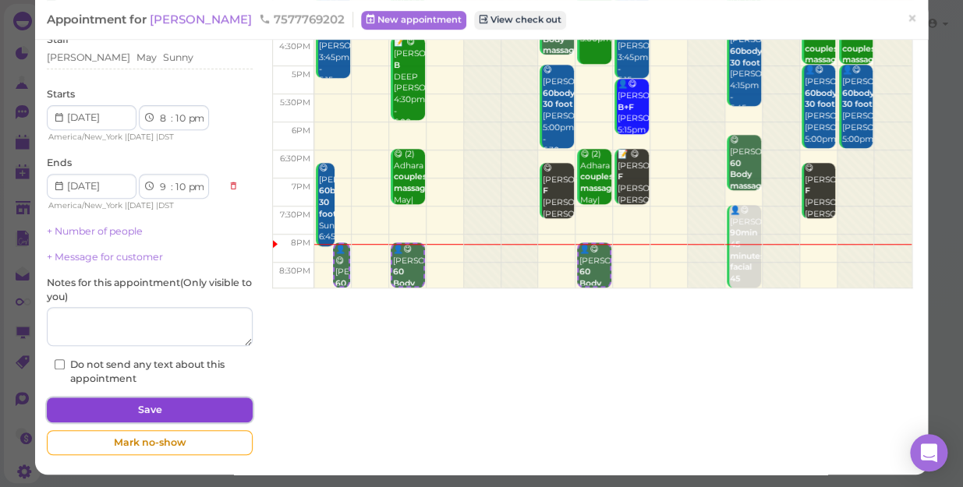
click at [143, 407] on button "Save" at bounding box center [150, 410] width 206 height 25
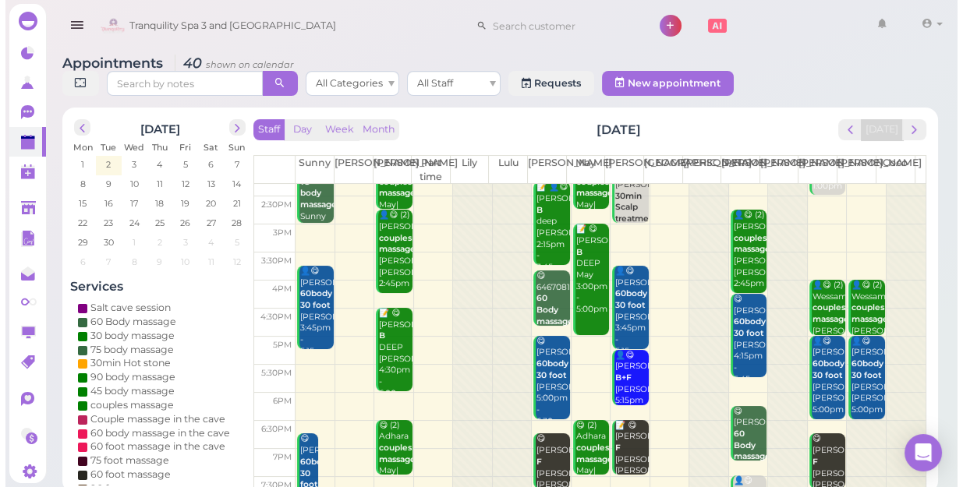
scroll to position [281, 0]
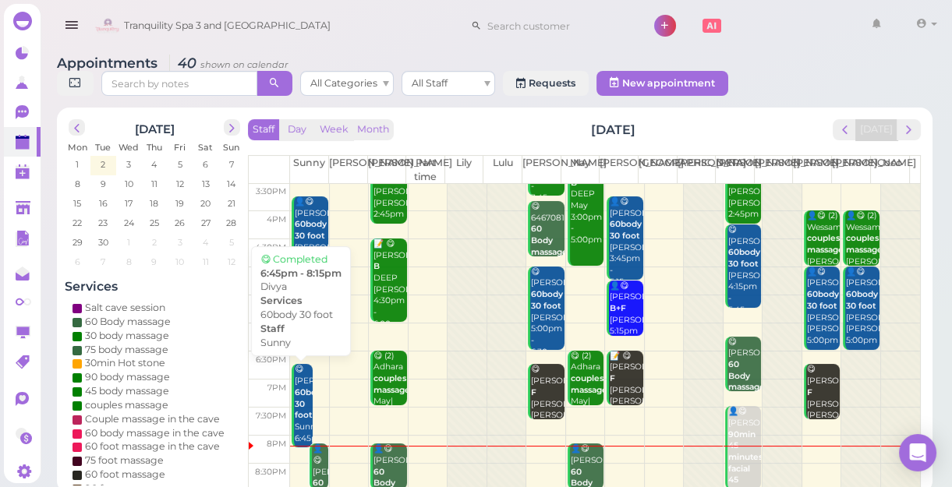
click at [303, 389] on b "60body 30 foot" at bounding box center [311, 403] width 32 height 33
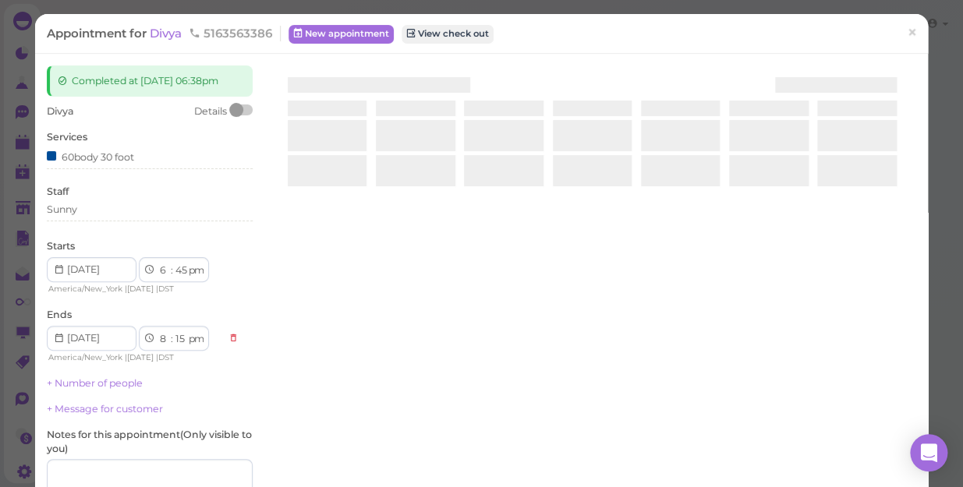
click at [303, 389] on div at bounding box center [592, 250] width 648 height 370
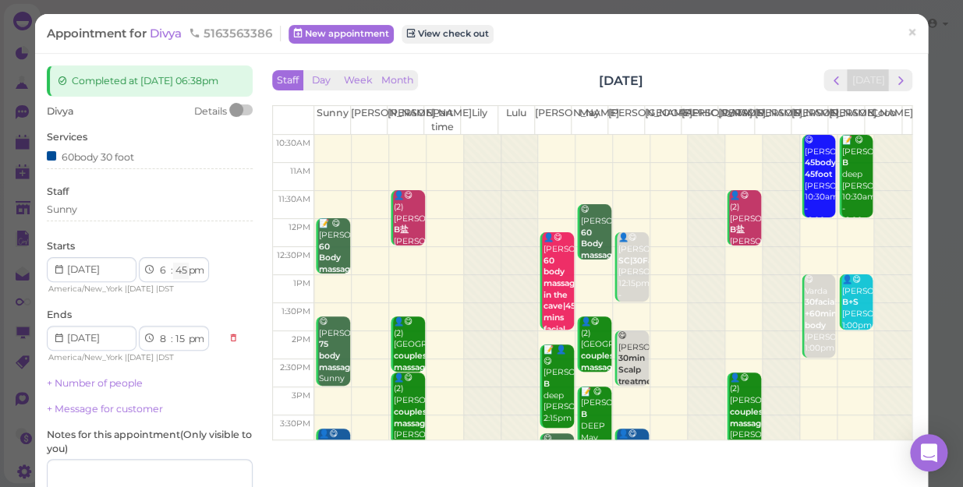
click at [185, 279] on select "00 05 10 15 20 25 30 35 40 45 50 55" at bounding box center [181, 271] width 16 height 16
select select "40"
click at [173, 276] on select "00 05 10 15 20 25 30 35 40 45 50 55" at bounding box center [181, 271] width 16 height 16
select select "10"
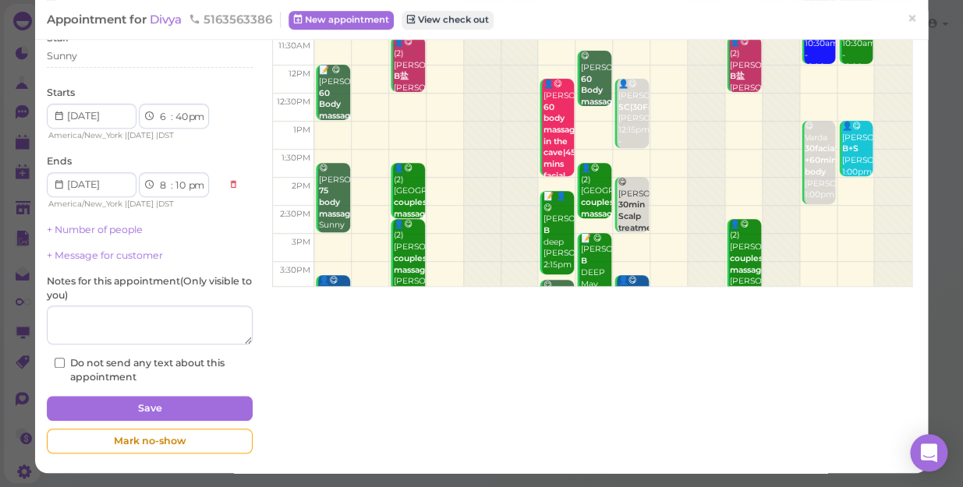
scroll to position [166, 0]
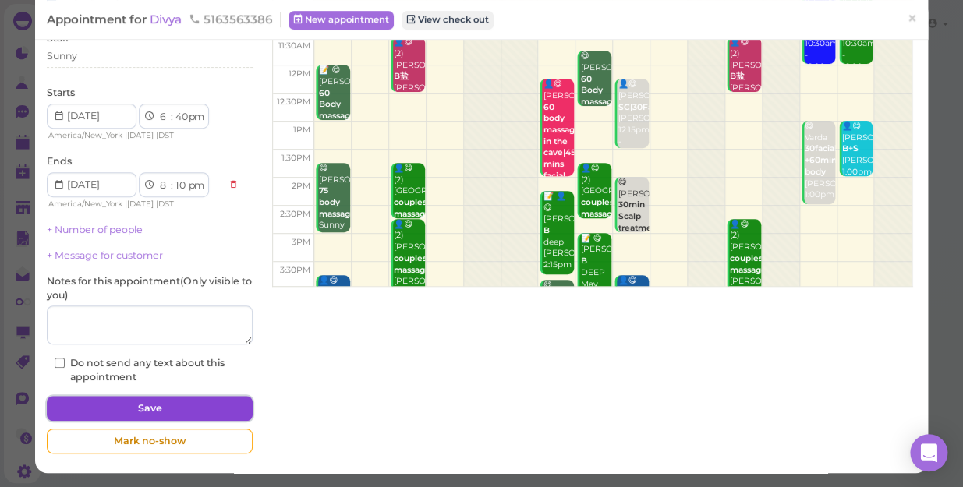
click at [195, 405] on button "Save" at bounding box center [150, 408] width 206 height 25
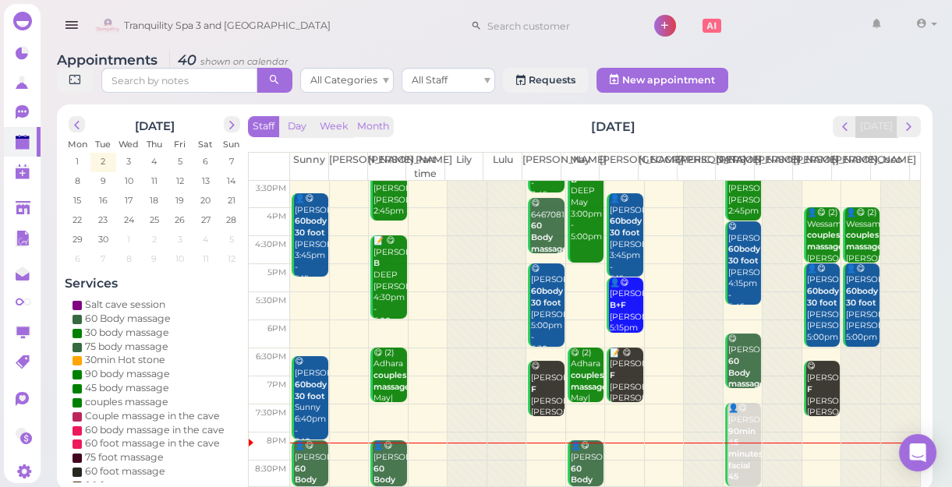
scroll to position [5, 0]
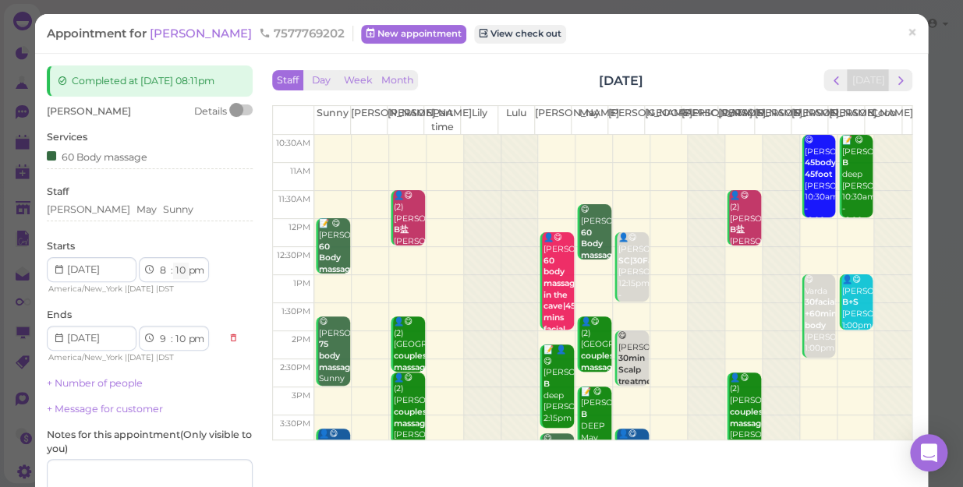
click at [186, 272] on select "00 05 10 15 20 25 30 35 40 45 50 55" at bounding box center [181, 271] width 16 height 16
select select "15"
click at [173, 263] on select "00 05 10 15 20 25 30 35 40 45 50 55" at bounding box center [181, 271] width 16 height 16
select select "15"
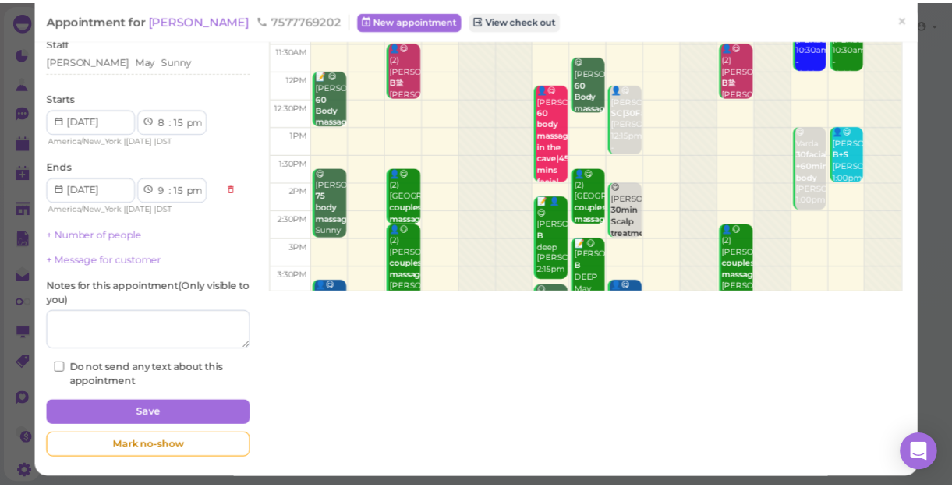
scroll to position [152, 0]
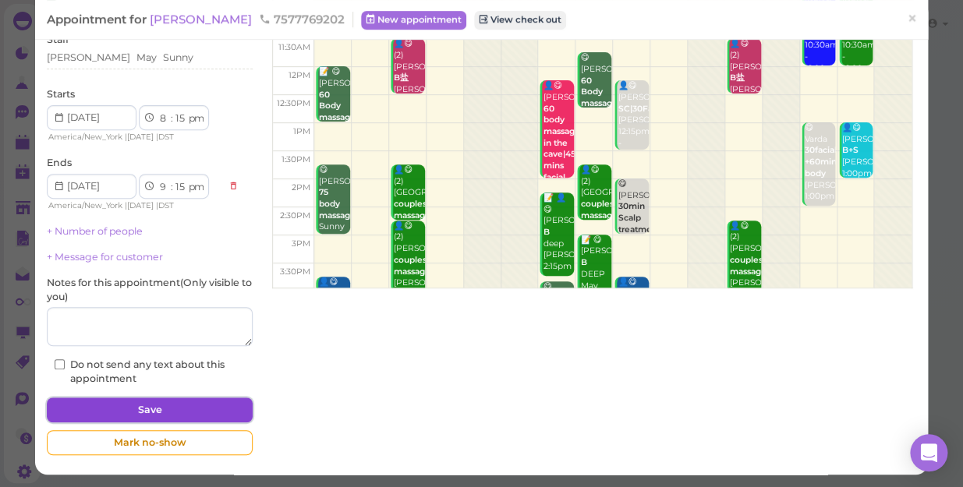
click at [217, 413] on button "Save" at bounding box center [150, 410] width 206 height 25
